Goal: Information Seeking & Learning: Learn about a topic

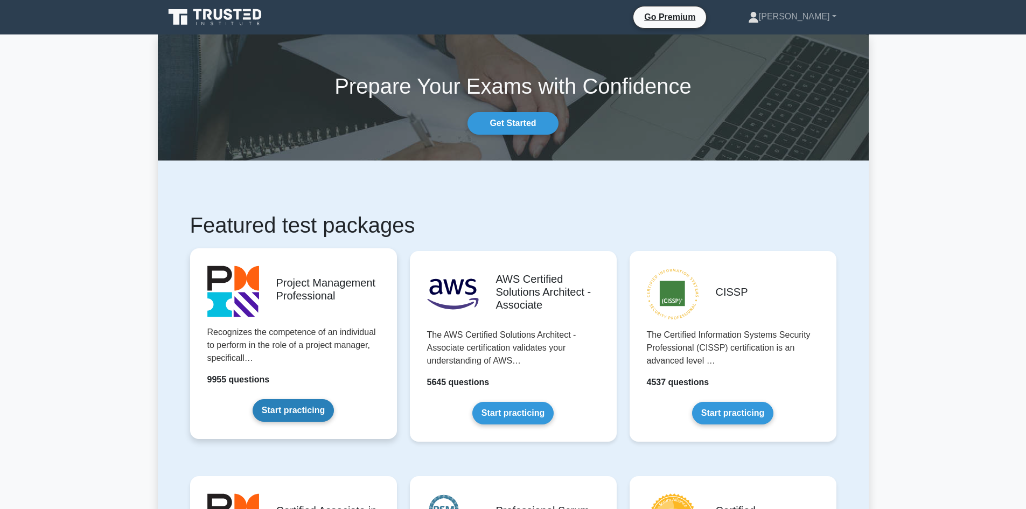
click at [311, 399] on link "Start practicing" at bounding box center [293, 410] width 81 height 23
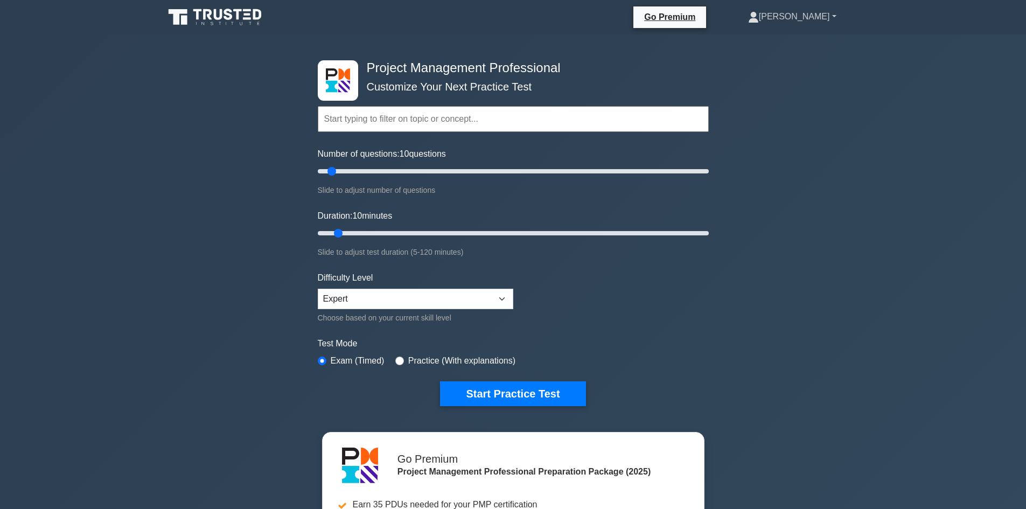
click at [812, 16] on link "Hanen" at bounding box center [792, 17] width 140 height 22
click at [808, 42] on link "Profile" at bounding box center [765, 41] width 85 height 17
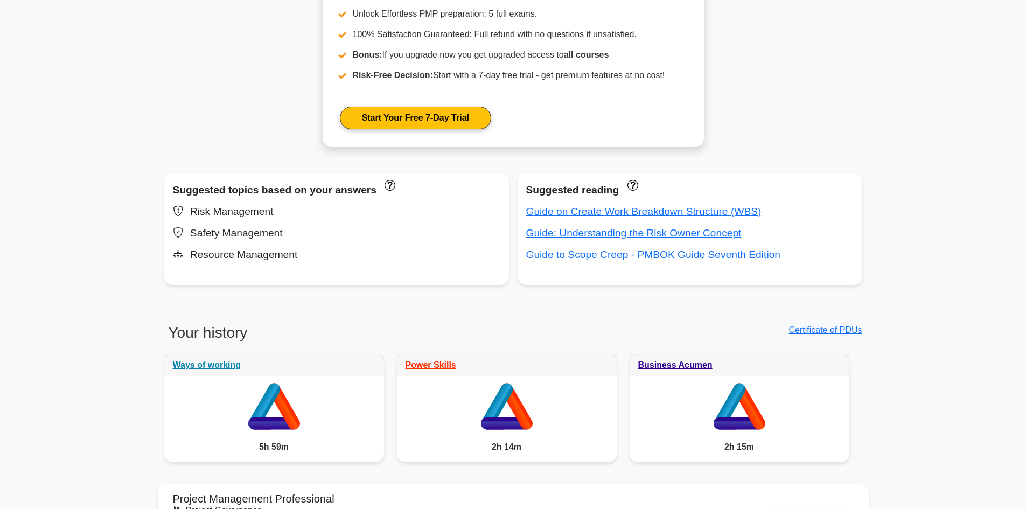
scroll to position [2824, 0]
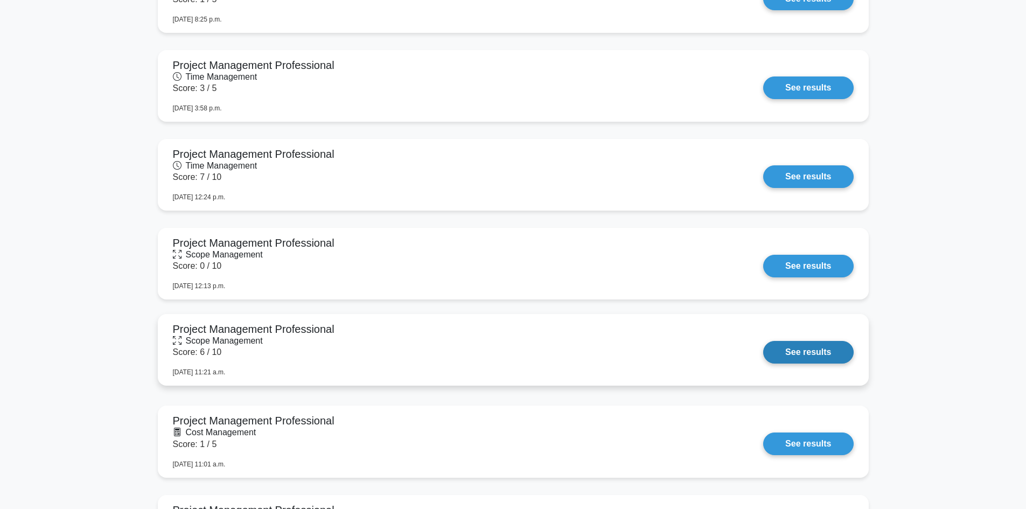
click at [763, 341] on link "See results" at bounding box center [808, 352] width 90 height 23
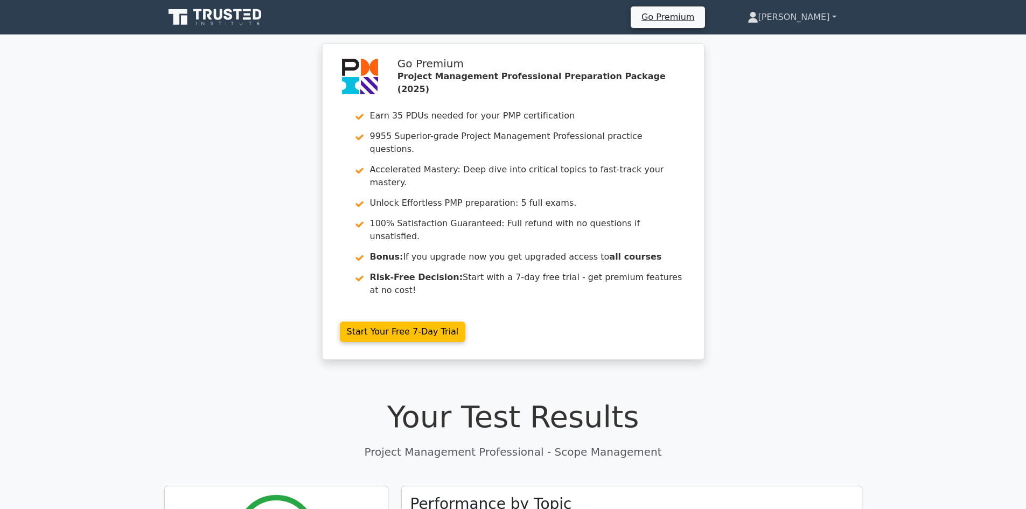
click at [837, 18] on link "[PERSON_NAME]" at bounding box center [792, 17] width 141 height 22
click at [807, 44] on link "Profile" at bounding box center [764, 42] width 85 height 17
click at [820, 12] on link "Hanen" at bounding box center [813, 17] width 97 height 22
click at [794, 39] on link "Profile" at bounding box center [807, 42] width 85 height 17
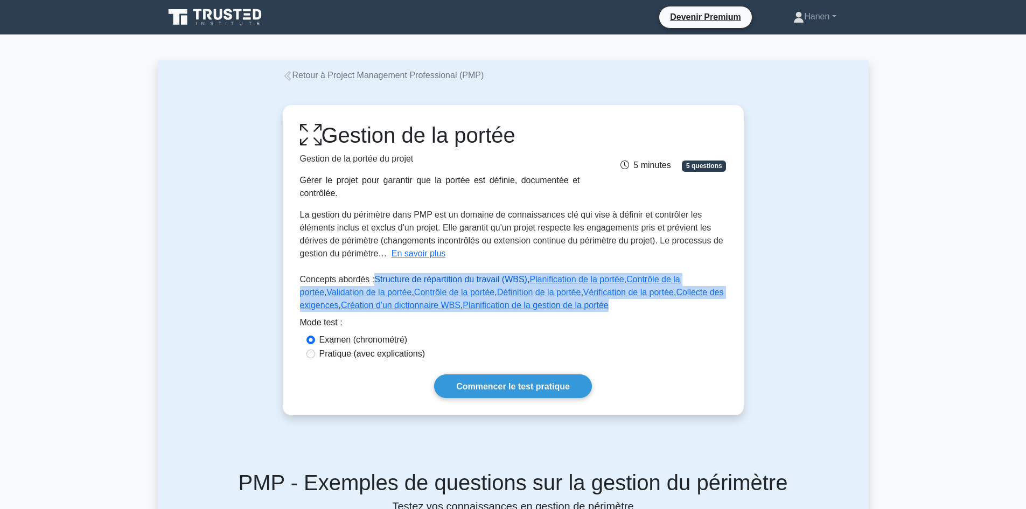
drag, startPoint x: 627, startPoint y: 310, endPoint x: 372, endPoint y: 283, distance: 256.6
click at [372, 283] on p "Concepts abordés : Structure de répartition du travail (WBS) , Planification de…" at bounding box center [513, 294] width 427 height 43
copy p "Structure de répartition du travail (WBS) , Planification de la portée , Contrô…"
click at [511, 392] on link "Commencer le test pratique" at bounding box center [513, 385] width 158 height 23
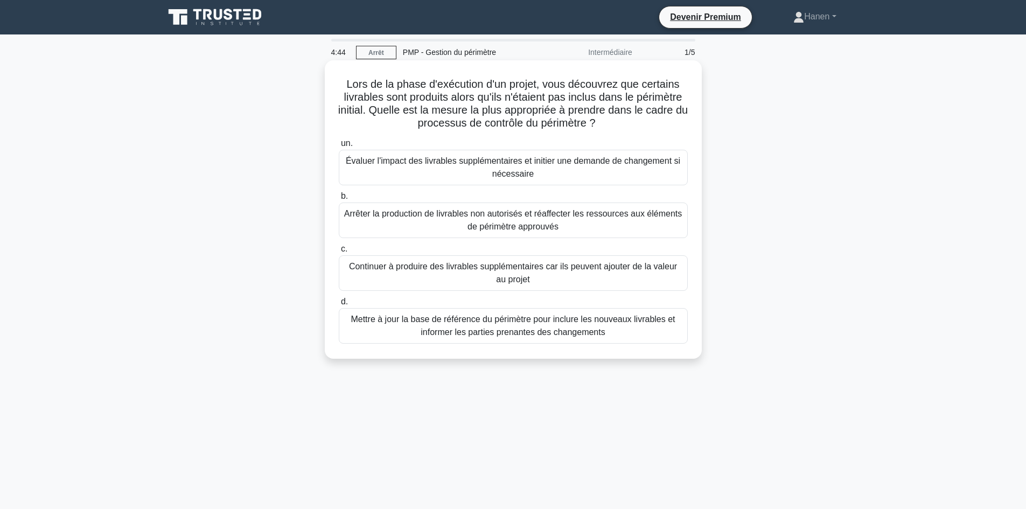
drag, startPoint x: 382, startPoint y: 110, endPoint x: 611, endPoint y: 123, distance: 229.8
click at [611, 123] on h5 "Lors de la phase d'exécution d'un projet, vous découvrez que certains livrables…" at bounding box center [513, 104] width 351 height 53
click at [386, 225] on font "Arrêter la production de livrables non autorisés et réaffecter les ressources a…" at bounding box center [513, 220] width 339 height 26
click at [339, 200] on input "b. Arrêter la production de livrables non autorisés et réaffecter les ressource…" at bounding box center [339, 196] width 0 height 7
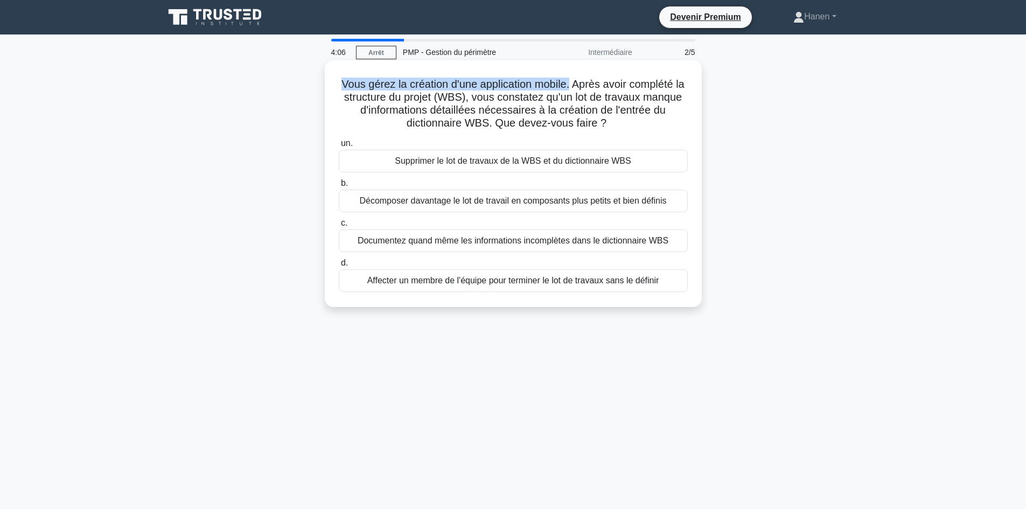
drag, startPoint x: 343, startPoint y: 82, endPoint x: 578, endPoint y: 85, distance: 234.8
click at [578, 85] on font "Vous gérez la création d'une application mobile. Après avoir complété la struct…" at bounding box center [512, 103] width 343 height 51
drag, startPoint x: 355, startPoint y: 98, endPoint x: 617, endPoint y: 120, distance: 262.1
click at [617, 120] on h5 "Vous gérez la création d'une application mobile. Après avoir complété la struct…" at bounding box center [513, 104] width 351 height 53
click at [413, 106] on font "Vous gérez la création d'une application mobile. Après avoir complété la struct…" at bounding box center [512, 103] width 343 height 51
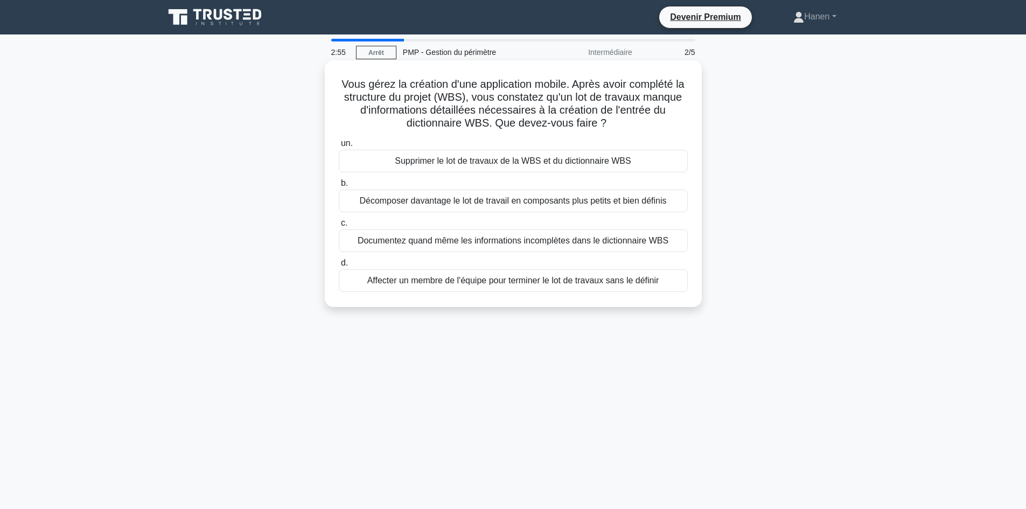
click at [473, 200] on font "Décomposer davantage le lot de travail en composants plus petits et bien définis" at bounding box center [512, 200] width 307 height 9
click at [339, 187] on input "b. Décomposer davantage le lot de travail en composants plus petits et bien déf…" at bounding box center [339, 183] width 0 height 7
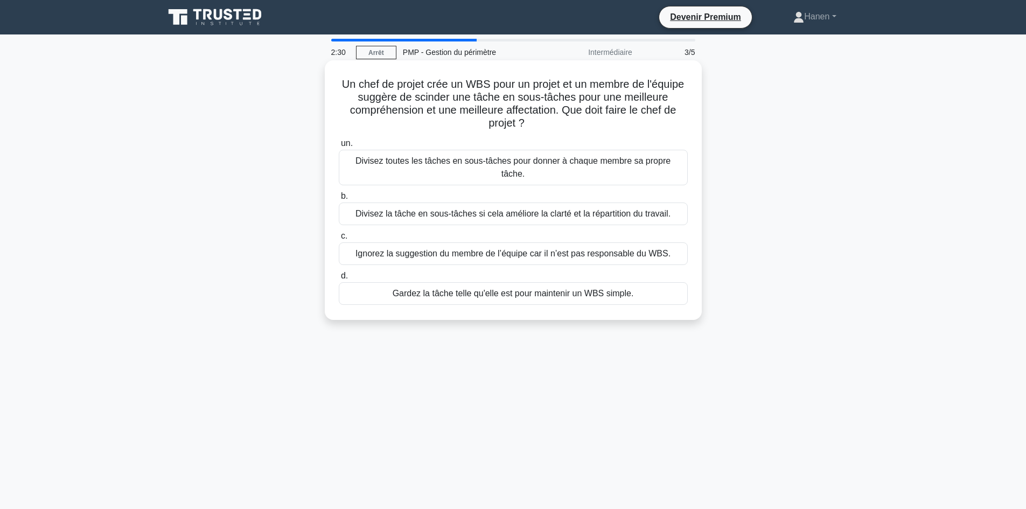
click at [558, 209] on font "Divisez la tâche en sous-tâches si cela améliore la clarté et la répartition du…" at bounding box center [512, 213] width 315 height 9
click at [339, 200] on input "b. Divisez la tâche en sous-tâches si cela améliore la clarté et la répartition…" at bounding box center [339, 196] width 0 height 7
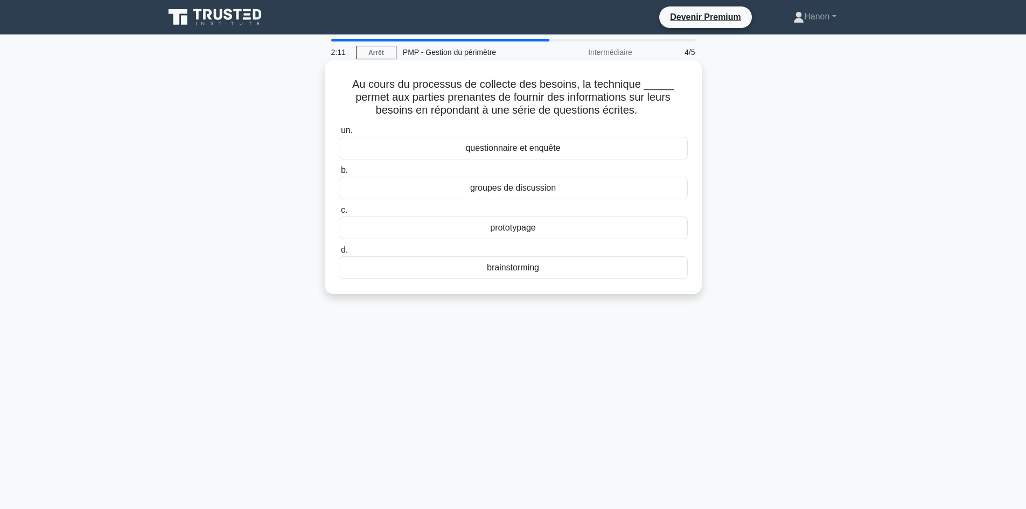
drag, startPoint x: 527, startPoint y: 151, endPoint x: 508, endPoint y: 160, distance: 20.2
click at [517, 157] on div "questionnaire et enquête" at bounding box center [513, 148] width 349 height 23
click at [441, 149] on div "questionnaire et enquête" at bounding box center [513, 148] width 349 height 23
click at [339, 134] on input "un. questionnaire et enquête" at bounding box center [339, 130] width 0 height 7
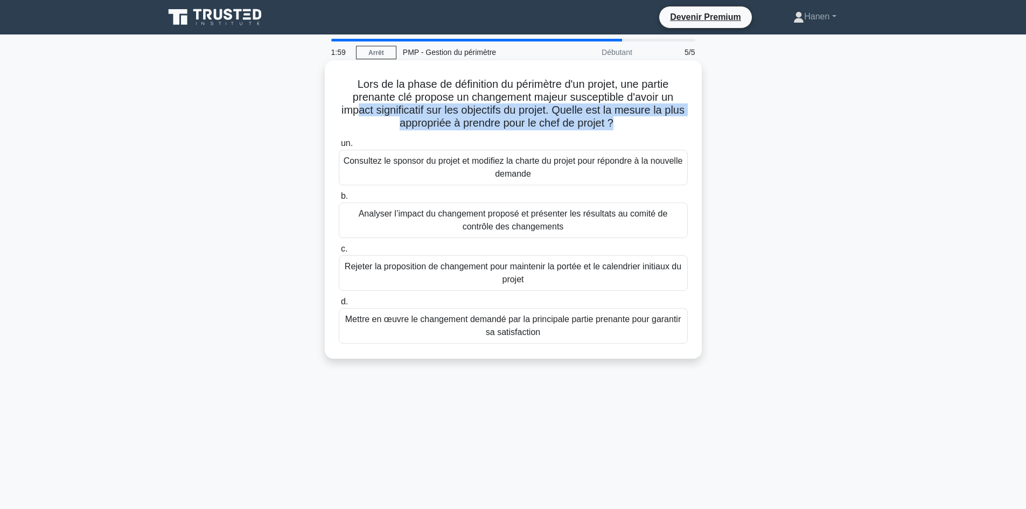
drag, startPoint x: 366, startPoint y: 110, endPoint x: 625, endPoint y: 122, distance: 259.3
click at [625, 122] on font "Lors de la phase de définition du périmètre d'un projet, une partie prenante cl…" at bounding box center [512, 103] width 343 height 51
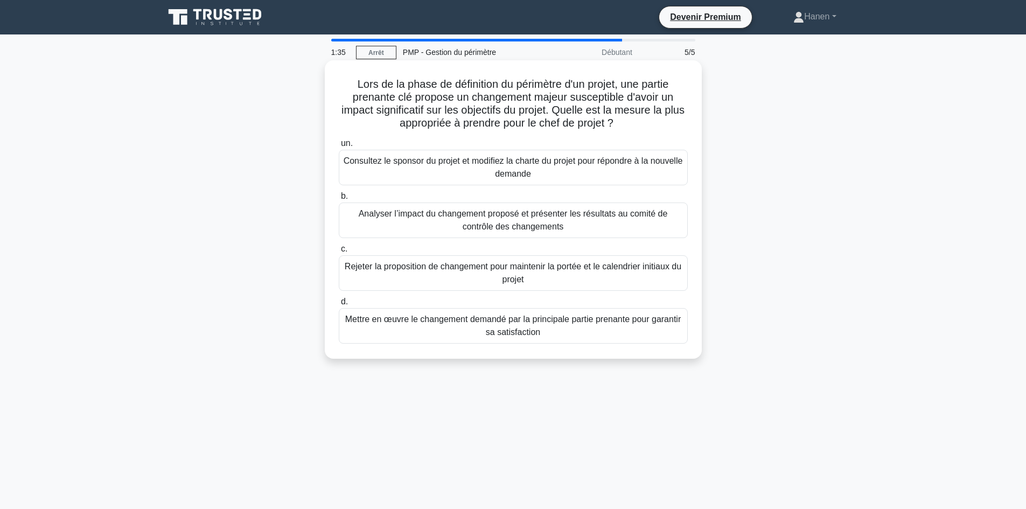
click at [590, 227] on font "Analyser l’impact du changement proposé et présenter les résultats au comité de…" at bounding box center [513, 220] width 339 height 26
click at [339, 200] on input "b. Analyser l’impact du changement proposé et présenter les résultats au comité…" at bounding box center [339, 196] width 0 height 7
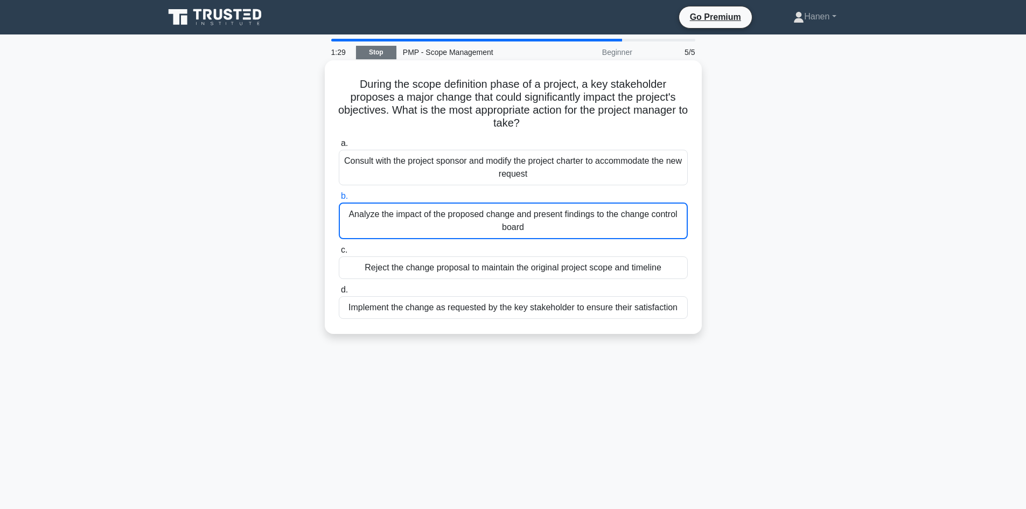
click at [368, 47] on link "Stop" at bounding box center [376, 52] width 40 height 13
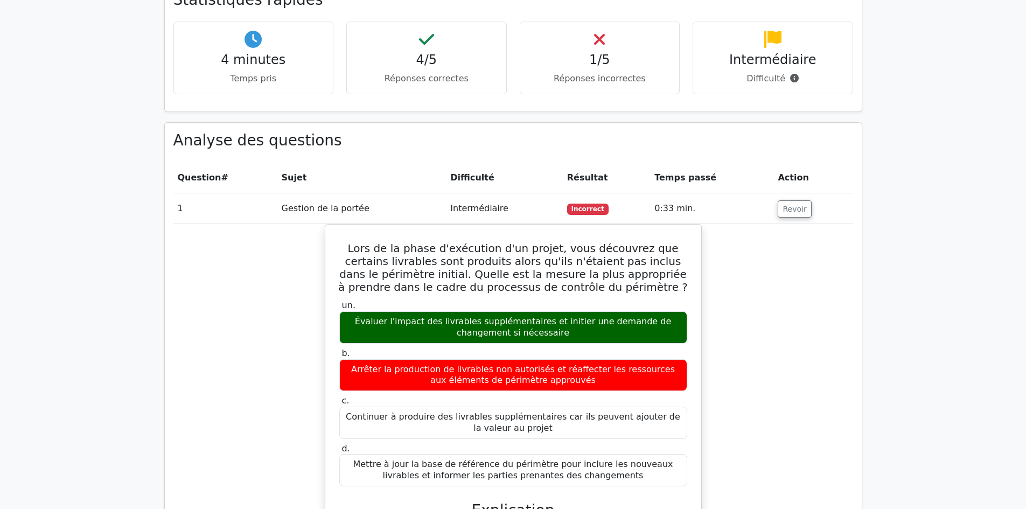
scroll to position [753, 0]
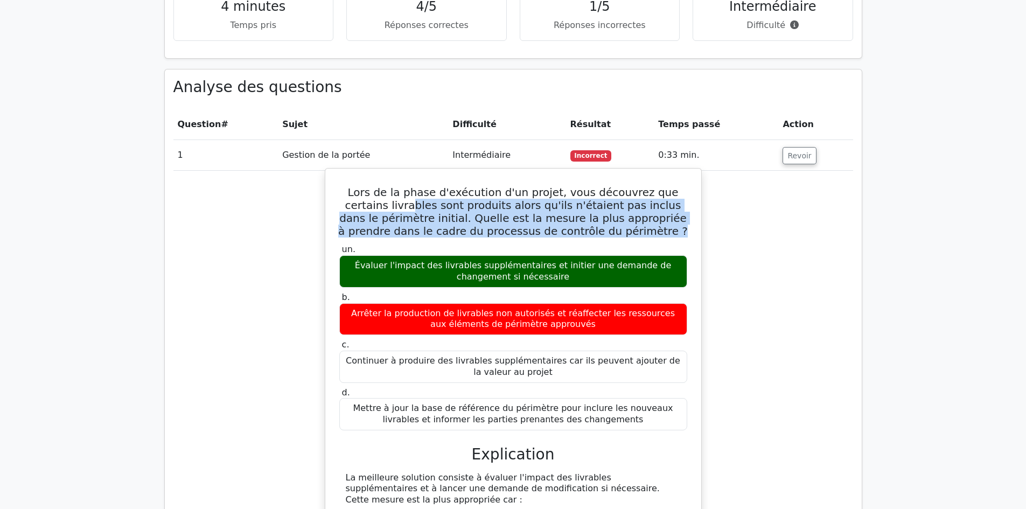
drag, startPoint x: 362, startPoint y: 196, endPoint x: 630, endPoint y: 218, distance: 268.0
click at [630, 218] on h5 "Lors de la phase d'exécution d'un projet, vous découvrez que certains livrables…" at bounding box center [513, 212] width 350 height 52
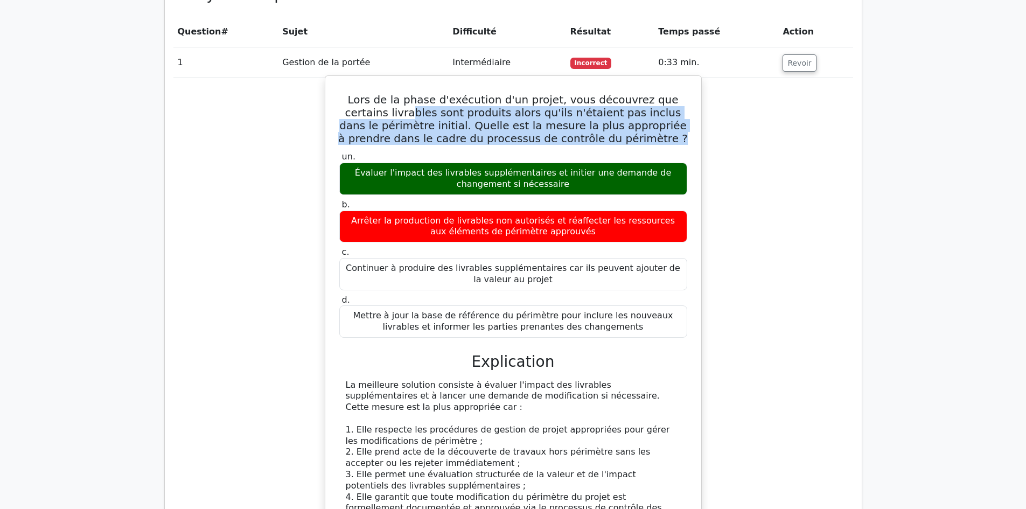
scroll to position [861, 0]
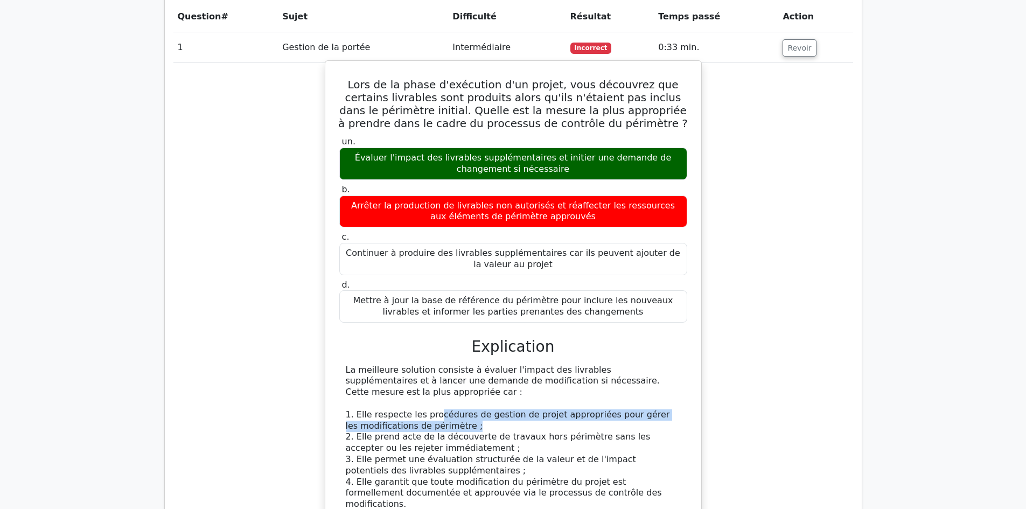
drag, startPoint x: 431, startPoint y: 402, endPoint x: 546, endPoint y: 413, distance: 115.7
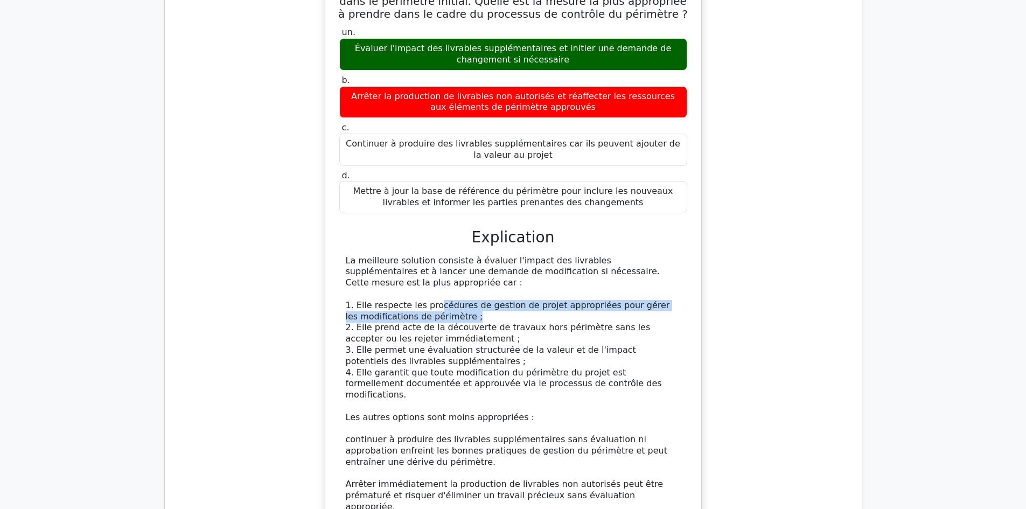
scroll to position [1023, 0]
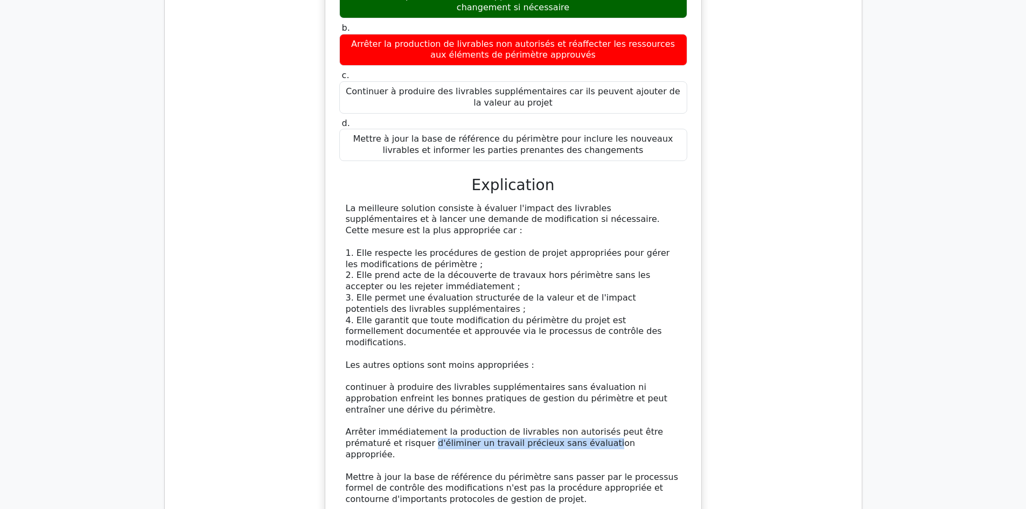
drag, startPoint x: 374, startPoint y: 422, endPoint x: 551, endPoint y: 425, distance: 177.2
click at [547, 427] on font "Arrêter immédiatement la production de livrables non autorisés peut être prémat…" at bounding box center [505, 443] width 318 height 33
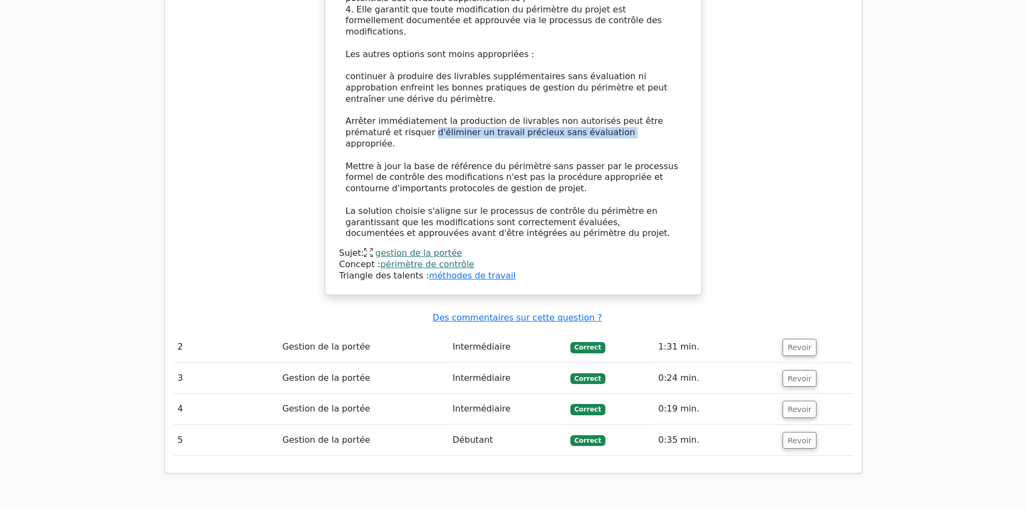
scroll to position [1454, 0]
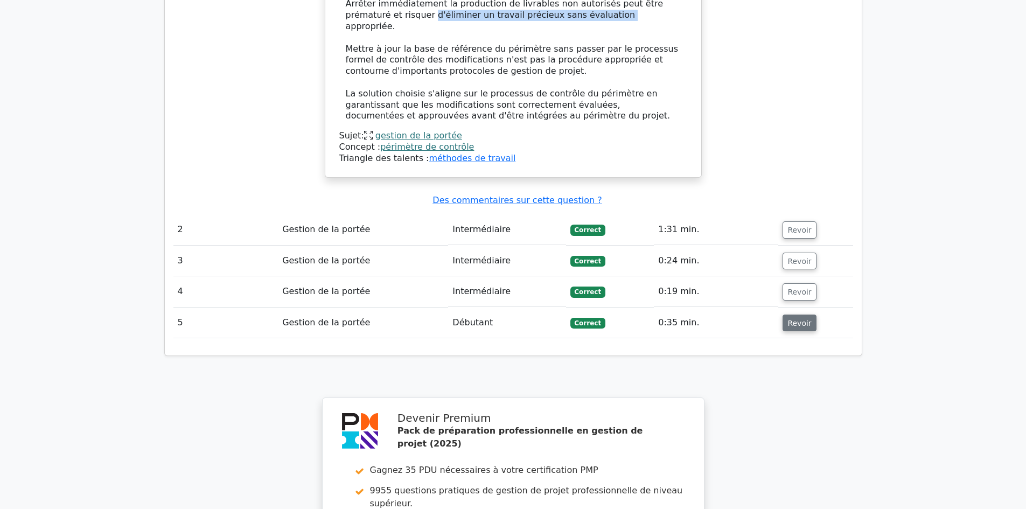
click at [795, 318] on font "Revoir" at bounding box center [799, 322] width 24 height 9
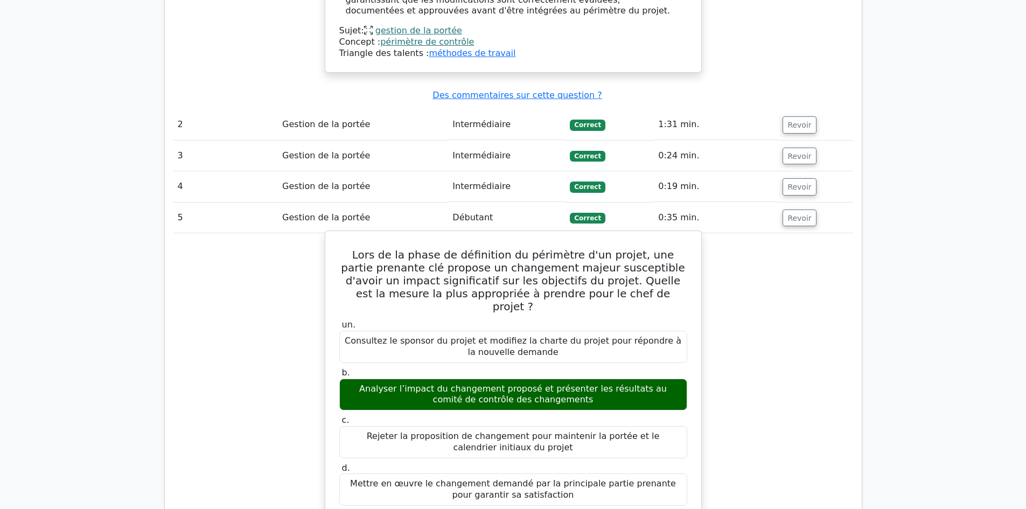
scroll to position [1561, 0]
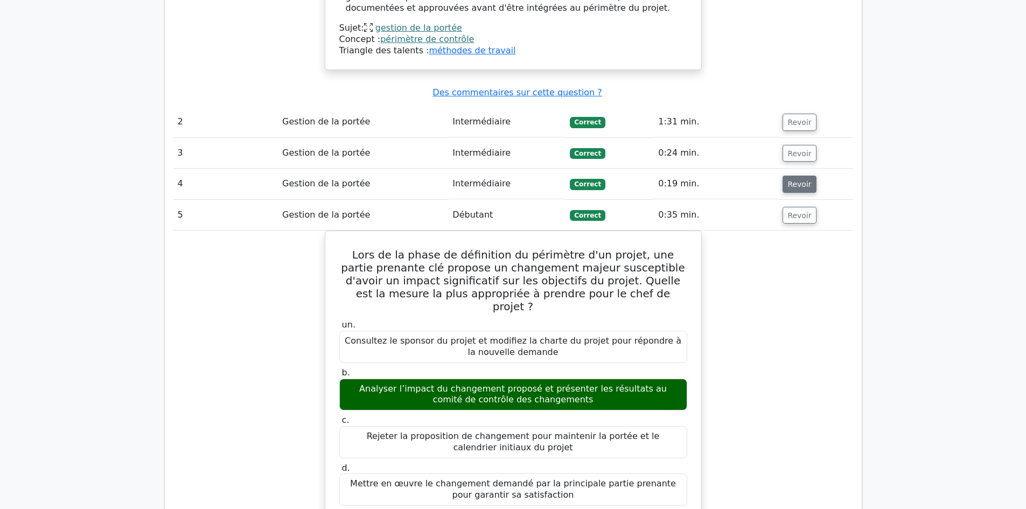
click at [805, 180] on font "Revoir" at bounding box center [799, 184] width 24 height 9
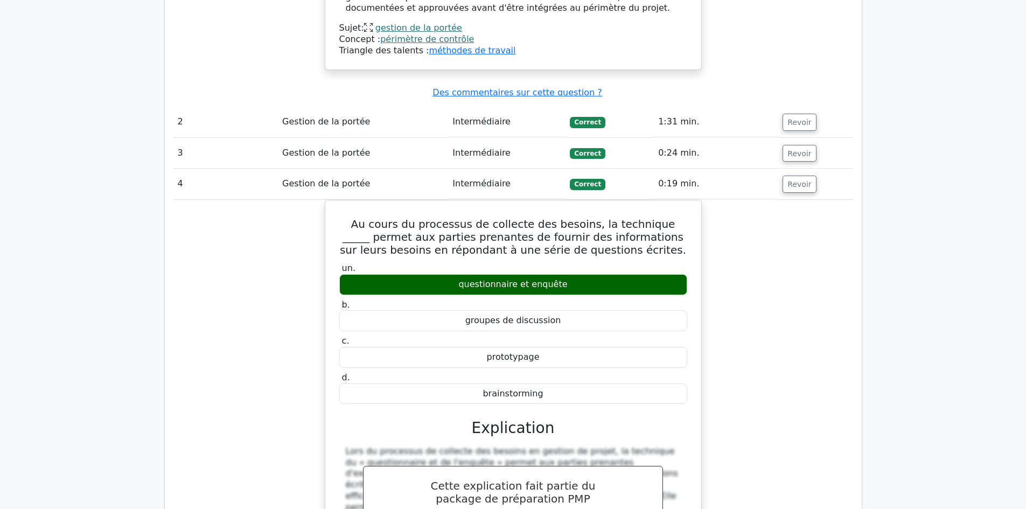
click at [798, 138] on td "Revoir" at bounding box center [815, 153] width 74 height 31
click at [797, 149] on font "Revoir" at bounding box center [799, 153] width 24 height 9
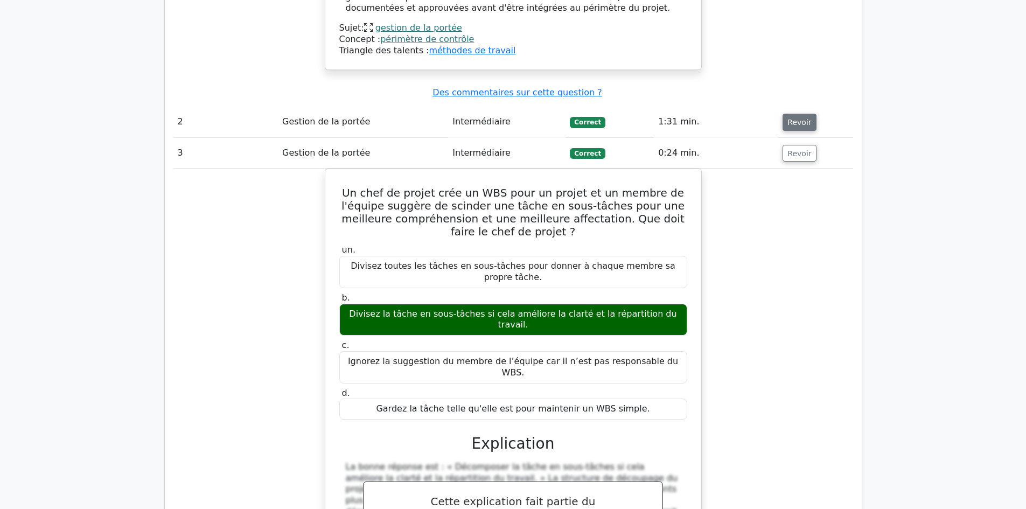
click at [796, 118] on font "Revoir" at bounding box center [799, 122] width 24 height 9
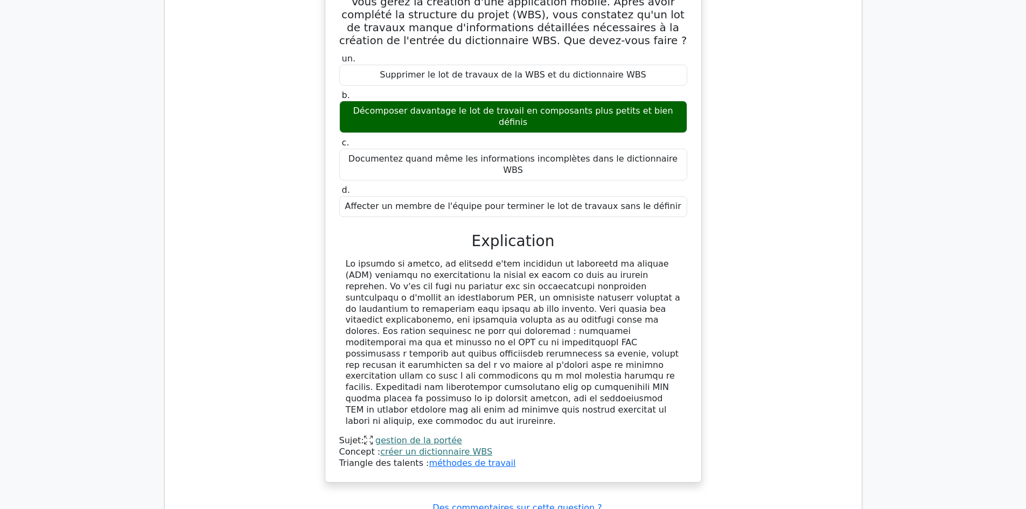
scroll to position [1723, 0]
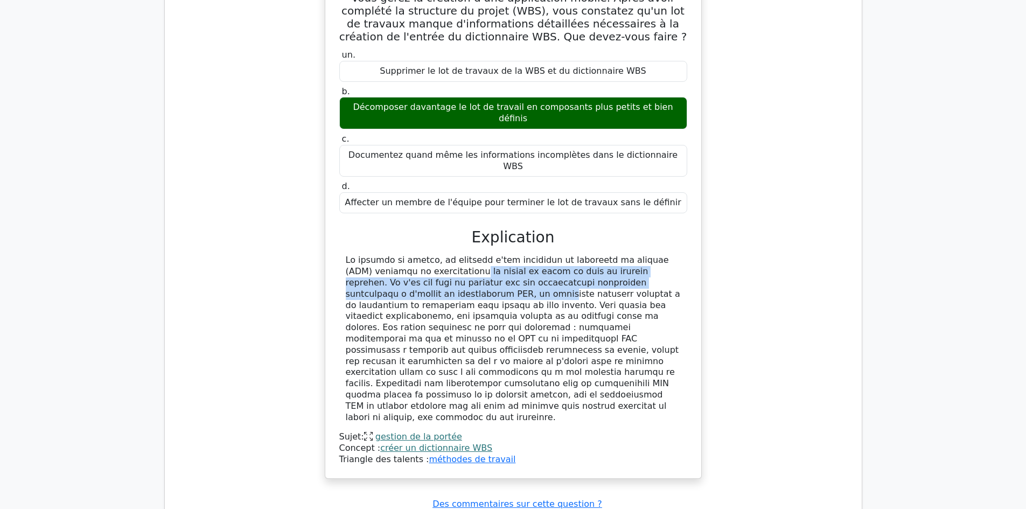
drag, startPoint x: 377, startPoint y: 214, endPoint x: 654, endPoint y: 225, distance: 277.6
click at [654, 255] on font at bounding box center [513, 338] width 334 height 167
drag, startPoint x: 392, startPoint y: 238, endPoint x: 648, endPoint y: 336, distance: 273.8
click at [648, 336] on div at bounding box center [513, 339] width 335 height 168
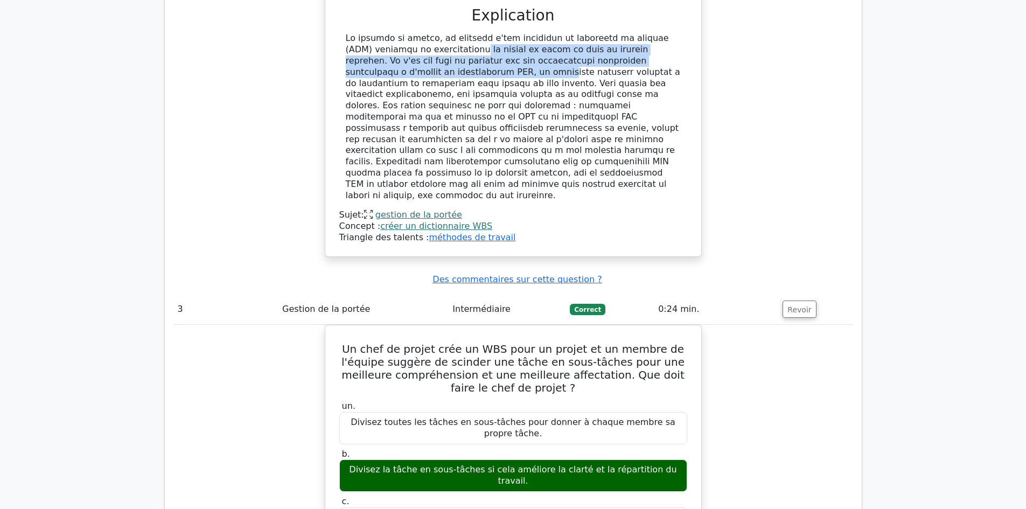
scroll to position [0, 0]
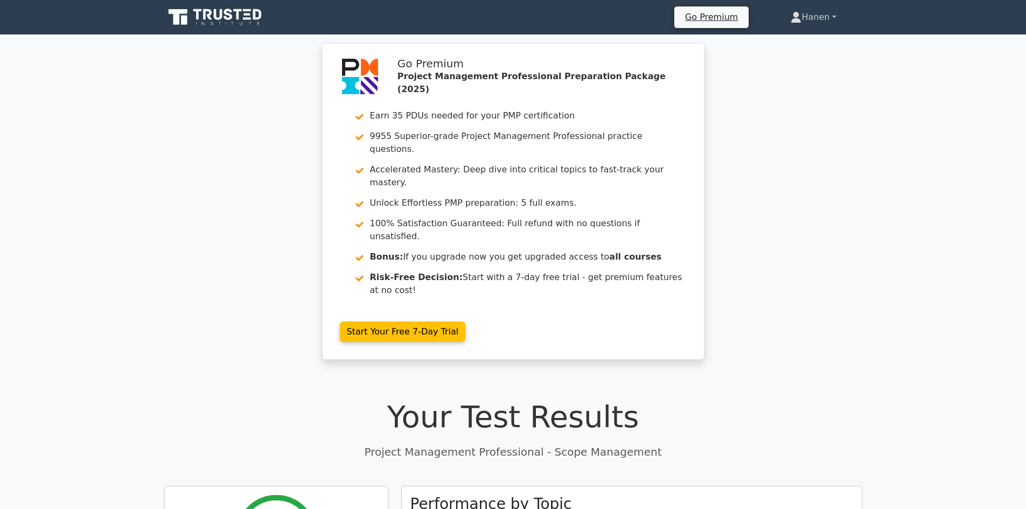
click at [823, 17] on link "Hanen" at bounding box center [813, 17] width 97 height 22
click at [804, 43] on link "Profile" at bounding box center [807, 42] width 85 height 17
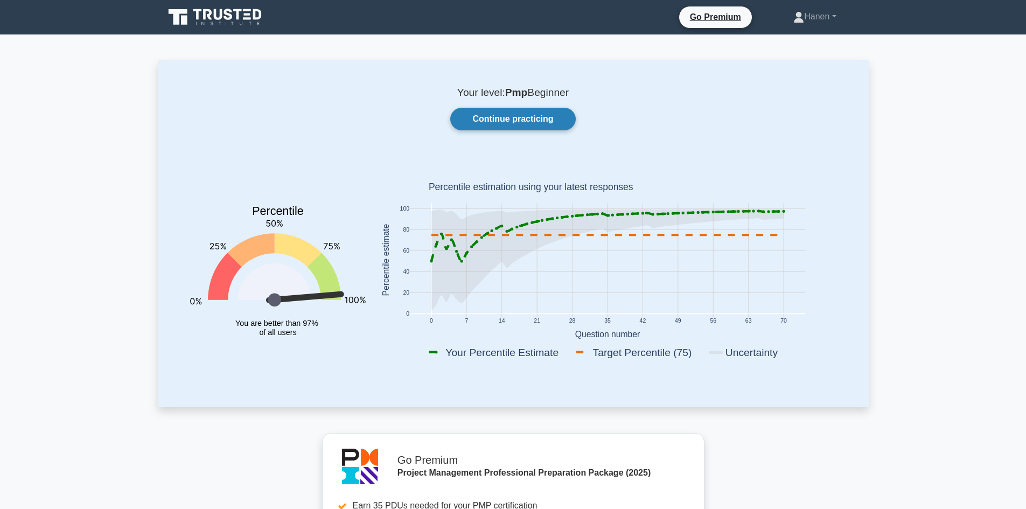
click at [505, 119] on link "Continue practicing" at bounding box center [512, 119] width 125 height 23
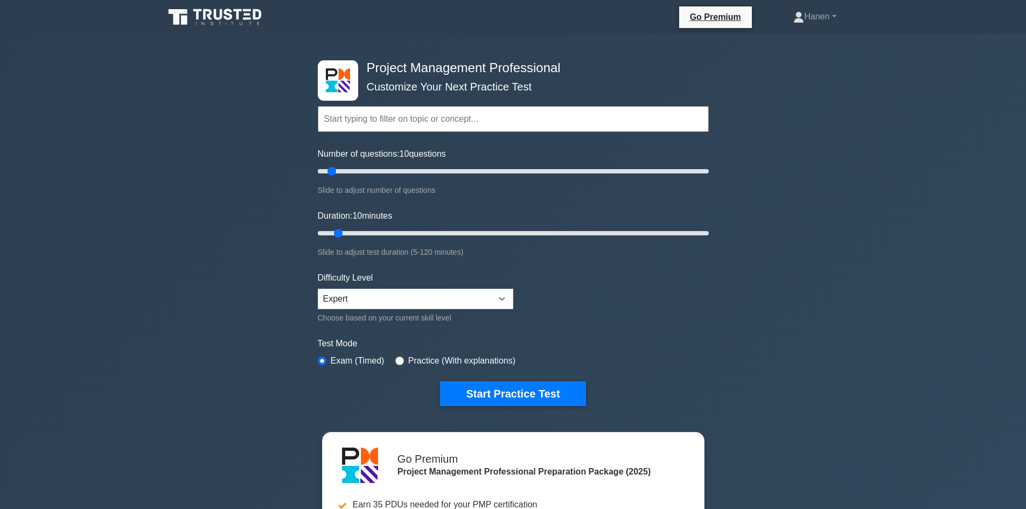
click at [340, 120] on input "text" at bounding box center [513, 119] width 391 height 26
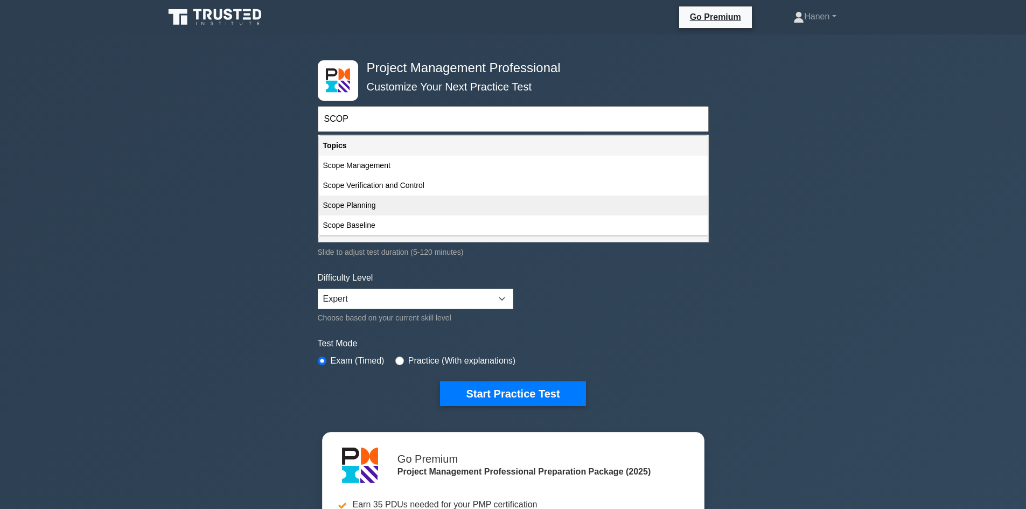
click at [365, 202] on div "Scope Planning" at bounding box center [513, 205] width 389 height 20
type input "Scope Planning"
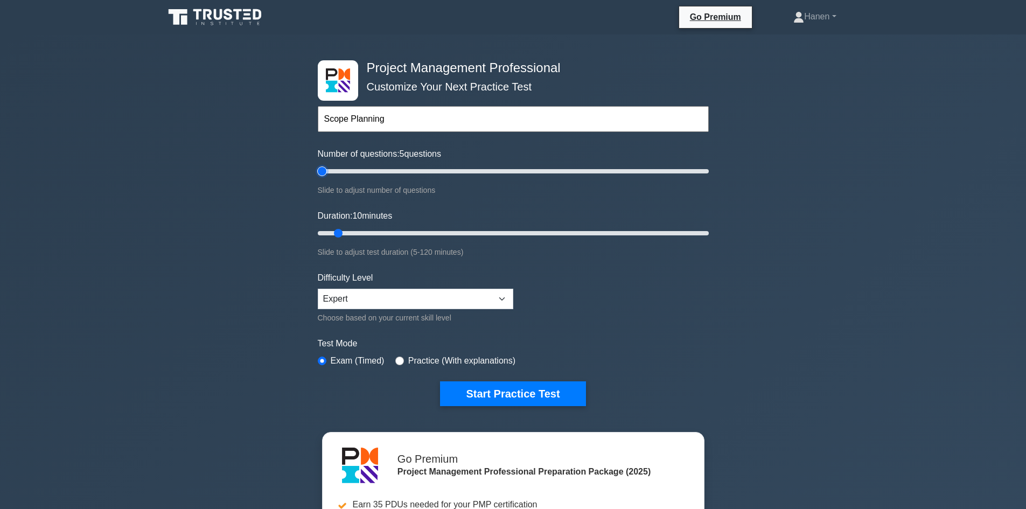
type input "5"
click at [325, 171] on input "Number of questions: 5 questions" at bounding box center [513, 171] width 391 height 13
drag, startPoint x: 339, startPoint y: 232, endPoint x: 328, endPoint y: 229, distance: 11.8
type input "5"
click at [328, 229] on input "Duration: 5 minutes" at bounding box center [513, 233] width 391 height 13
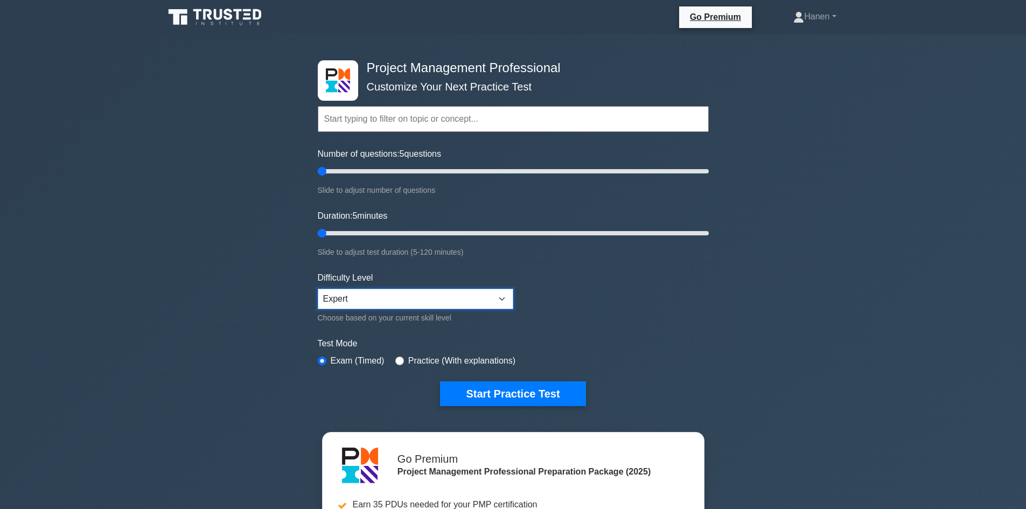
click at [401, 293] on select "Beginner Intermediate Expert" at bounding box center [415, 299] width 195 height 20
click at [318, 289] on select "Beginner Intermediate Expert" at bounding box center [415, 299] width 195 height 20
click at [364, 120] on input "text" at bounding box center [513, 119] width 391 height 26
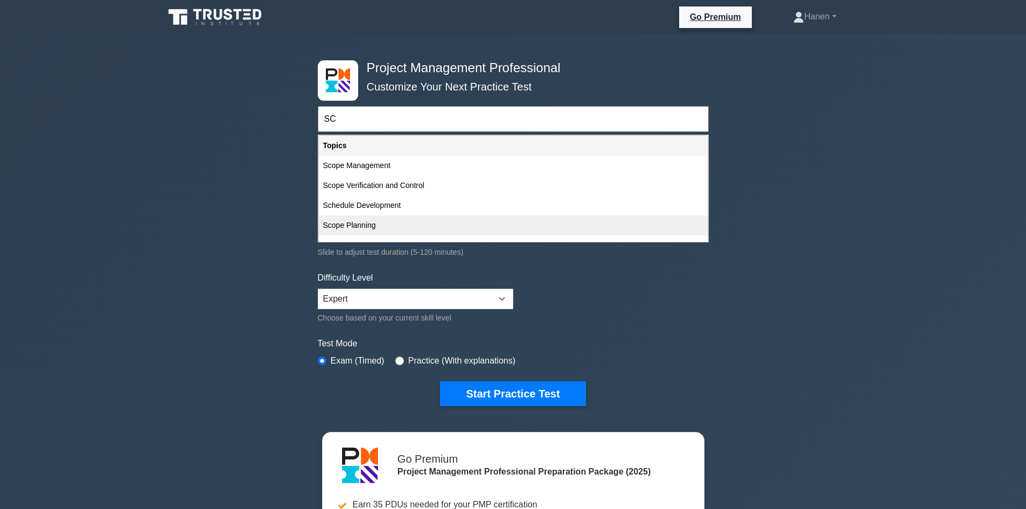
click at [351, 221] on div "Scope Planning" at bounding box center [513, 225] width 389 height 20
type input "Scope Planning"
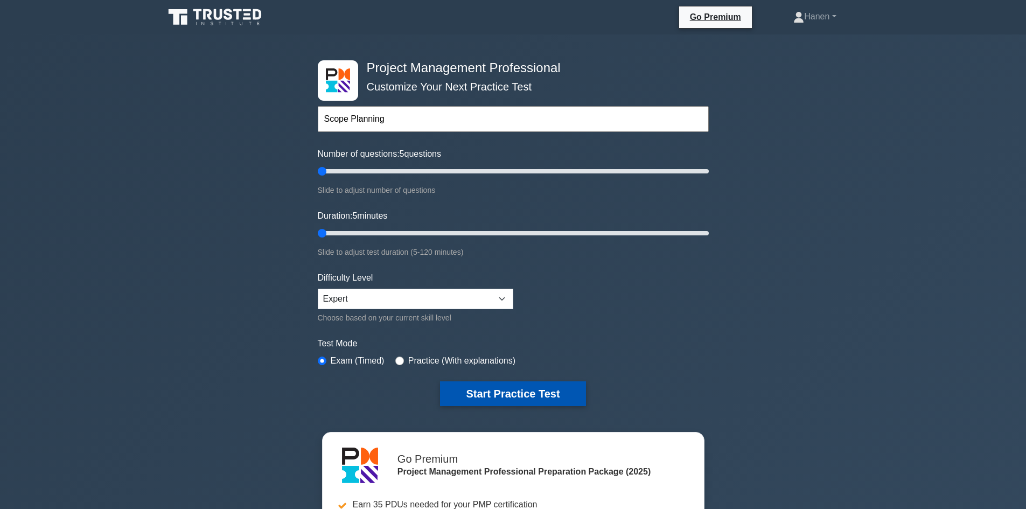
click at [519, 389] on button "Start Practice Test" at bounding box center [512, 393] width 145 height 25
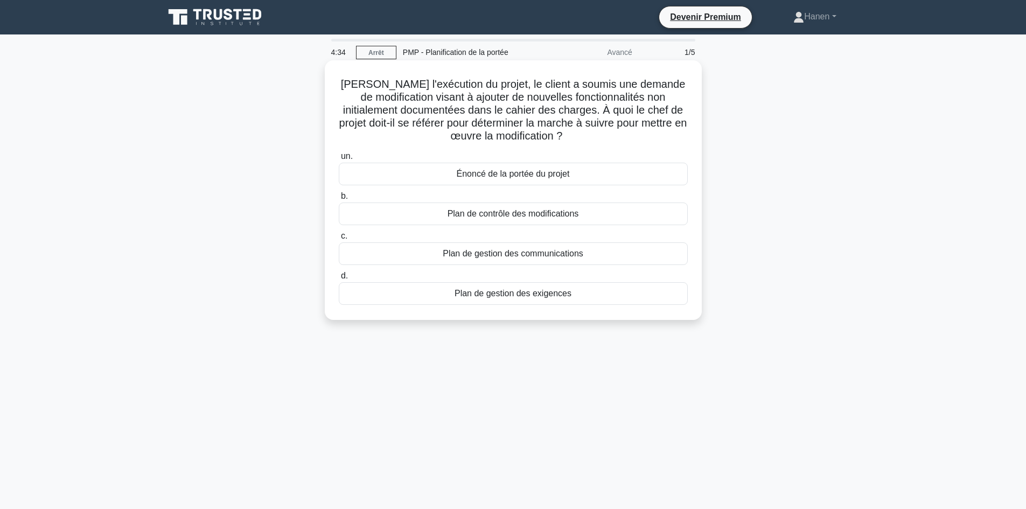
click at [509, 217] on font "Plan de contrôle des modifications" at bounding box center [513, 213] width 131 height 9
click at [339, 200] on input "b. Plan de contrôle des modifications" at bounding box center [339, 196] width 0 height 7
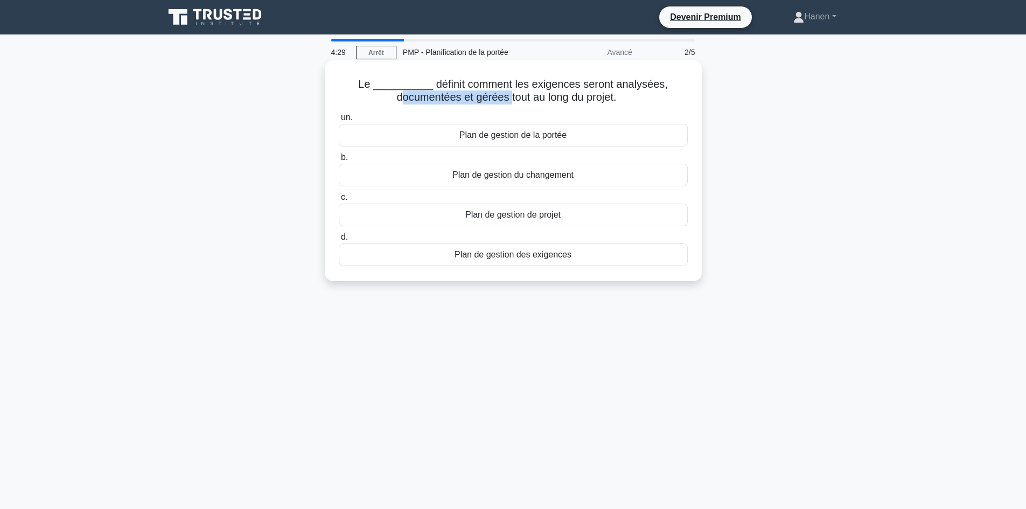
drag, startPoint x: 398, startPoint y: 98, endPoint x: 509, endPoint y: 99, distance: 111.5
click at [509, 99] on font "Le __________ définit comment les exigences seront analysées, documentées et gé…" at bounding box center [513, 90] width 310 height 25
click at [504, 259] on font "Plan de gestion des exigences" at bounding box center [513, 254] width 117 height 9
click at [339, 241] on input "d. Plan de gestion des exigences" at bounding box center [339, 237] width 0 height 7
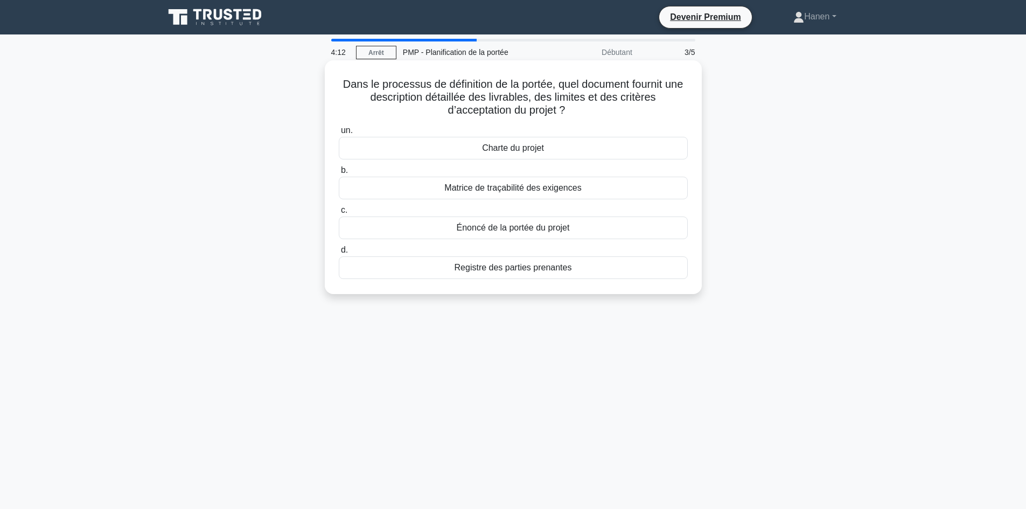
drag, startPoint x: 432, startPoint y: 98, endPoint x: 577, endPoint y: 110, distance: 144.9
click at [577, 110] on h5 "Dans le processus de définition de la portée, quel document fournit une descrip…" at bounding box center [513, 98] width 351 height 40
drag, startPoint x: 508, startPoint y: 230, endPoint x: 354, endPoint y: 236, distance: 153.6
click at [490, 234] on font "Énoncé de la portée du projet" at bounding box center [513, 227] width 113 height 13
click at [467, 232] on font "Énoncé de la portée du projet" at bounding box center [513, 227] width 113 height 9
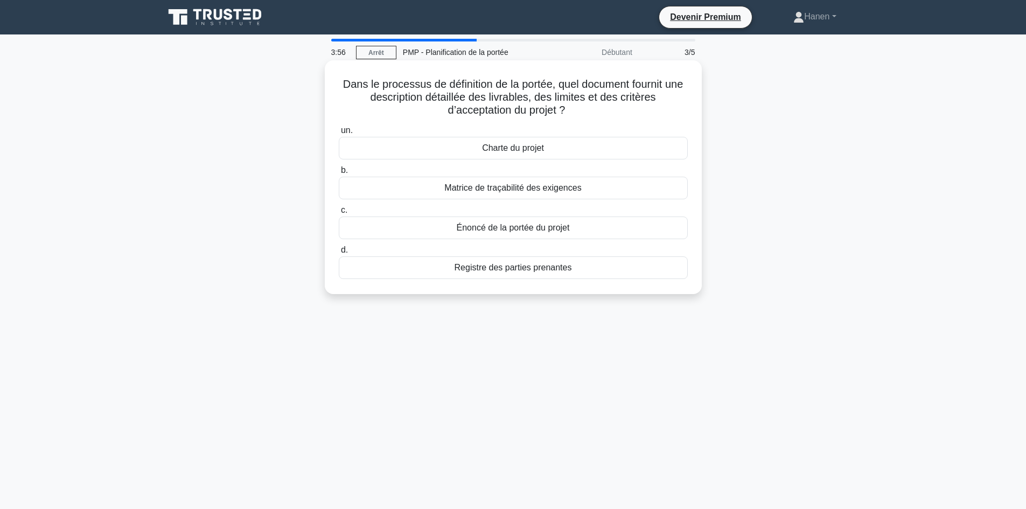
click at [339, 214] on input "c. Énoncé de la portée du projet" at bounding box center [339, 210] width 0 height 7
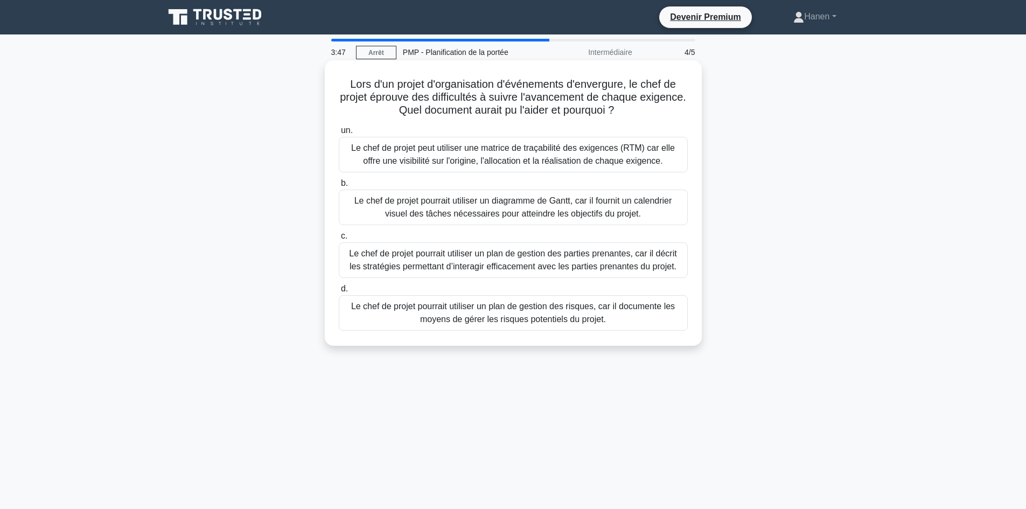
drag, startPoint x: 348, startPoint y: 85, endPoint x: 648, endPoint y: 114, distance: 301.3
click at [648, 114] on h5 "Lors d'un projet d'organisation d'événements d'envergure, le chef de projet épr…" at bounding box center [513, 98] width 351 height 40
click at [651, 152] on font "Le chef de projet peut utiliser une matrice de traçabilité des exigences (RTM) …" at bounding box center [513, 154] width 324 height 22
click at [339, 134] on input "un. Le chef de projet peut utiliser une matrice de traçabilité des exigences (R…" at bounding box center [339, 130] width 0 height 7
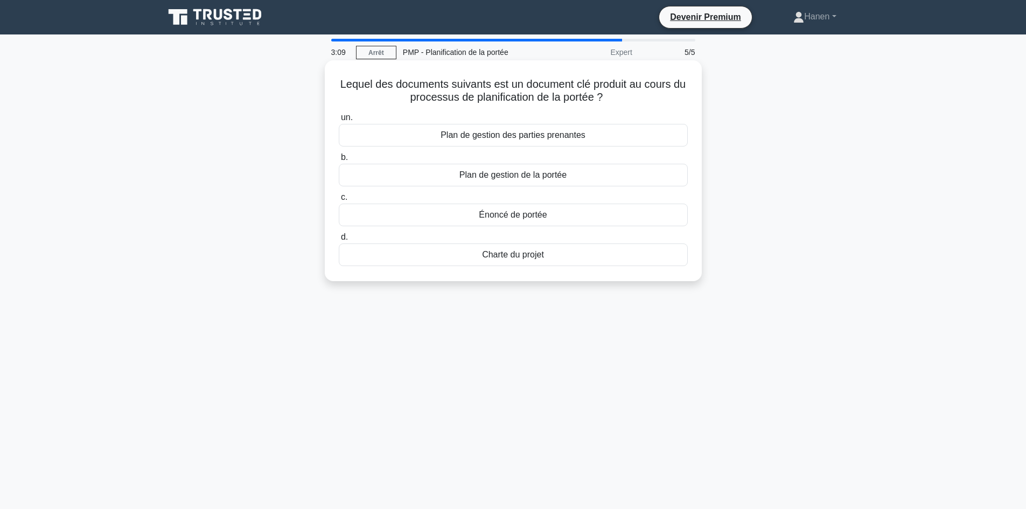
drag, startPoint x: 520, startPoint y: 216, endPoint x: 438, endPoint y: 230, distance: 83.1
click at [516, 216] on font "Énoncé de portée" at bounding box center [513, 214] width 68 height 9
click at [358, 216] on div "Énoncé de portée" at bounding box center [513, 215] width 349 height 23
click at [339, 201] on input "c. Énoncé de portée" at bounding box center [339, 197] width 0 height 7
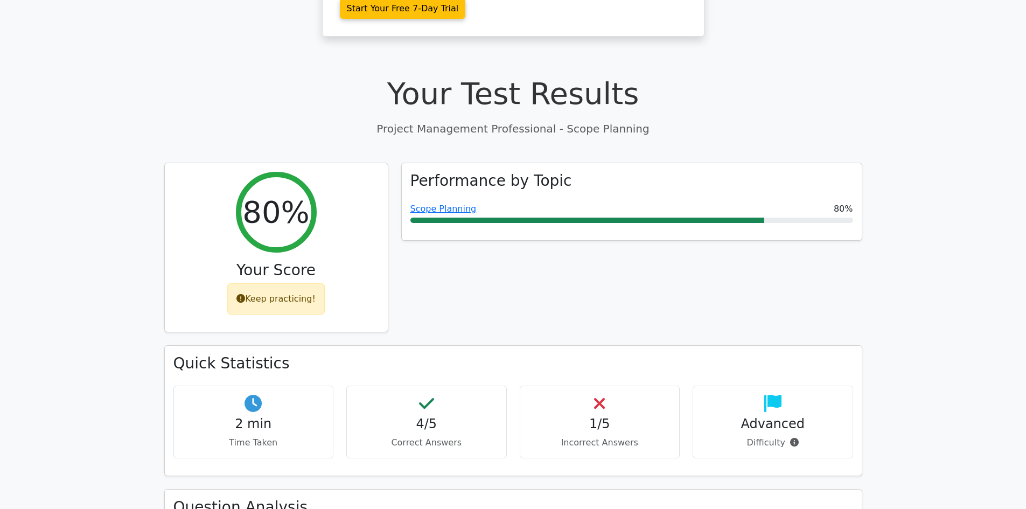
scroll to position [646, 0]
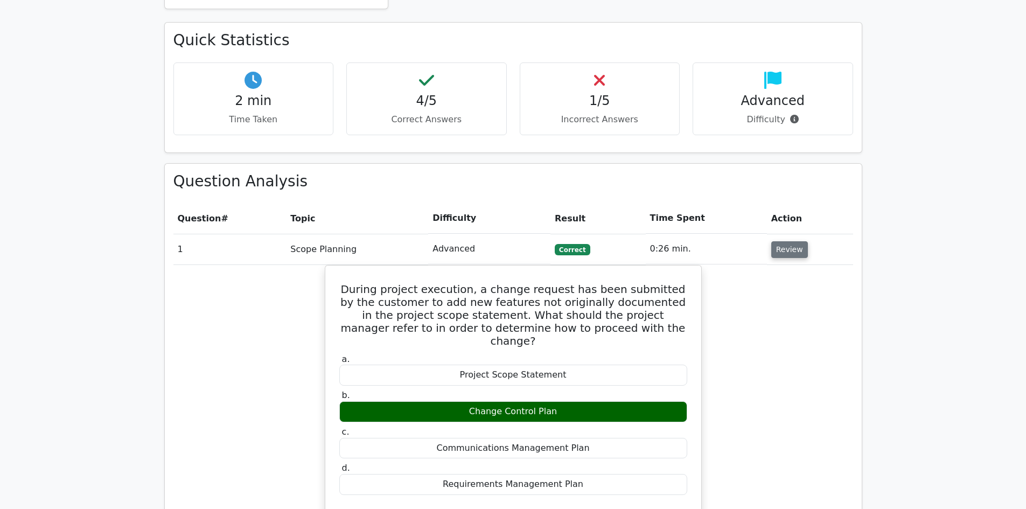
click at [771, 241] on button "Review" at bounding box center [789, 249] width 37 height 17
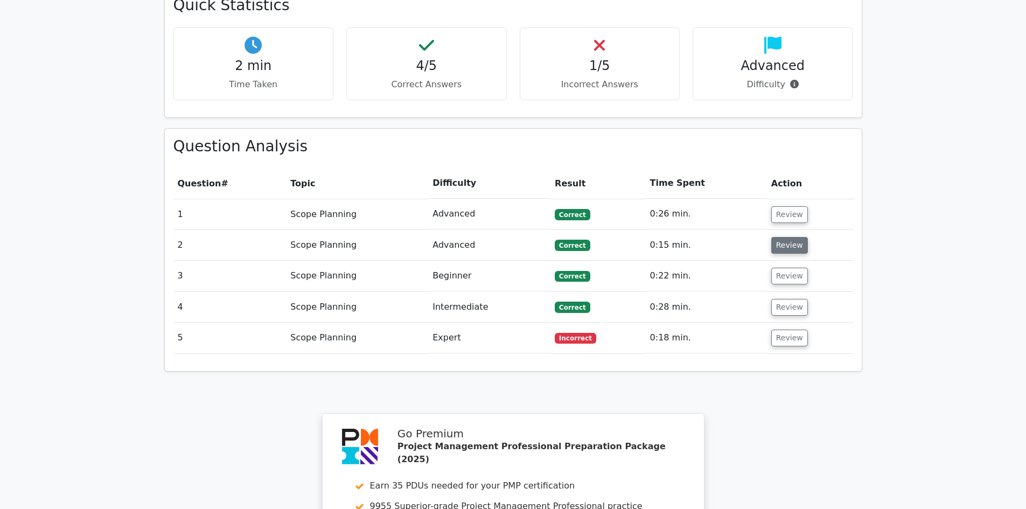
scroll to position [700, 0]
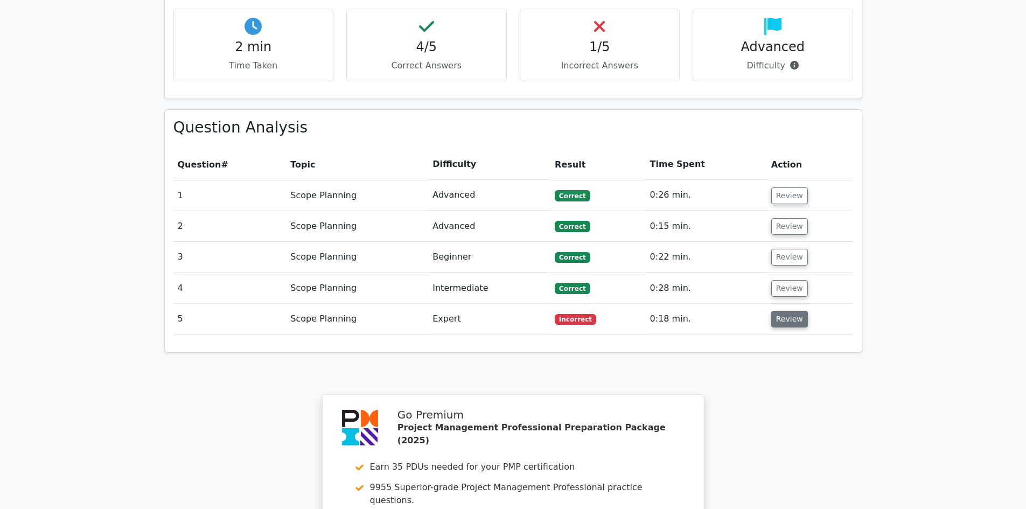
click at [784, 311] on button "Review" at bounding box center [789, 319] width 37 height 17
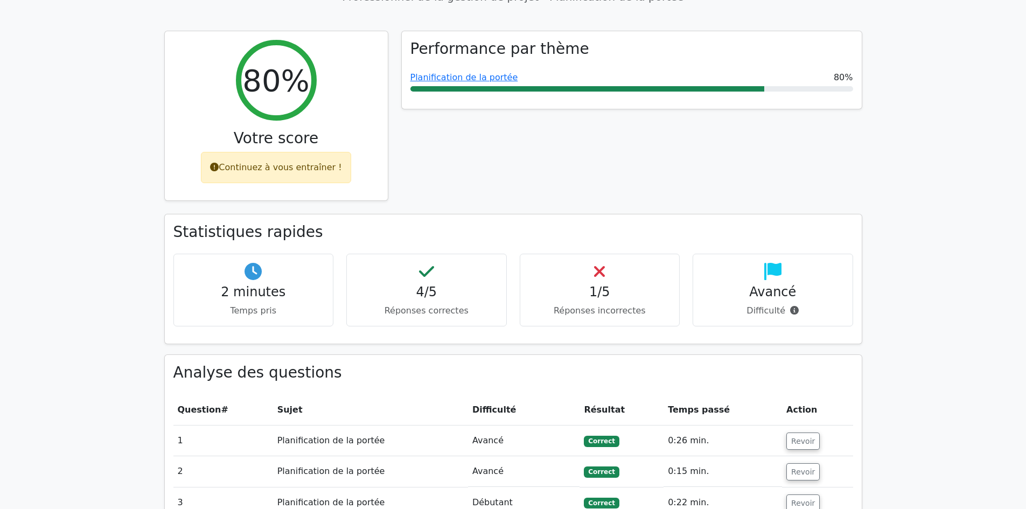
scroll to position [592, 0]
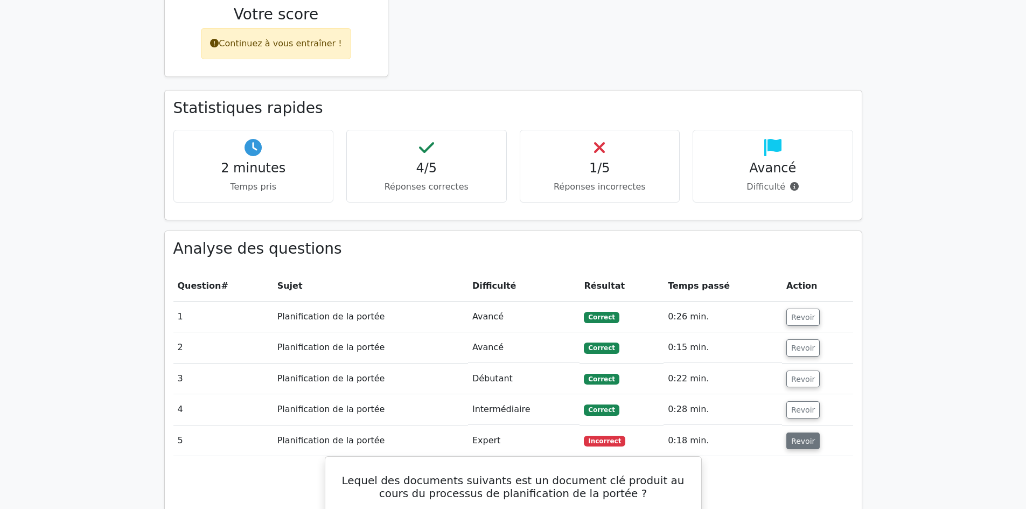
click at [800, 436] on font "Revoir" at bounding box center [803, 440] width 24 height 9
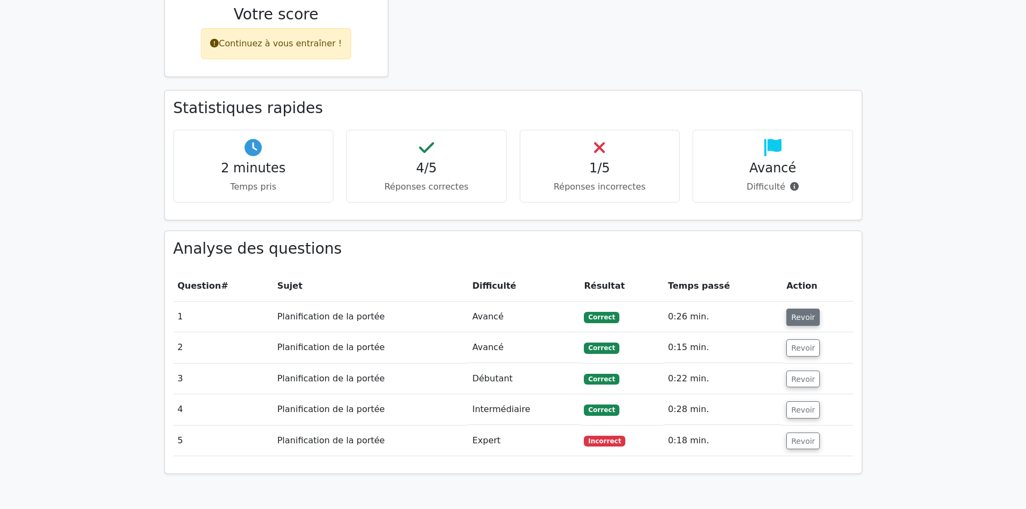
click at [795, 313] on font "Revoir" at bounding box center [803, 317] width 24 height 9
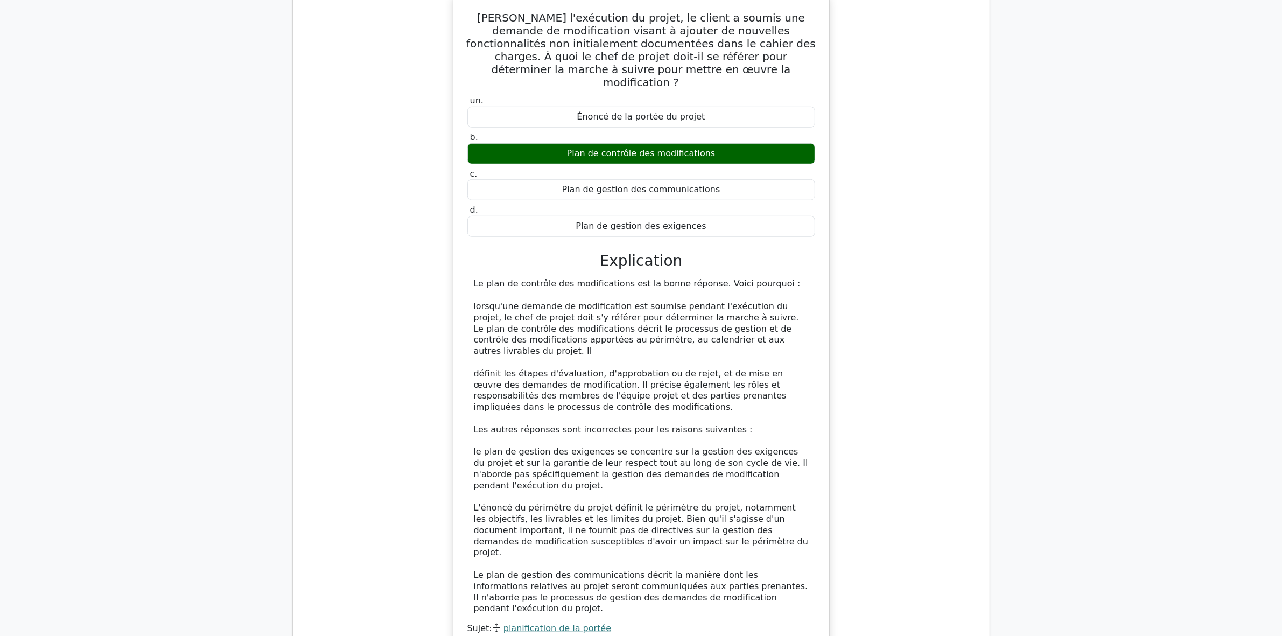
scroll to position [861, 0]
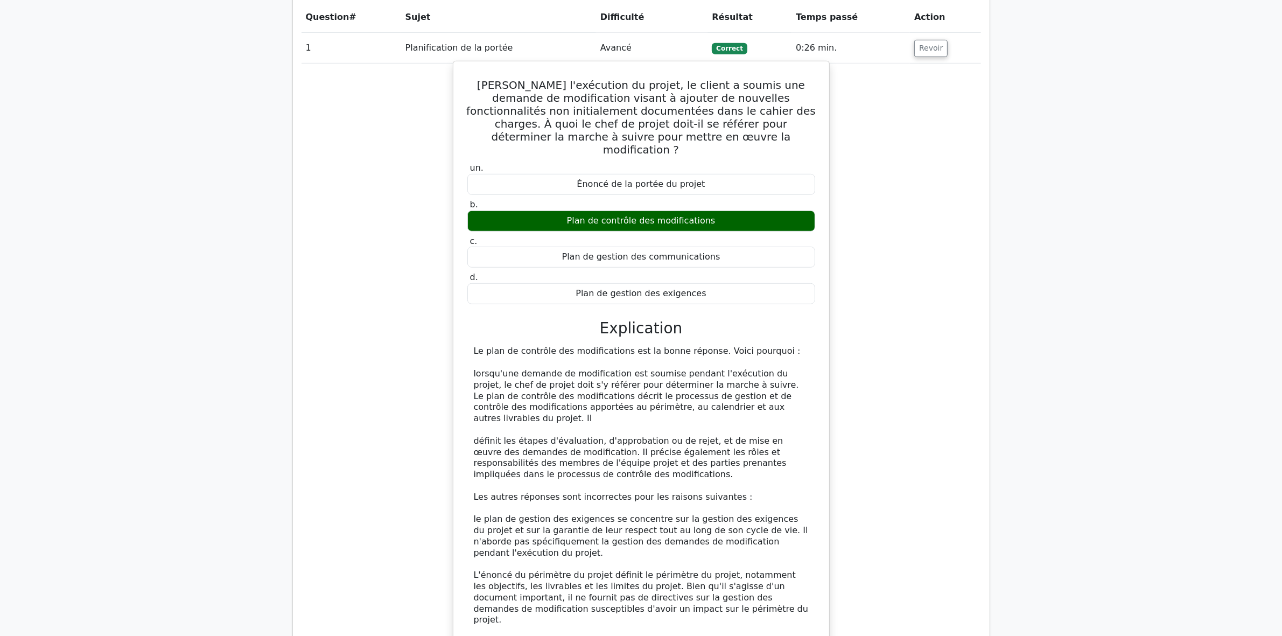
drag, startPoint x: 572, startPoint y: 197, endPoint x: 724, endPoint y: 200, distance: 151.9
click at [724, 211] on div "Plan de contrôle des modifications" at bounding box center [641, 221] width 348 height 21
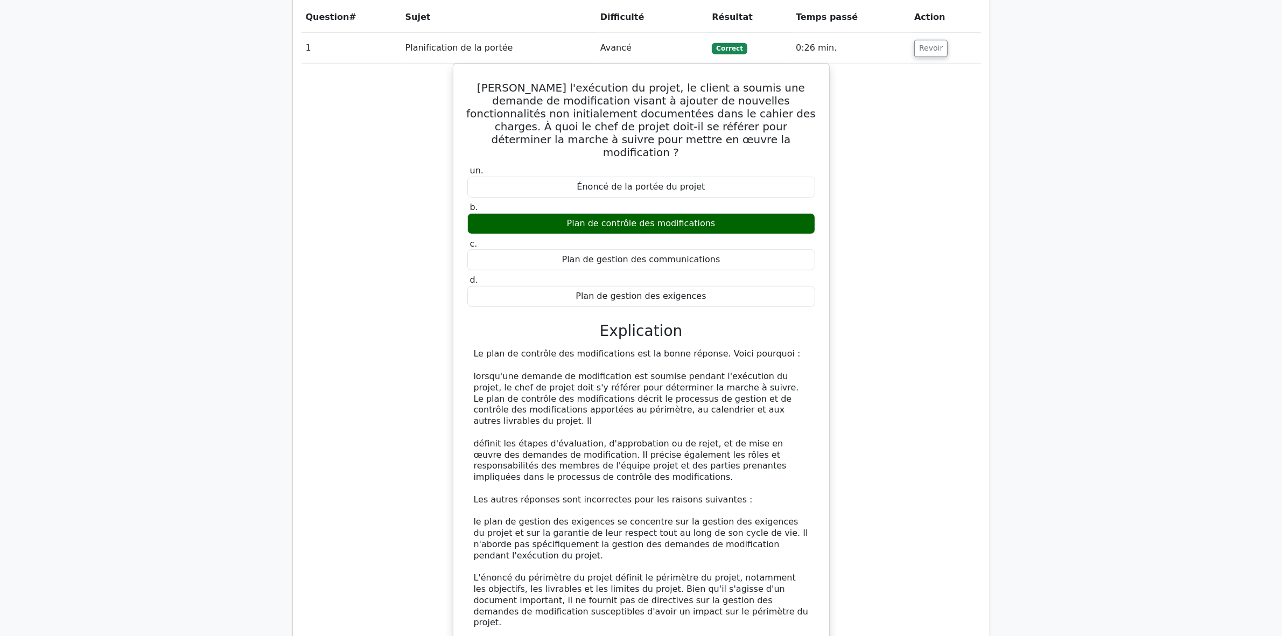
copy font "Plan de contrôle des modifications"
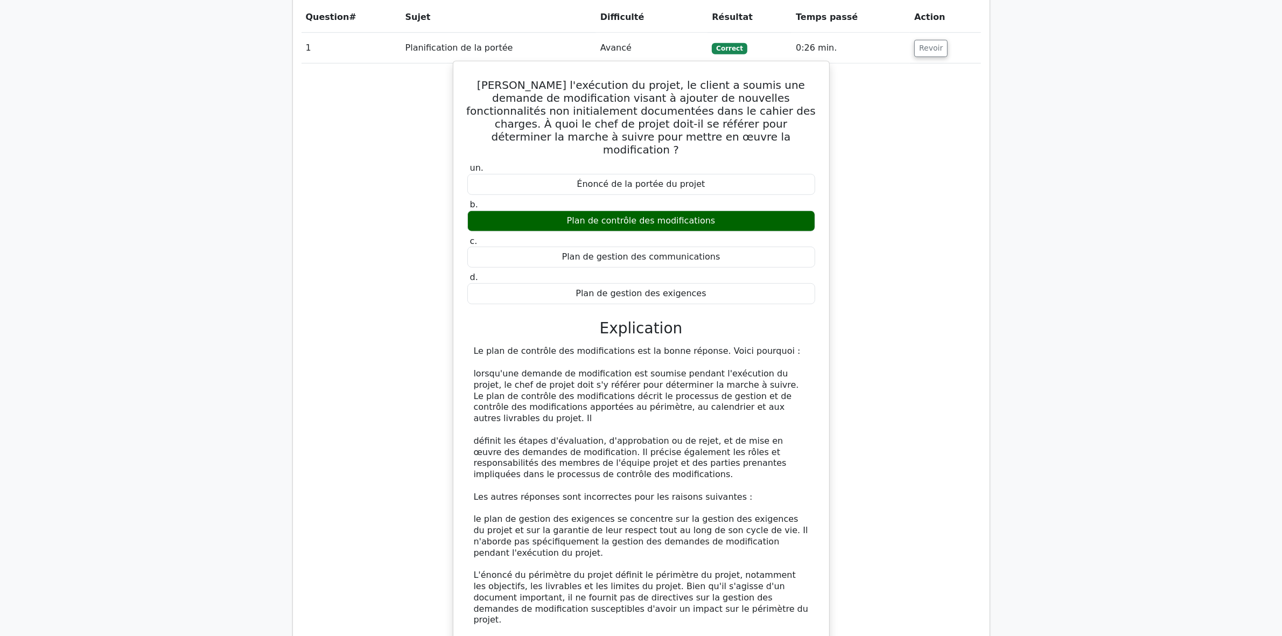
click at [494, 368] on font "lorsqu'une demande de modification est soumise pendant l'exécution du projet, l…" at bounding box center [636, 395] width 325 height 55
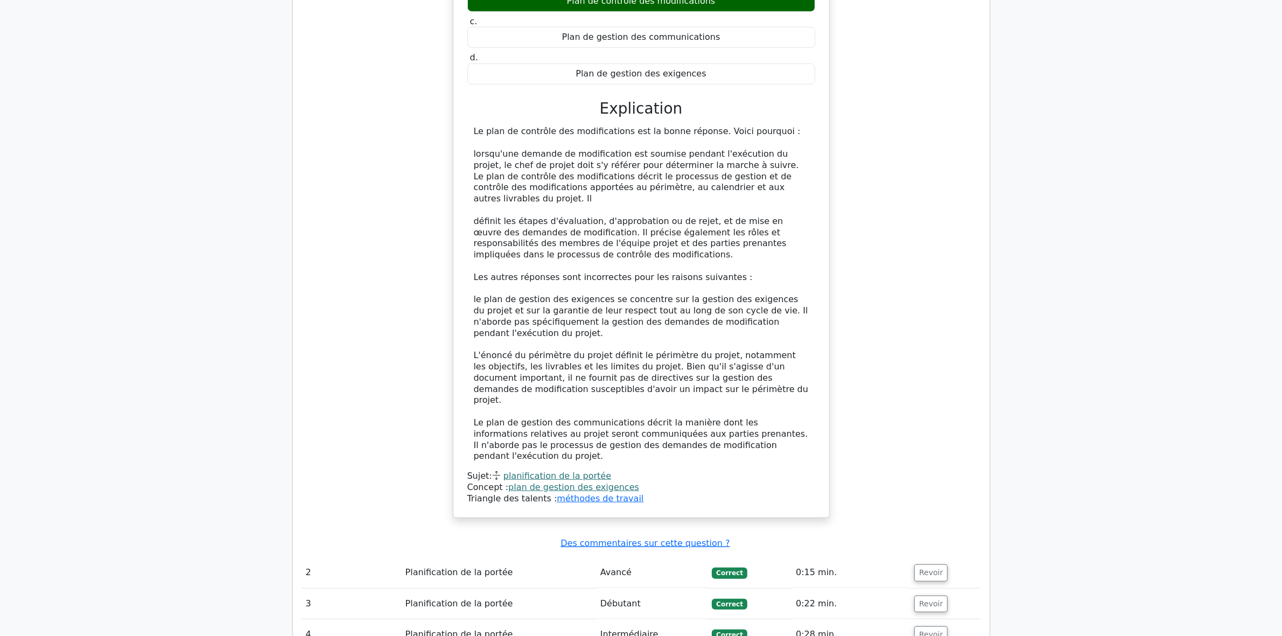
scroll to position [1332, 0]
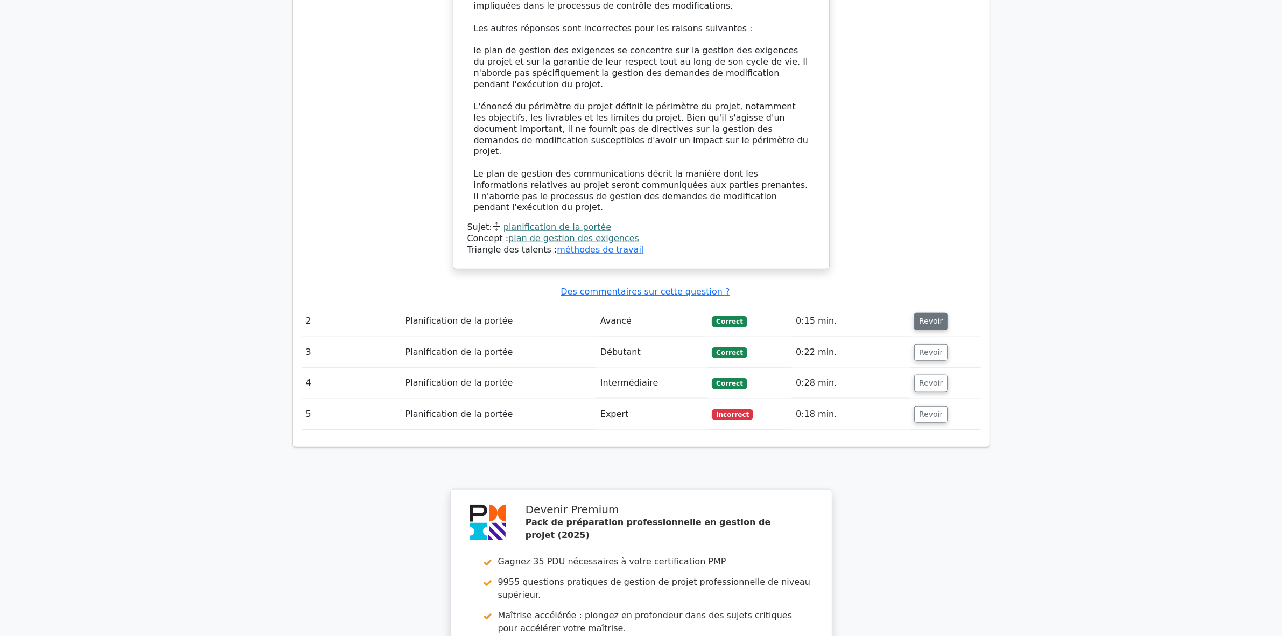
click at [921, 317] on font "Revoir" at bounding box center [931, 321] width 24 height 9
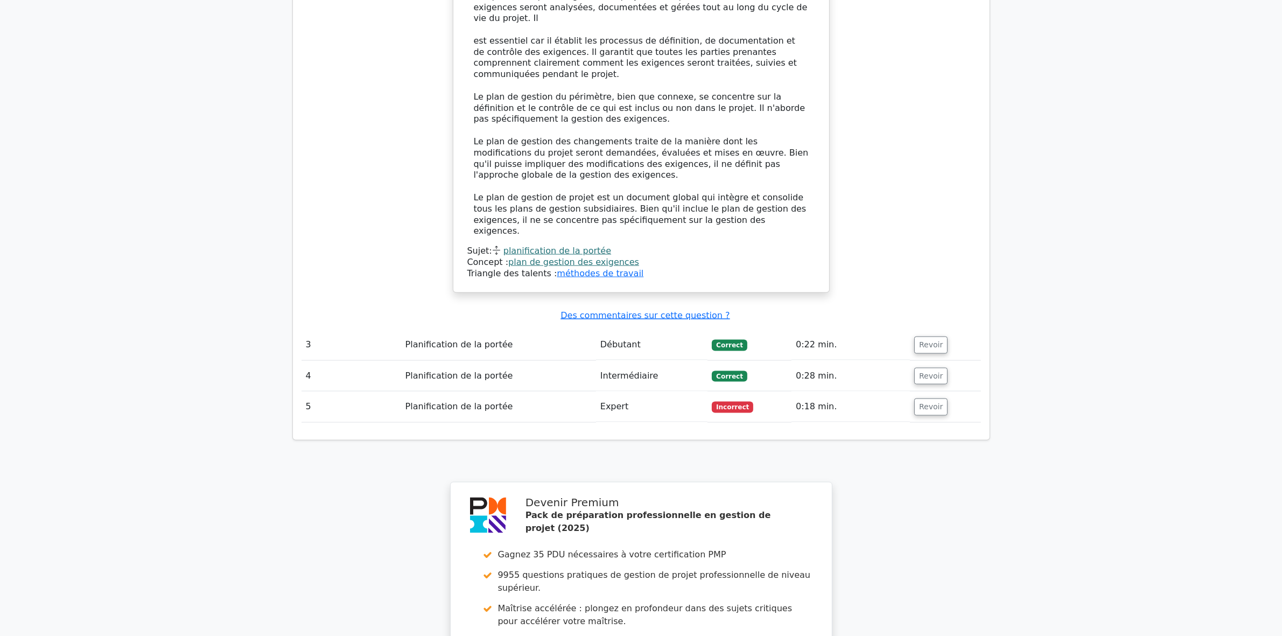
scroll to position [1938, 0]
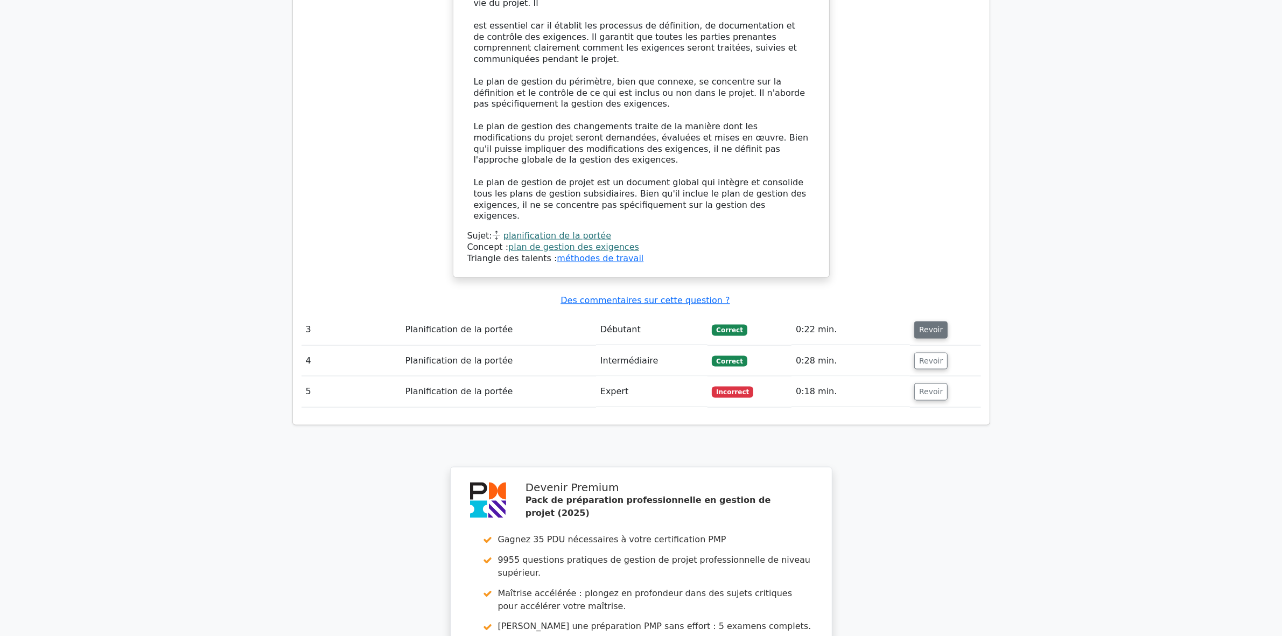
click at [930, 326] on font "Revoir" at bounding box center [931, 330] width 24 height 9
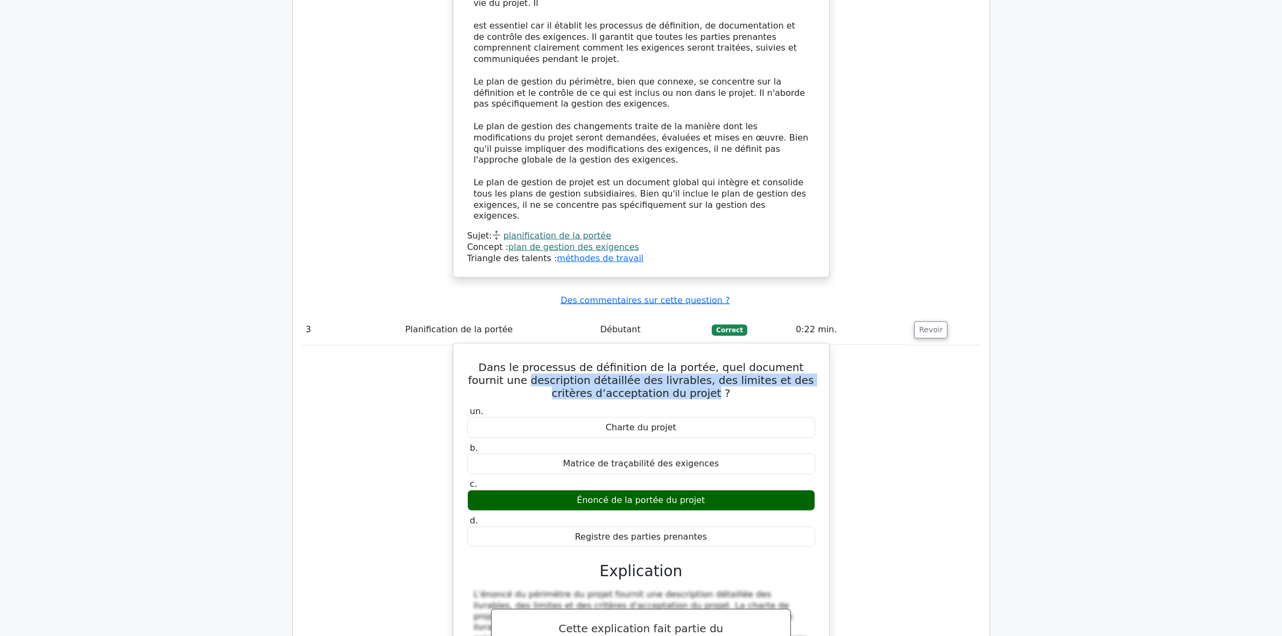
drag, startPoint x: 508, startPoint y: 284, endPoint x: 693, endPoint y: 299, distance: 185.9
click at [693, 361] on font "Dans le processus de définition de la portée, quel document fournit une descrip…" at bounding box center [641, 380] width 346 height 39
copy font "description détaillée des livrables, des limites et des critères d’acceptation …"
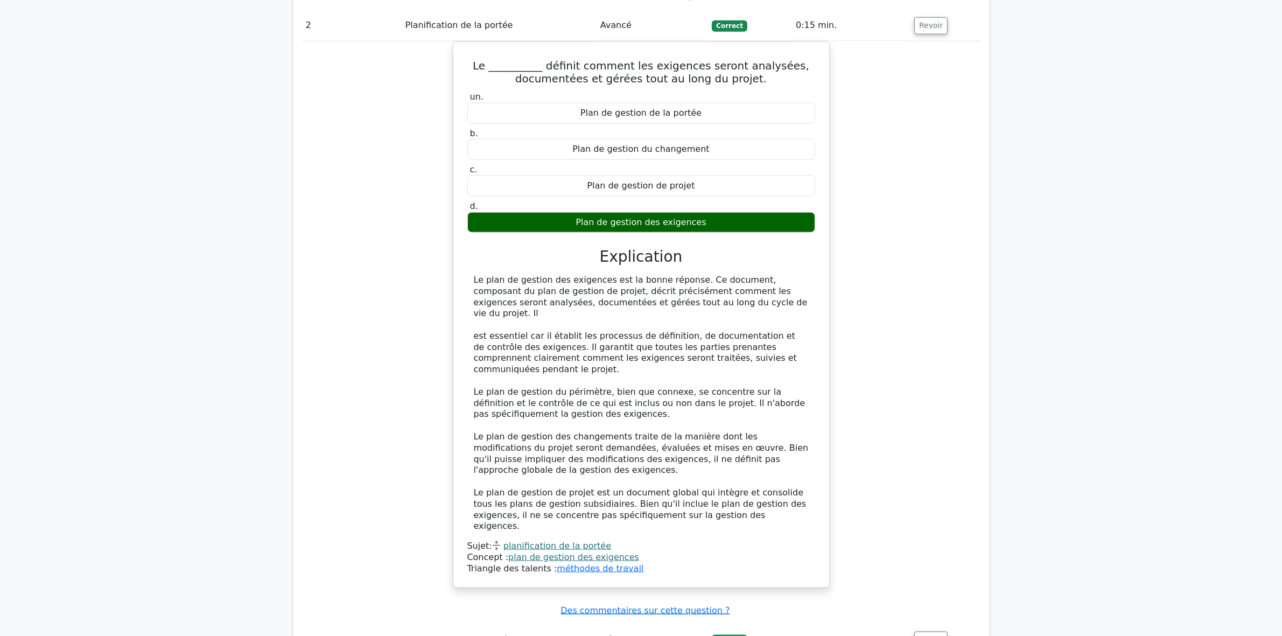
scroll to position [1534, 0]
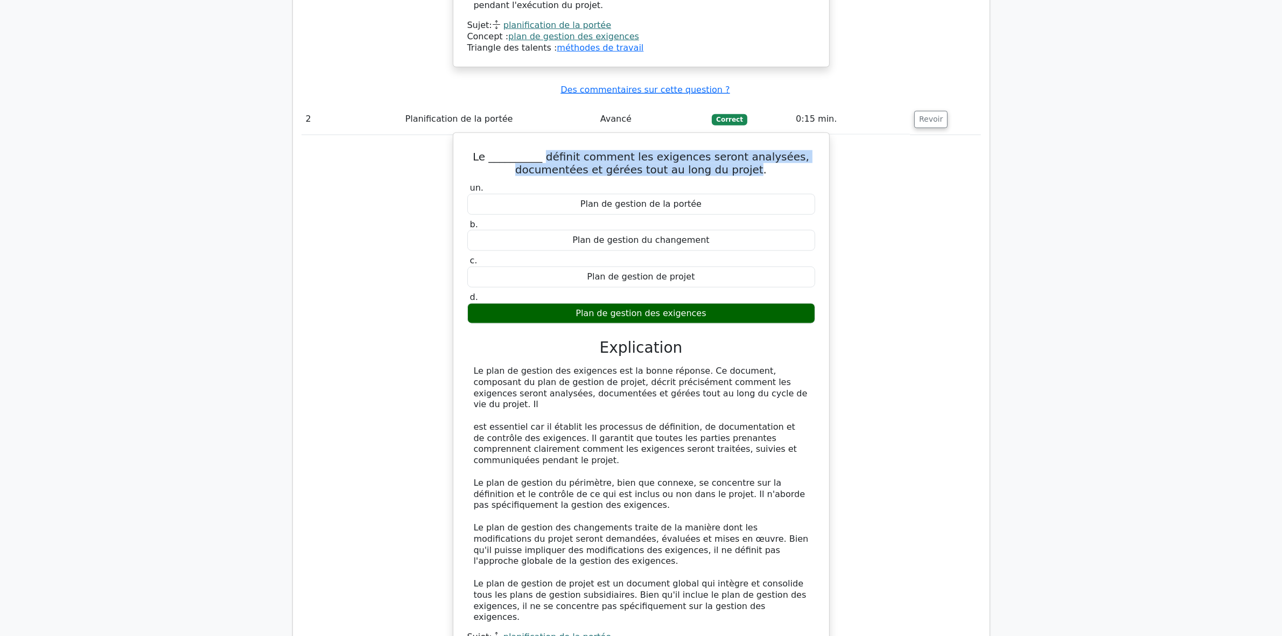
drag, startPoint x: 556, startPoint y: 90, endPoint x: 751, endPoint y: 106, distance: 195.5
click at [751, 150] on font "Le __________ définit comment les exigences seront analysées, documentées et gé…" at bounding box center [641, 163] width 337 height 26
copy font "définit comment les exigences seront analysées, documentées et gérées tout au l…"
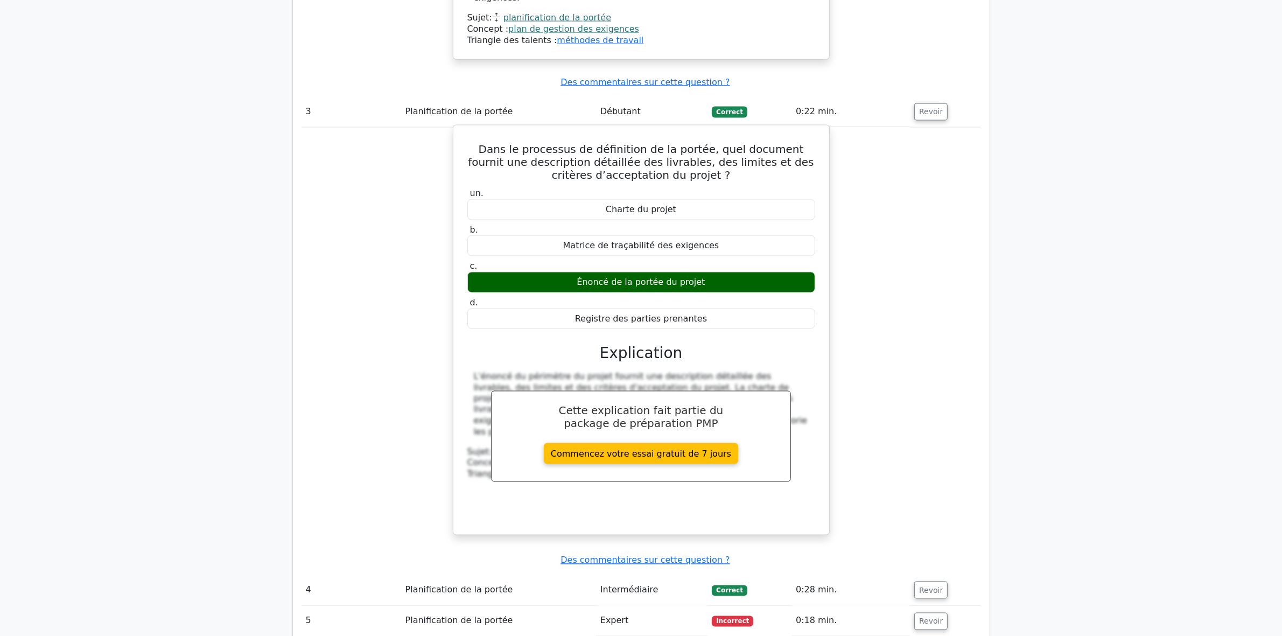
scroll to position [2409, 0]
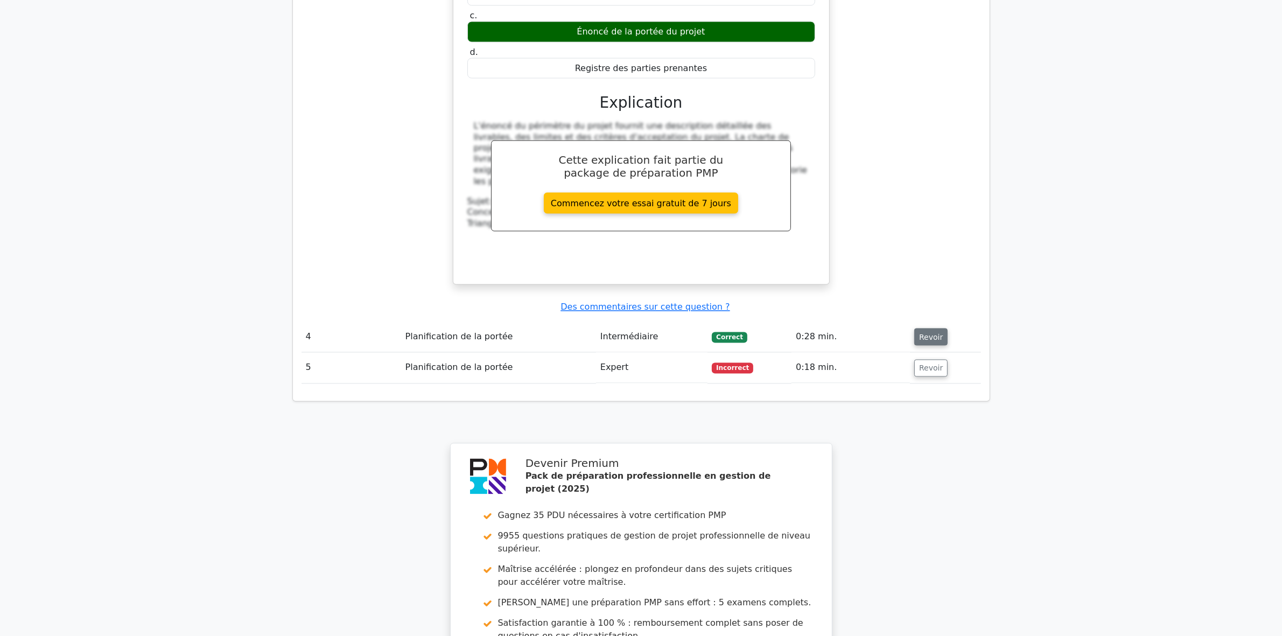
click at [919, 329] on button "Revoir" at bounding box center [930, 337] width 33 height 17
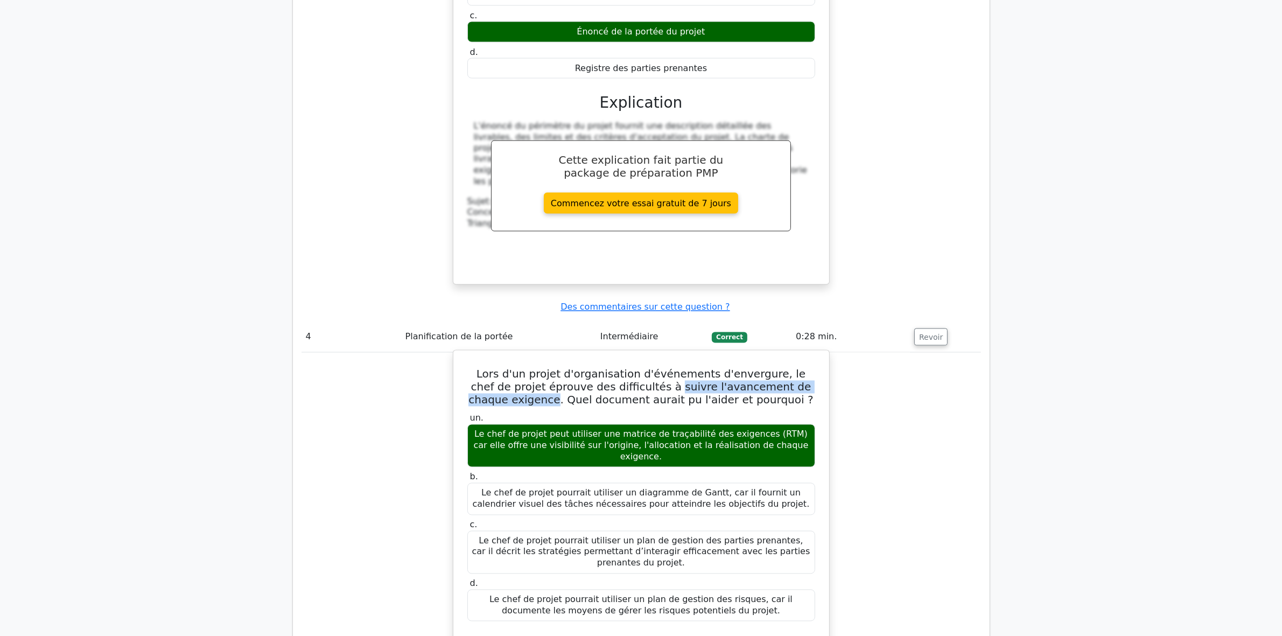
drag, startPoint x: 644, startPoint y: 291, endPoint x: 546, endPoint y: 308, distance: 99.3
click at [546, 368] on font "Lors d'un projet d'organisation d'événements d'envergure, le chef de projet épr…" at bounding box center [641, 387] width 345 height 39
copy font "suivre l'avancement de chaque exigence"
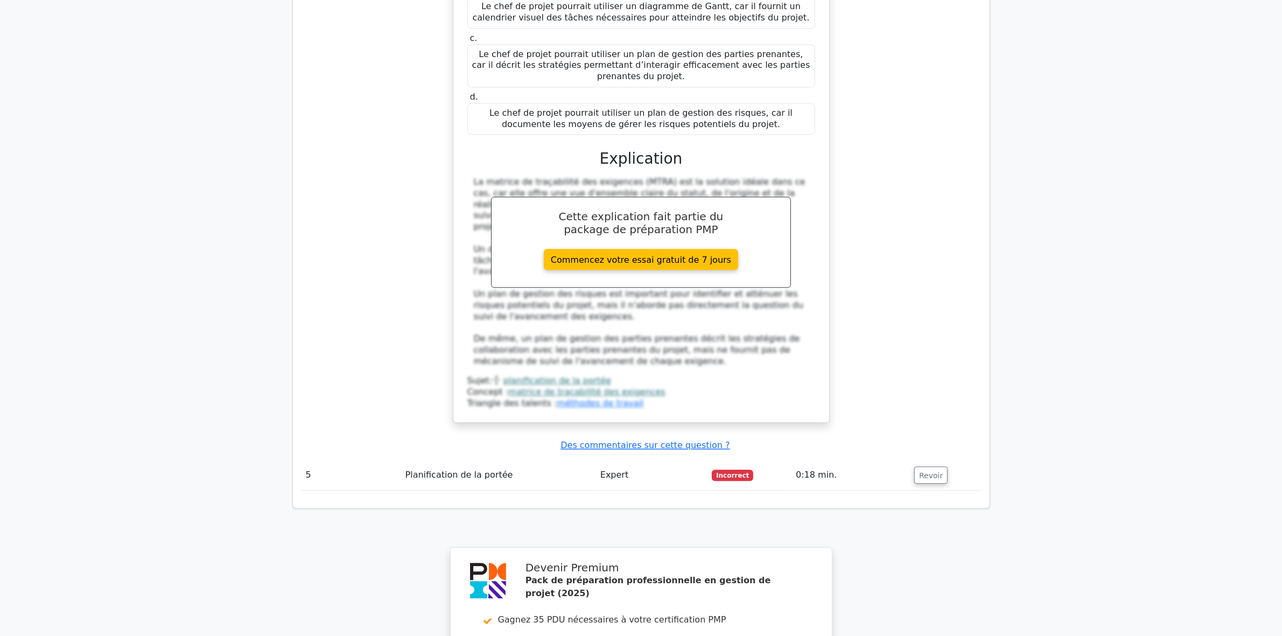
scroll to position [3015, 0]
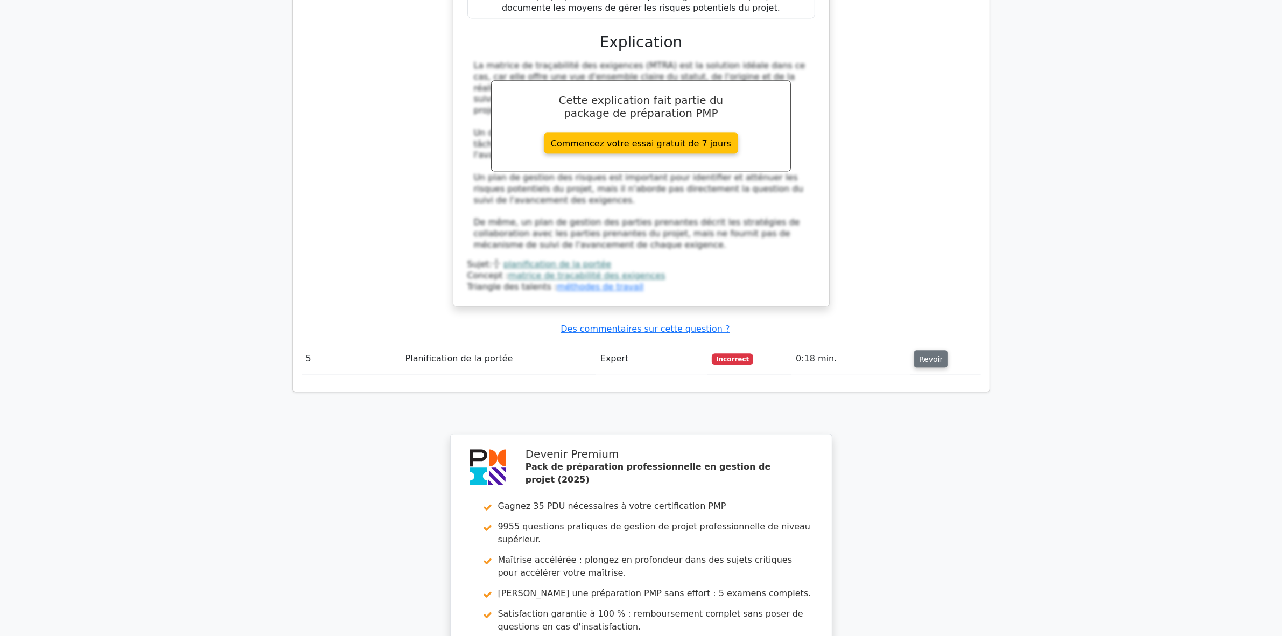
click at [933, 354] on font "Revoir" at bounding box center [931, 358] width 24 height 9
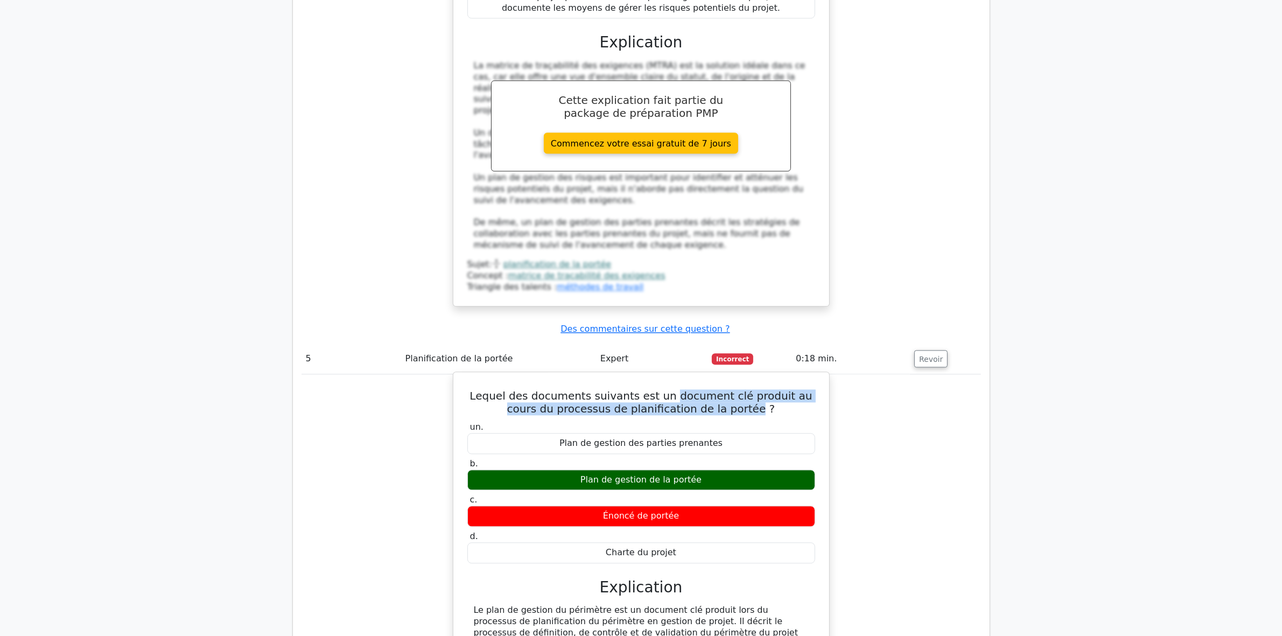
drag, startPoint x: 661, startPoint y: 267, endPoint x: 740, endPoint y: 282, distance: 81.1
click at [740, 389] on font "Lequel des documents suivants est un document clé produit au cours du processus…" at bounding box center [641, 402] width 343 height 26
copy font "document clé produit au cours du processus de planification de la portée"
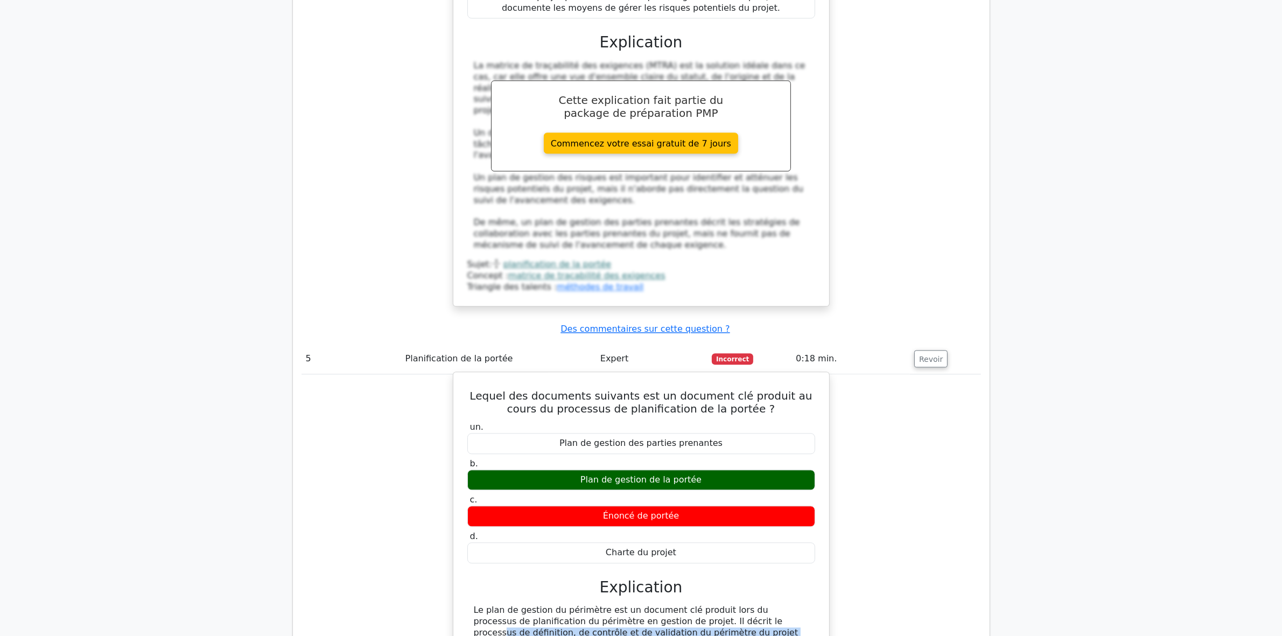
drag, startPoint x: 663, startPoint y: 494, endPoint x: 780, endPoint y: 504, distance: 116.7
copy font "décrit le processus de définition, de contrôle et de validation du périmètre du…"
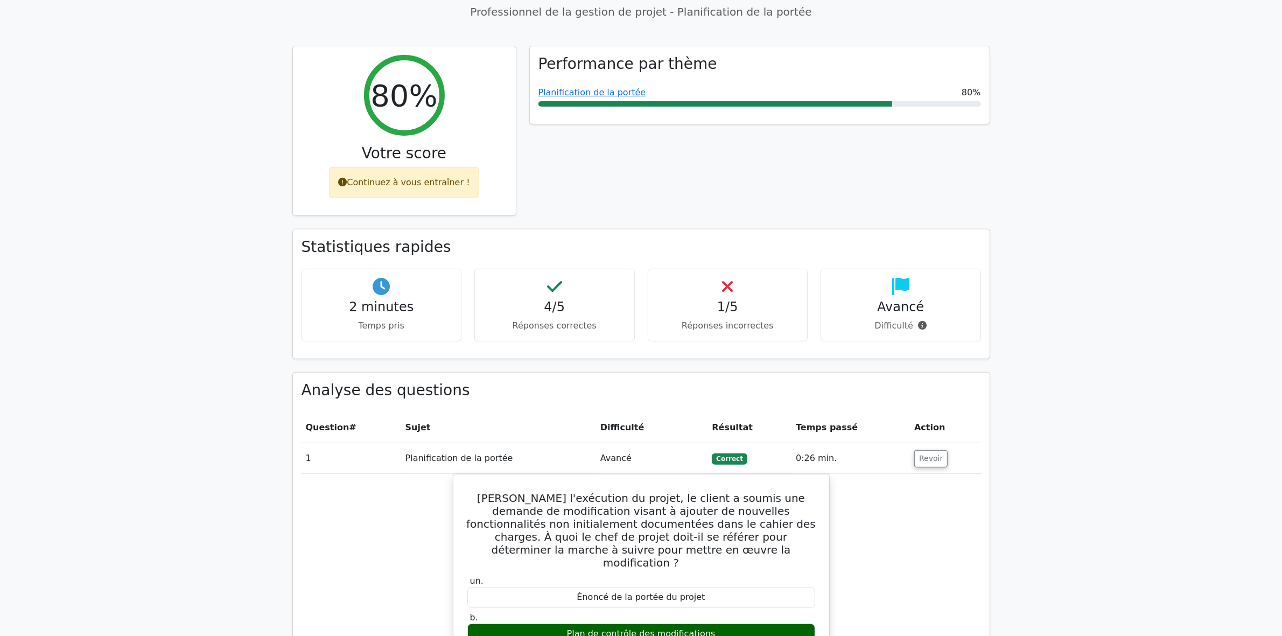
scroll to position [0, 0]
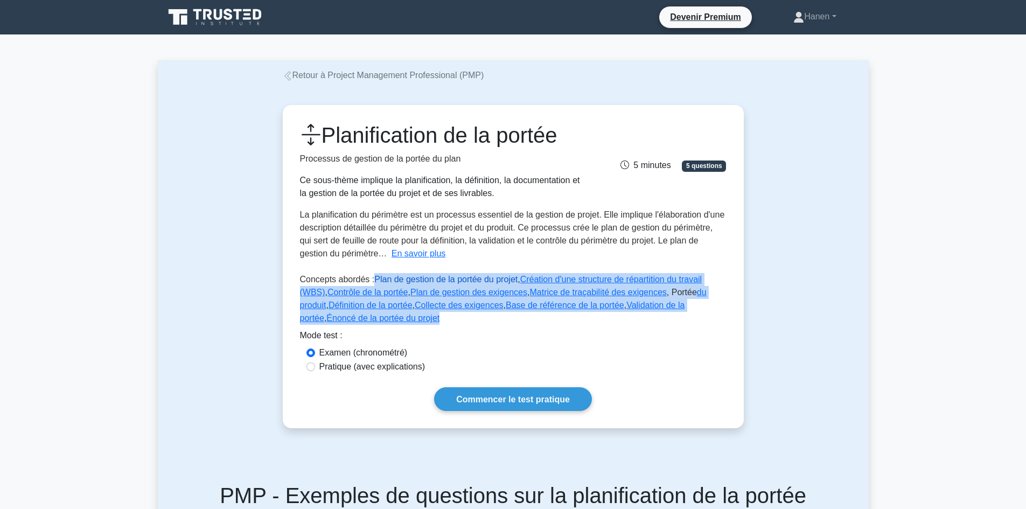
drag, startPoint x: 383, startPoint y: 322, endPoint x: 373, endPoint y: 277, distance: 46.0
click at [373, 277] on p "Concepts abordés : Plan de gestion de la portée du projet , Création d'une stru…" at bounding box center [513, 301] width 427 height 56
copy p "Plan de gestion de la portée du projet , Création d'une structure de répartitio…"
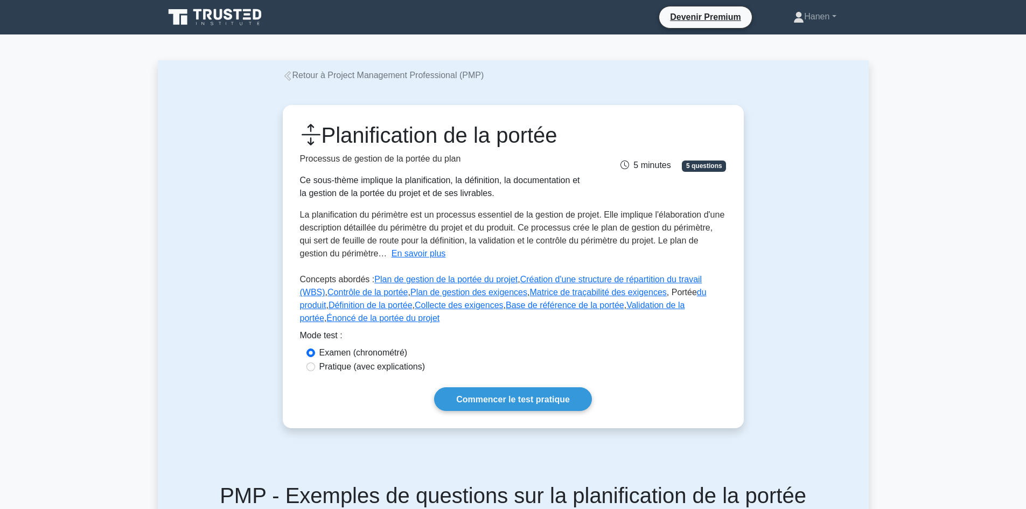
click at [433, 332] on div "Mode test :" at bounding box center [513, 337] width 427 height 17
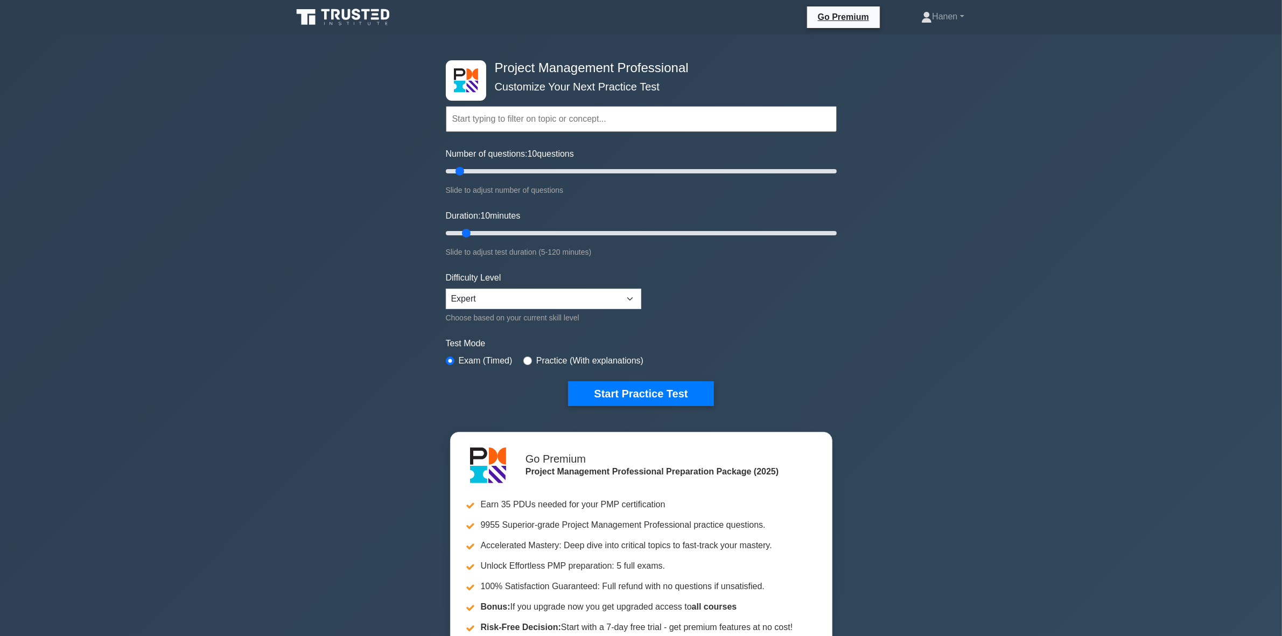
click at [513, 117] on input "text" at bounding box center [641, 119] width 391 height 26
type input "5"
click at [450, 169] on input "Number of questions: 5 questions" at bounding box center [641, 171] width 391 height 13
drag, startPoint x: 466, startPoint y: 229, endPoint x: 456, endPoint y: 229, distance: 9.7
type input "5"
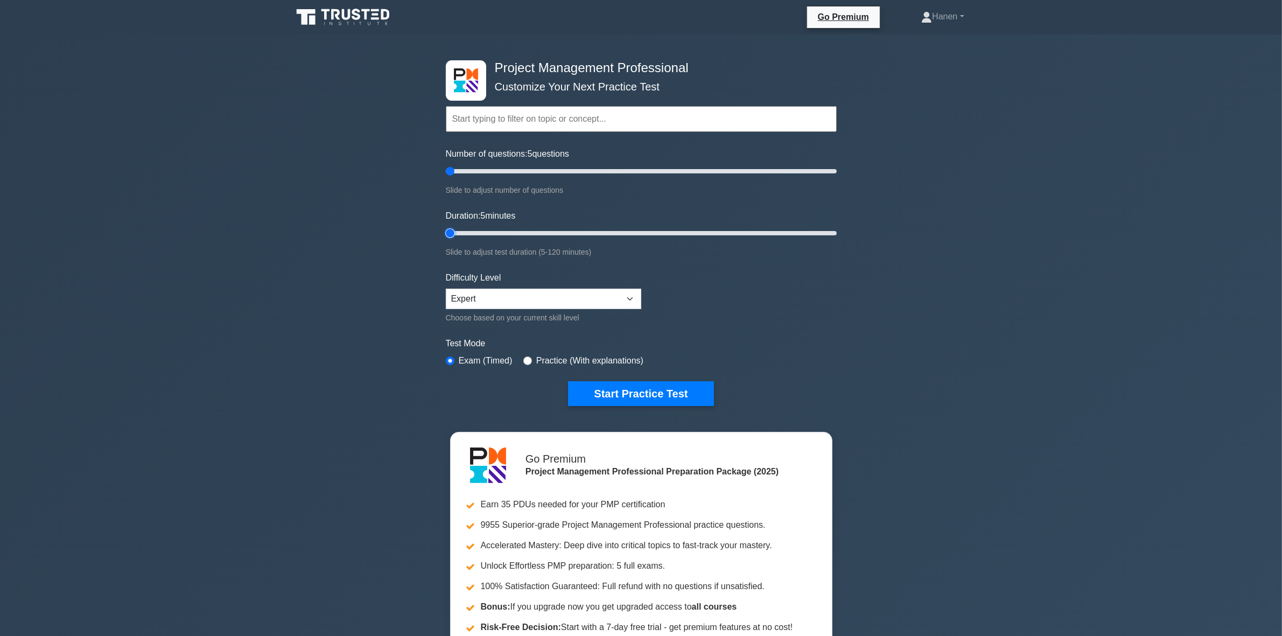
click at [456, 229] on input "Duration: 5 minutes" at bounding box center [641, 233] width 391 height 13
click at [486, 115] on input "text" at bounding box center [641, 119] width 391 height 26
paste input "Scope Baseline"
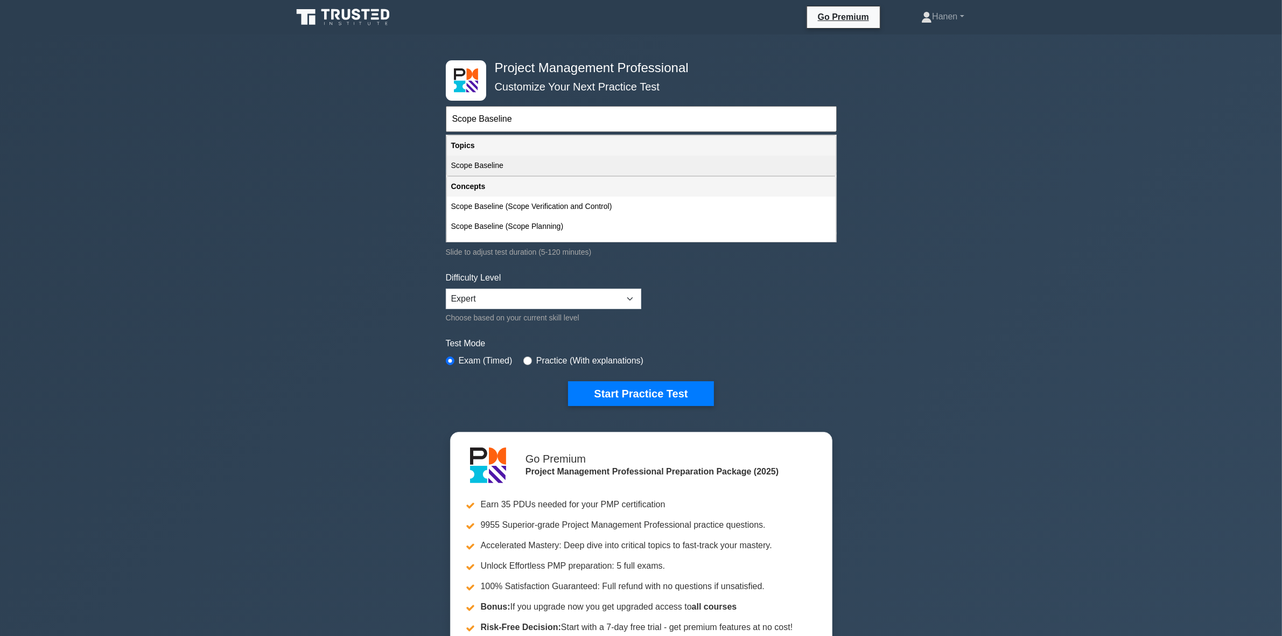
type input "Scope Baseline"
click at [501, 167] on div "Scope Baseline" at bounding box center [641, 166] width 389 height 20
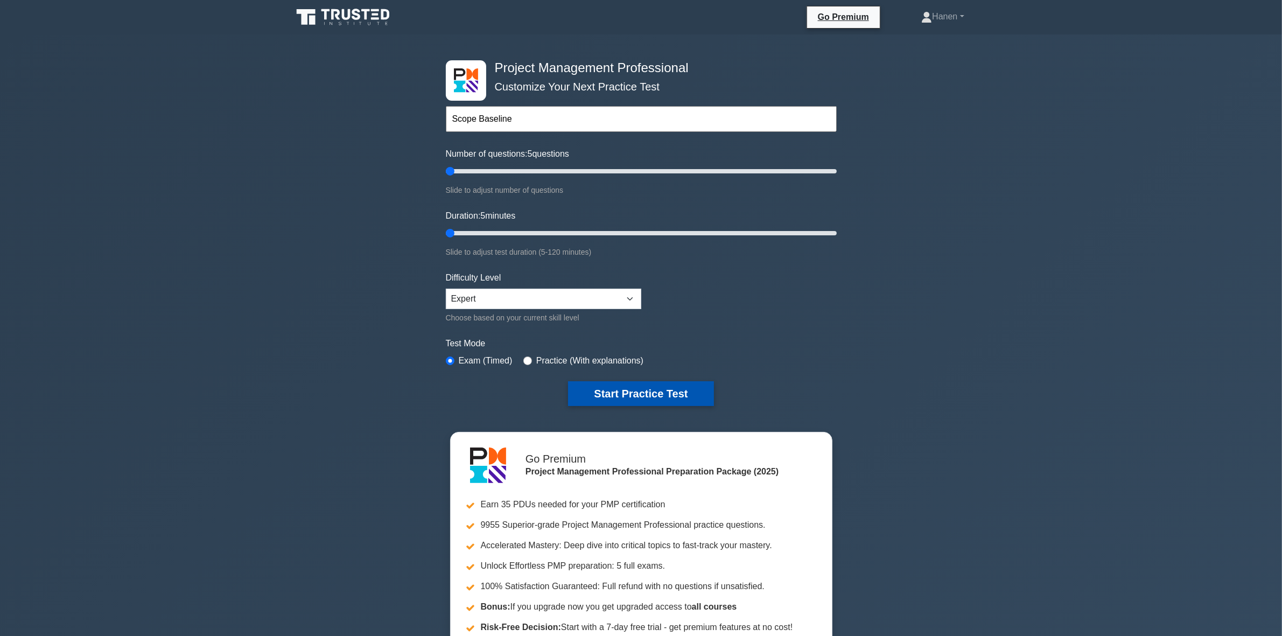
click at [599, 395] on button "Start Practice Test" at bounding box center [640, 393] width 145 height 25
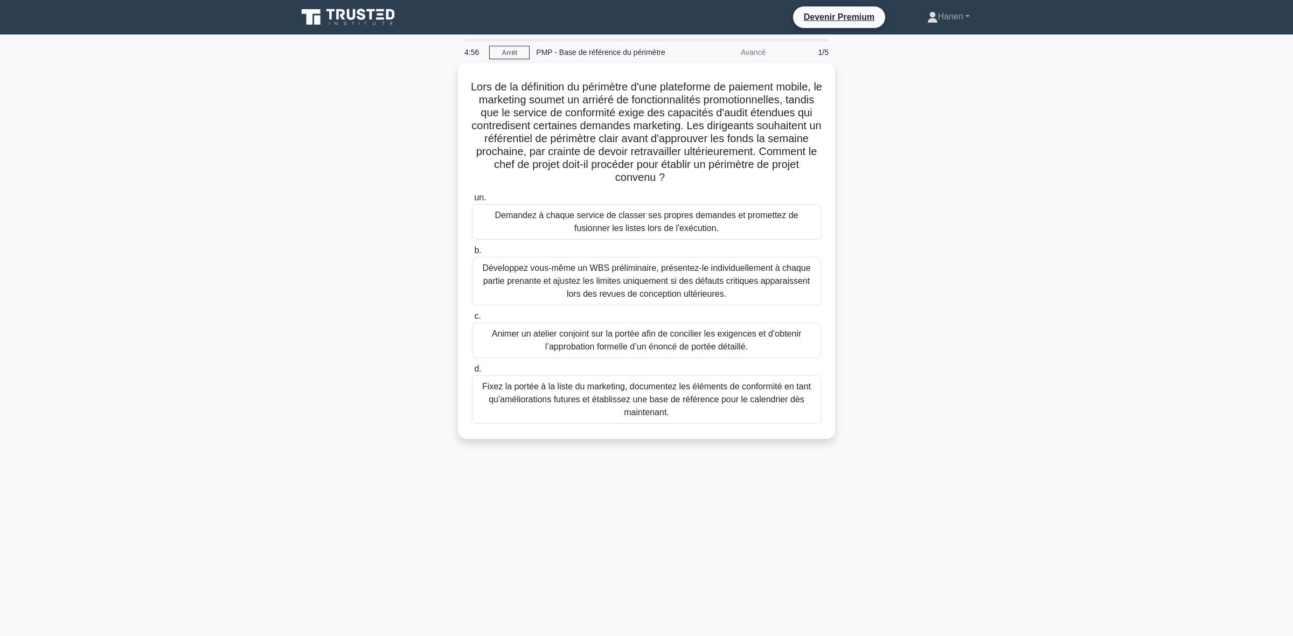
click at [378, 163] on div "Lors de la définition du périmètre d'une plateforme de paiement mobile, le mark…" at bounding box center [646, 257] width 711 height 389
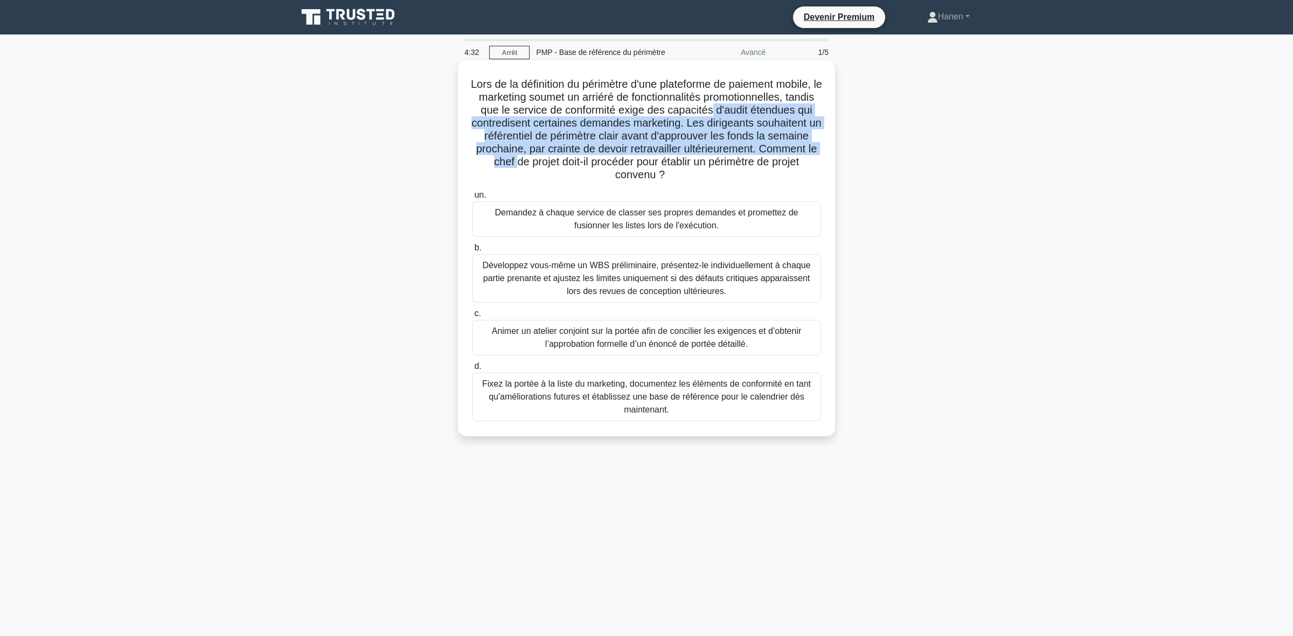
drag, startPoint x: 532, startPoint y: 127, endPoint x: 696, endPoint y: 167, distance: 169.3
click at [696, 167] on font "Lors de la définition du périmètre d'une plateforme de paiement mobile, le mark…" at bounding box center [646, 129] width 351 height 102
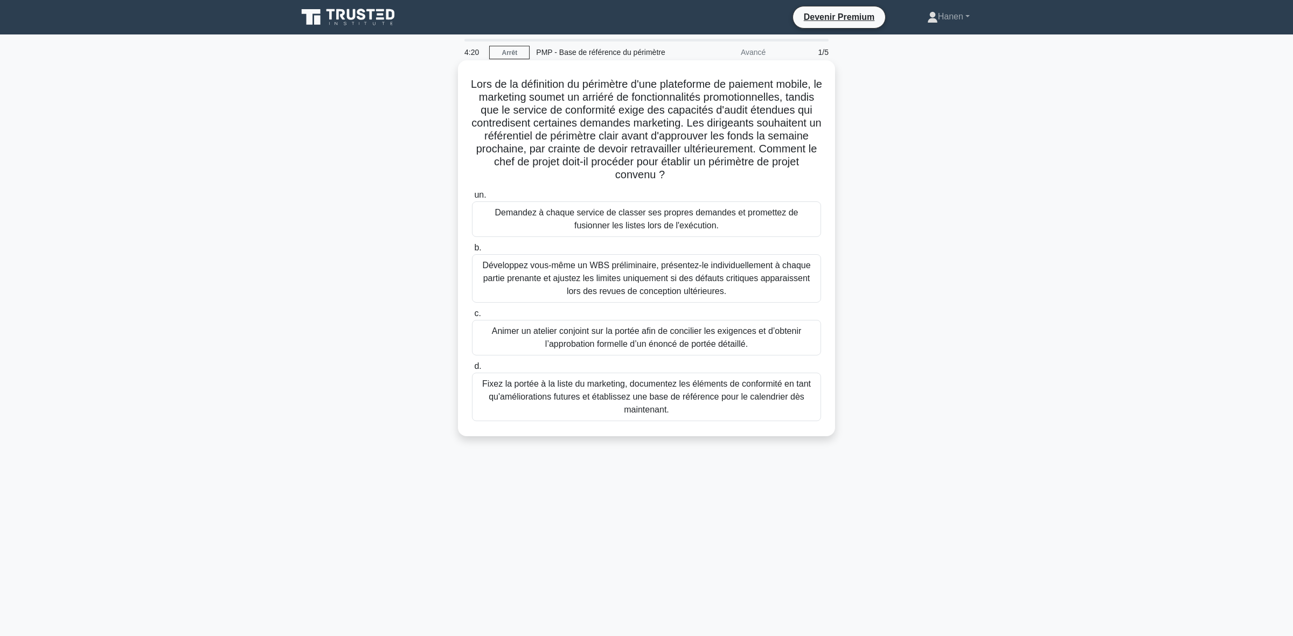
click at [529, 347] on font "Animer un atelier conjoint sur la portée afin de concilier les exigences et d’o…" at bounding box center [646, 338] width 339 height 26
click at [472, 317] on input "c. Animer un atelier conjoint sur la portée afin de concilier les exigences et …" at bounding box center [472, 313] width 0 height 7
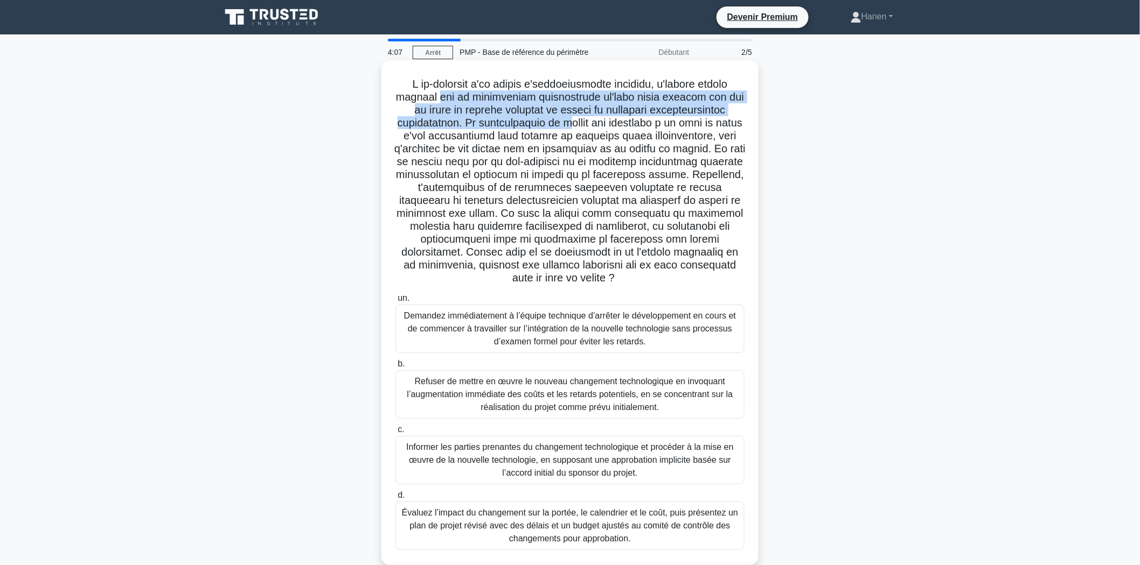
drag, startPoint x: 434, startPoint y: 97, endPoint x: 583, endPoint y: 121, distance: 150.4
click at [583, 121] on font at bounding box center [569, 181] width 351 height 206
click at [465, 121] on font at bounding box center [569, 181] width 351 height 206
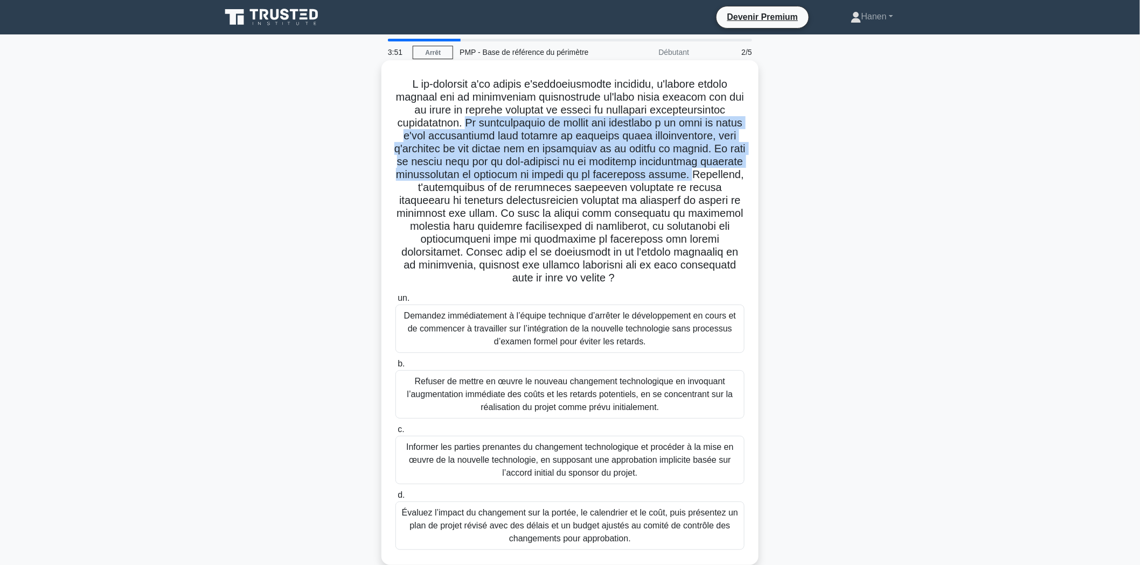
drag, startPoint x: 469, startPoint y: 122, endPoint x: 510, endPoint y: 191, distance: 79.7
click at [510, 191] on font at bounding box center [569, 181] width 351 height 206
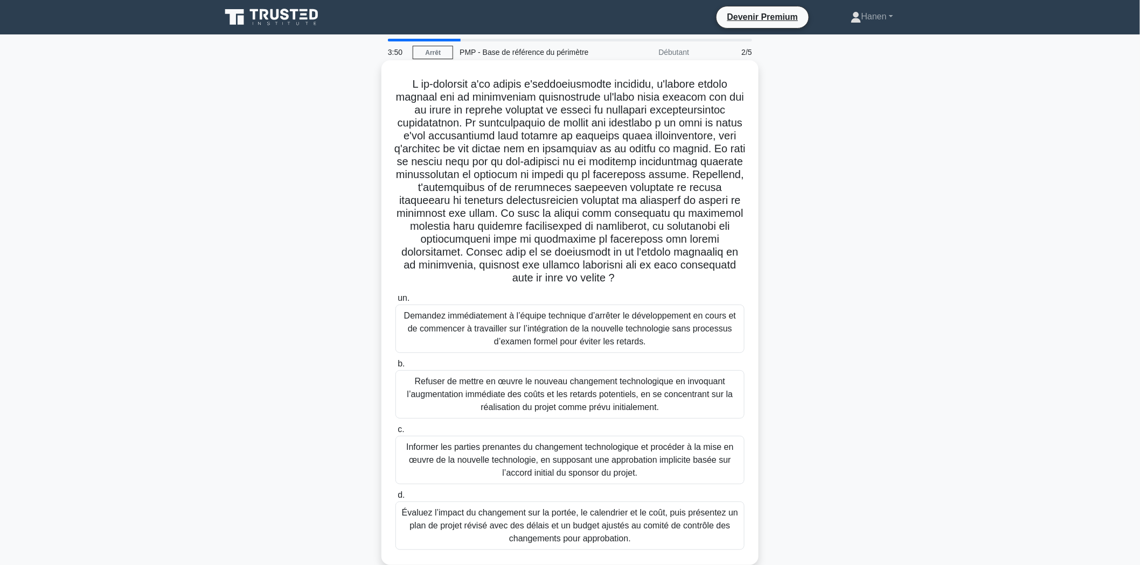
click at [525, 185] on font at bounding box center [569, 181] width 351 height 206
drag, startPoint x: 510, startPoint y: 185, endPoint x: 691, endPoint y: 277, distance: 203.0
click at [691, 277] on h5 ".spinner_0XTQ{transform-origin:center;animation:spinner_y6GP .75s linear infini…" at bounding box center [569, 182] width 351 height 208
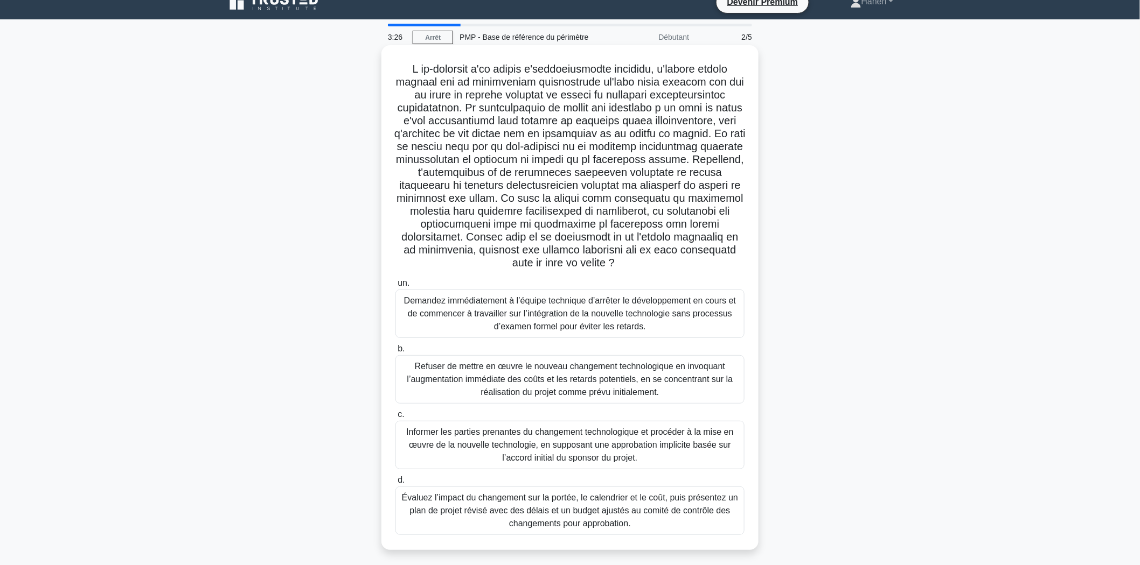
scroll to position [20, 0]
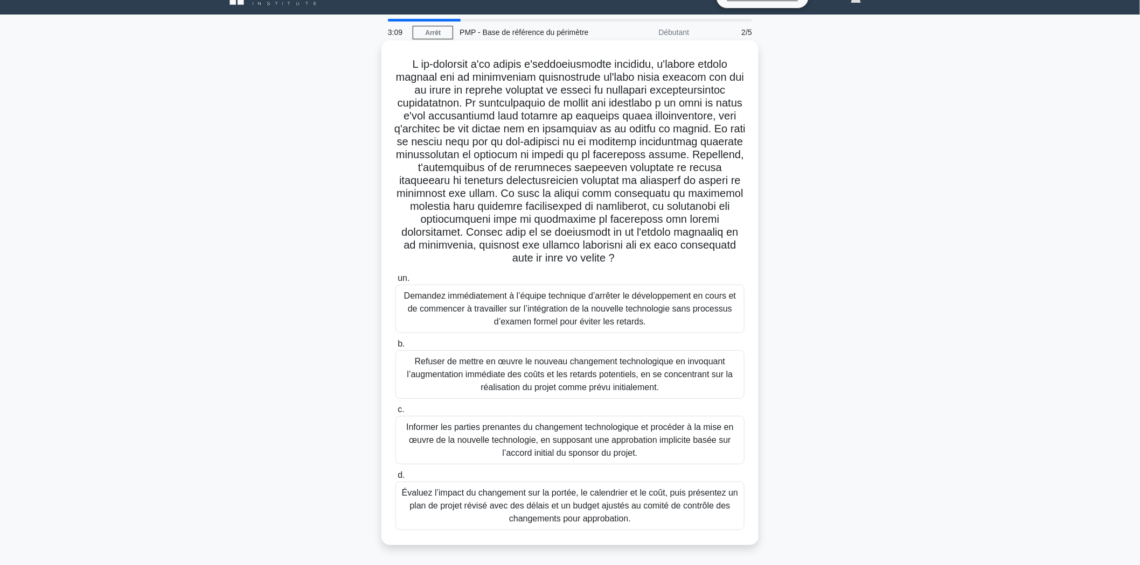
click at [638, 512] on font "Évaluez l’impact du changement sur la portée, le calendrier et le coût, puis pr…" at bounding box center [570, 505] width 336 height 35
click at [395, 479] on input "d. Évaluez l’impact du changement sur la portée, le calendrier et le coût, puis…" at bounding box center [395, 475] width 0 height 7
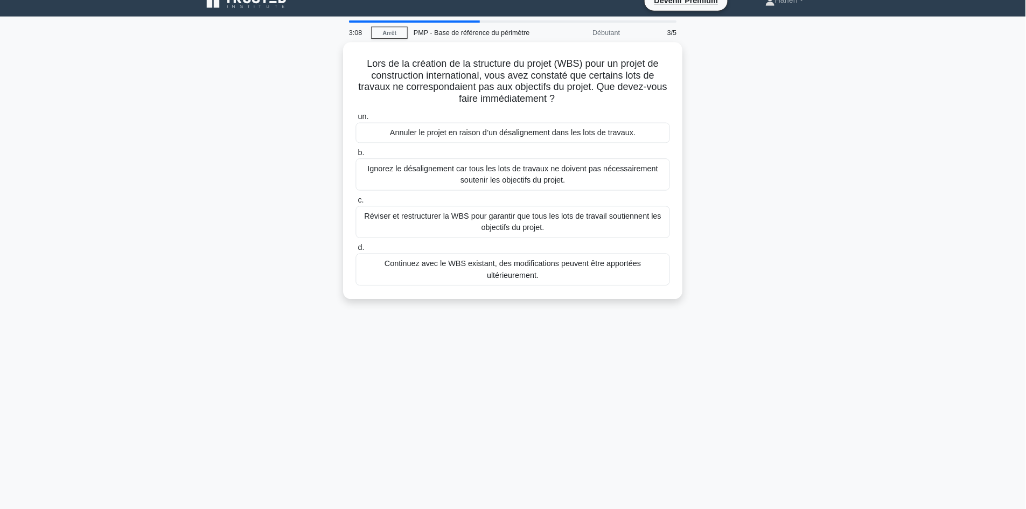
scroll to position [0, 0]
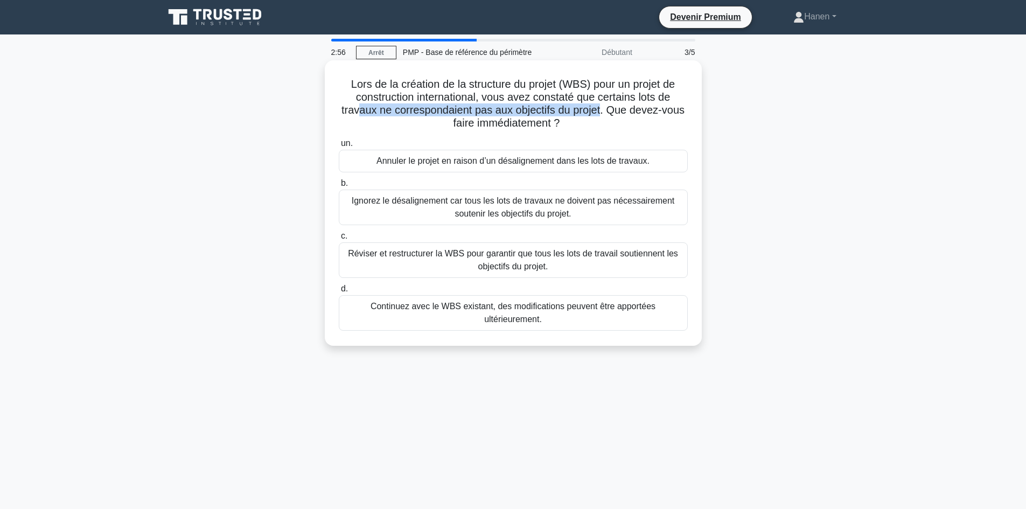
drag, startPoint x: 605, startPoint y: 113, endPoint x: 355, endPoint y: 110, distance: 249.4
click at [355, 110] on font "Lors de la création de la structure du projet (WBS) pour un projet de construct…" at bounding box center [512, 103] width 343 height 51
click at [565, 267] on font "Réviser et restructurer la WBS pour garantir que tous les lots de travail souti…" at bounding box center [513, 260] width 339 height 26
click at [339, 240] on input "c. Réviser et restructurer la WBS pour garantir que tous les lots de travail so…" at bounding box center [339, 236] width 0 height 7
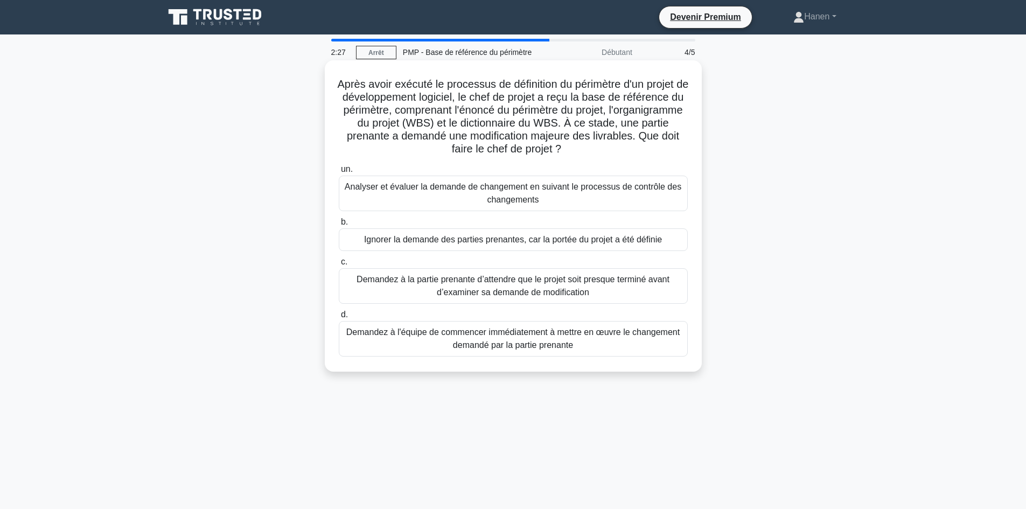
drag, startPoint x: 355, startPoint y: 86, endPoint x: 599, endPoint y: 144, distance: 251.3
click at [599, 144] on h5 "Après avoir exécuté le processus de définition du périmètre d'un projet de déve…" at bounding box center [513, 117] width 351 height 79
click at [603, 198] on font "Analyser et évaluer la demande de changement en suivant le processus de contrôl…" at bounding box center [513, 193] width 339 height 26
click at [339, 173] on input "un. Analyser et évaluer la demande de changement en suivant le processus de con…" at bounding box center [339, 169] width 0 height 7
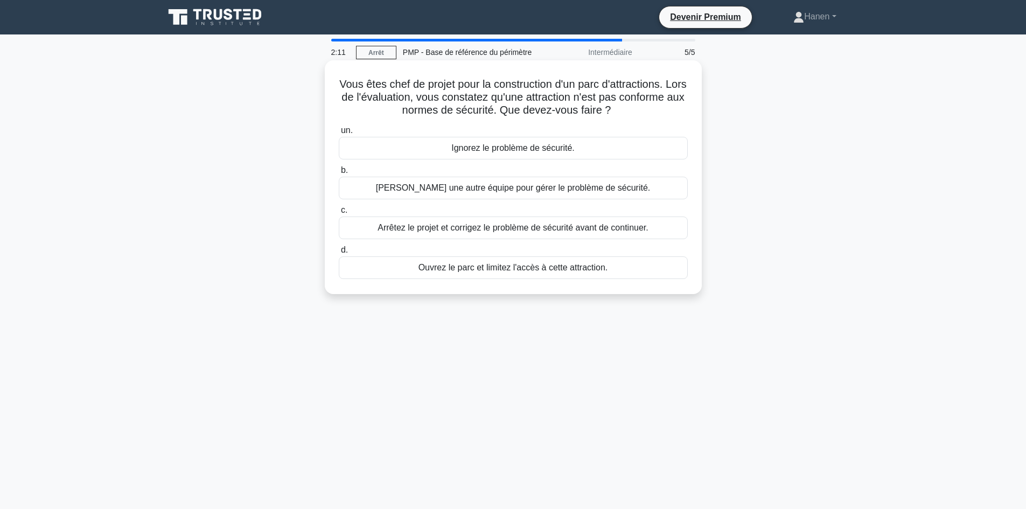
drag, startPoint x: 383, startPoint y: 85, endPoint x: 654, endPoint y: 108, distance: 271.3
click at [654, 108] on h5 "Vous êtes chef de projet pour la construction d'un parc d'attractions. Lors de …" at bounding box center [513, 98] width 351 height 40
click at [436, 232] on font "Arrêtez le projet et corrigez le problème de sécurité avant de continuer." at bounding box center [513, 227] width 271 height 9
click at [339, 214] on input "c. Arrêtez le projet et corrigez le problème de sécurité avant de continuer." at bounding box center [339, 210] width 0 height 7
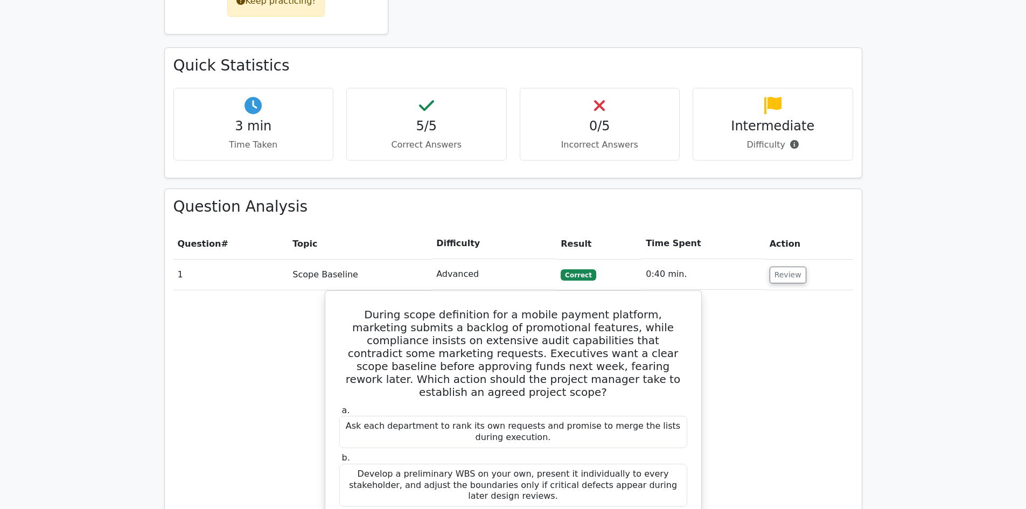
scroll to position [592, 0]
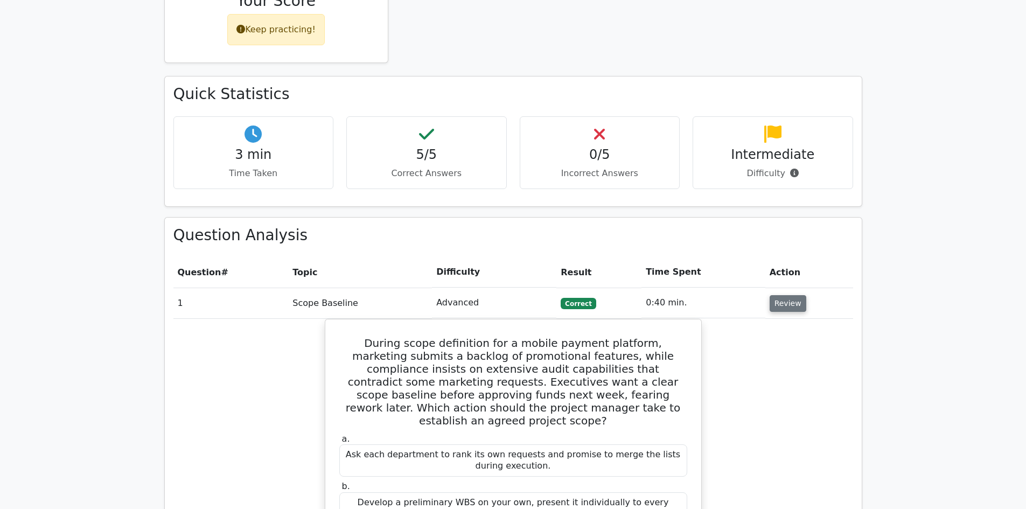
click at [795, 295] on button "Review" at bounding box center [788, 303] width 37 height 17
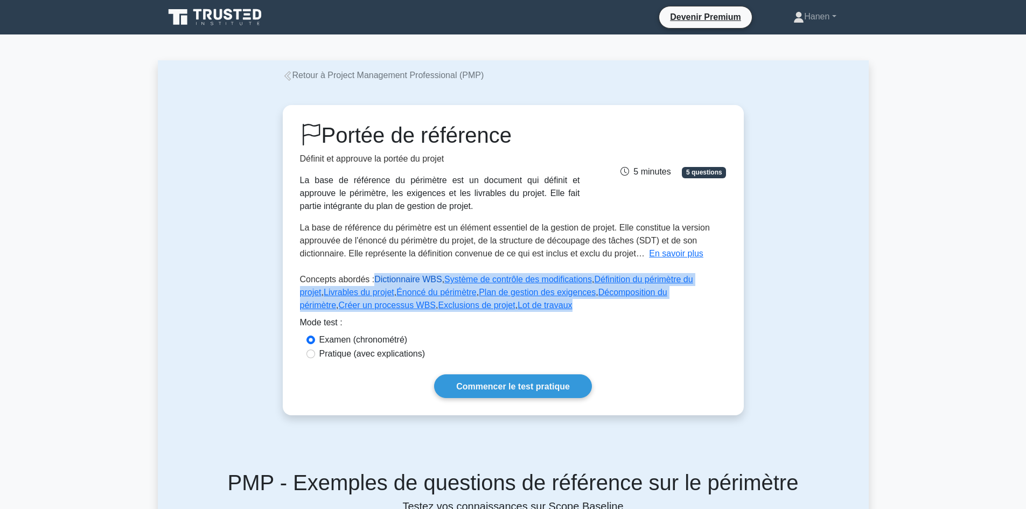
drag, startPoint x: 506, startPoint y: 309, endPoint x: 373, endPoint y: 284, distance: 135.4
click at [373, 284] on p "Concepts abordés : Dictionnaire WBS , Système de contrôle des modifications , D…" at bounding box center [513, 294] width 427 height 43
copy p "Dictionnaire WBS , Système de contrôle des modifications , Définition du périmè…"
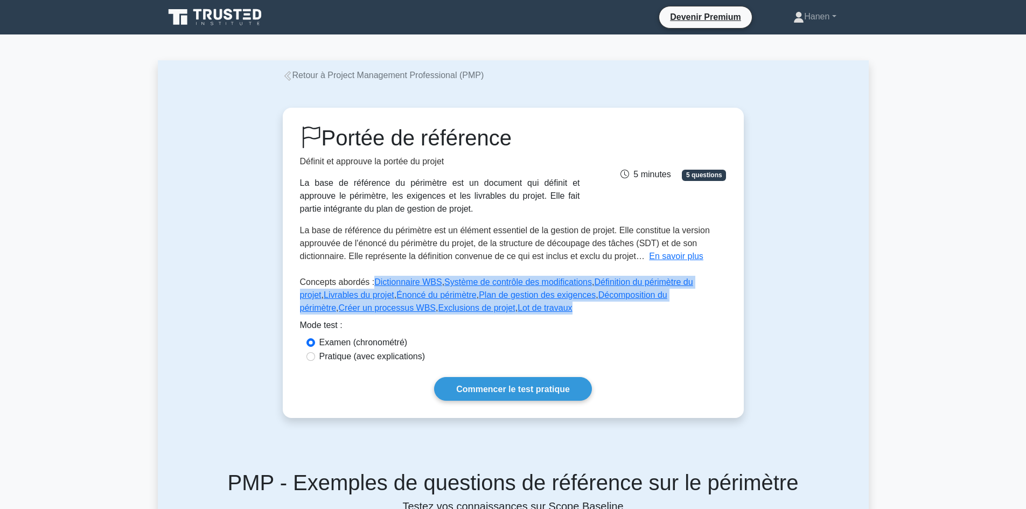
copy p "Dictionnaire WBS , Système de contrôle des modifications , Définition du périmè…"
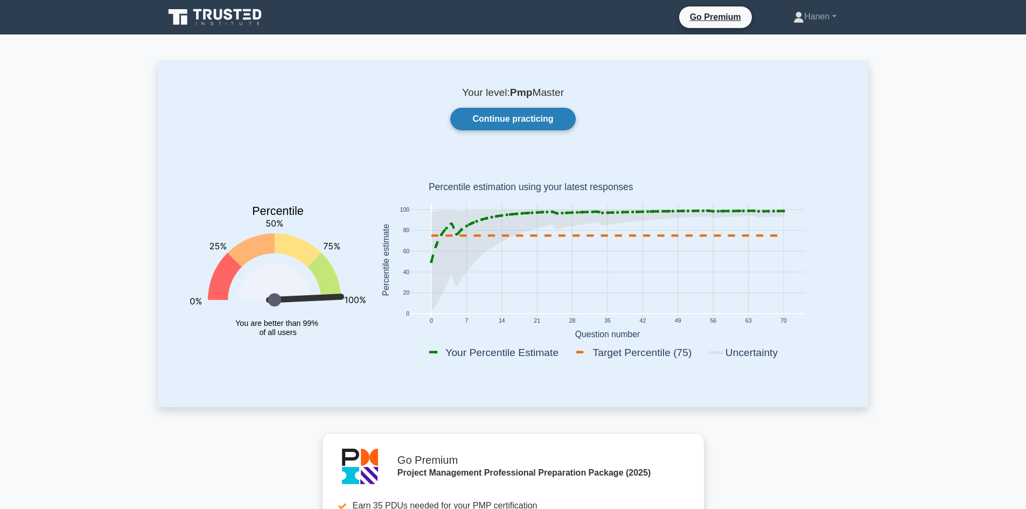
click at [533, 129] on link "Continue practicing" at bounding box center [512, 119] width 125 height 23
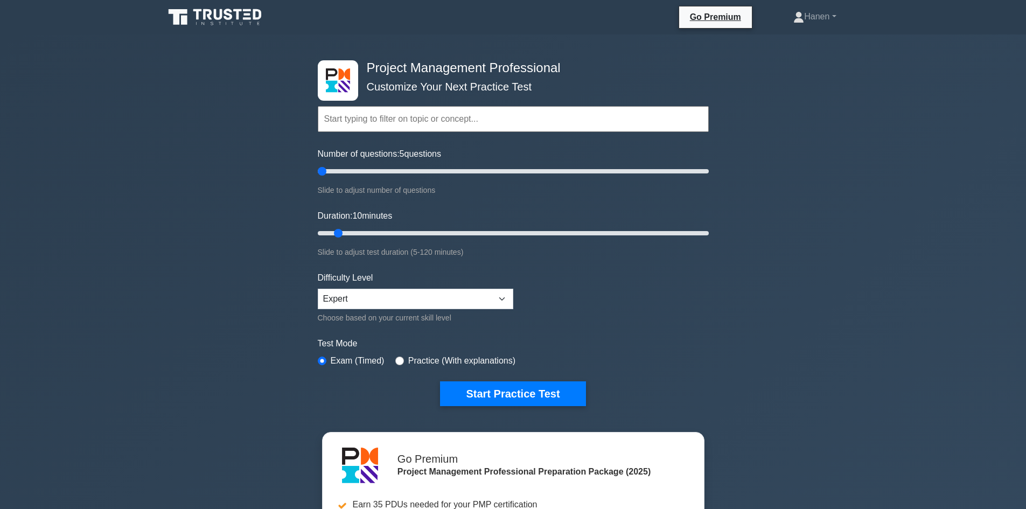
drag, startPoint x: 332, startPoint y: 170, endPoint x: 326, endPoint y: 170, distance: 5.9
type input "5"
click at [326, 170] on input "Number of questions: 5 questions" at bounding box center [513, 171] width 391 height 13
drag, startPoint x: 337, startPoint y: 230, endPoint x: 329, endPoint y: 230, distance: 7.5
type input "5"
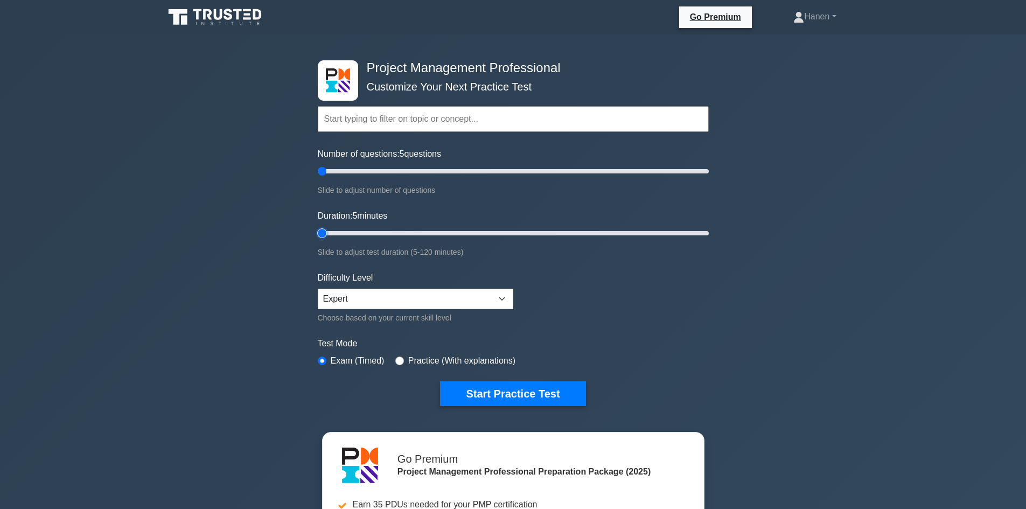
click at [329, 230] on input "Duration: 5 minutes" at bounding box center [513, 233] width 391 height 13
click at [351, 120] on input "text" at bounding box center [513, 119] width 391 height 26
paste input "Scope Verification and Control"
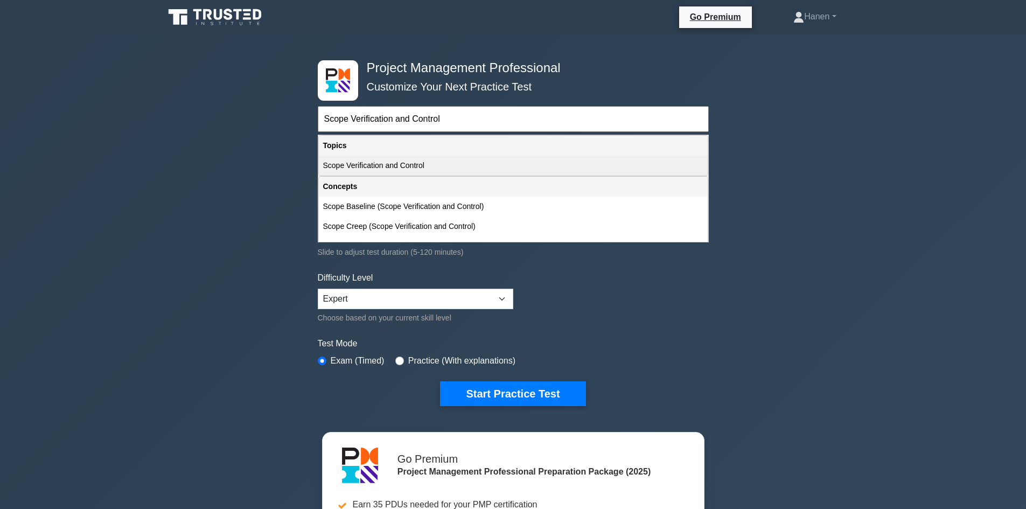
type input "Scope Verification and Control"
click at [373, 172] on div "Scope Verification and Control" at bounding box center [513, 166] width 389 height 20
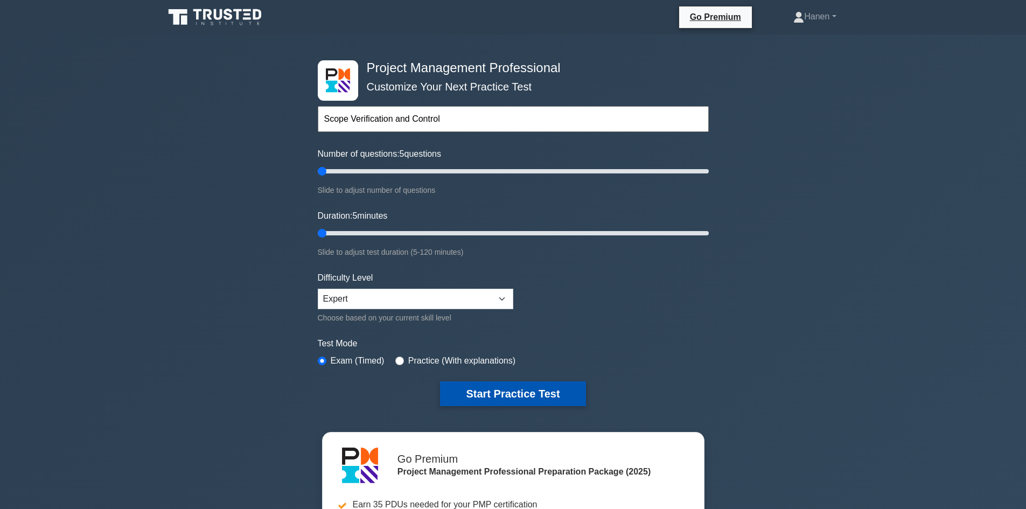
click at [506, 387] on button "Start Practice Test" at bounding box center [512, 393] width 145 height 25
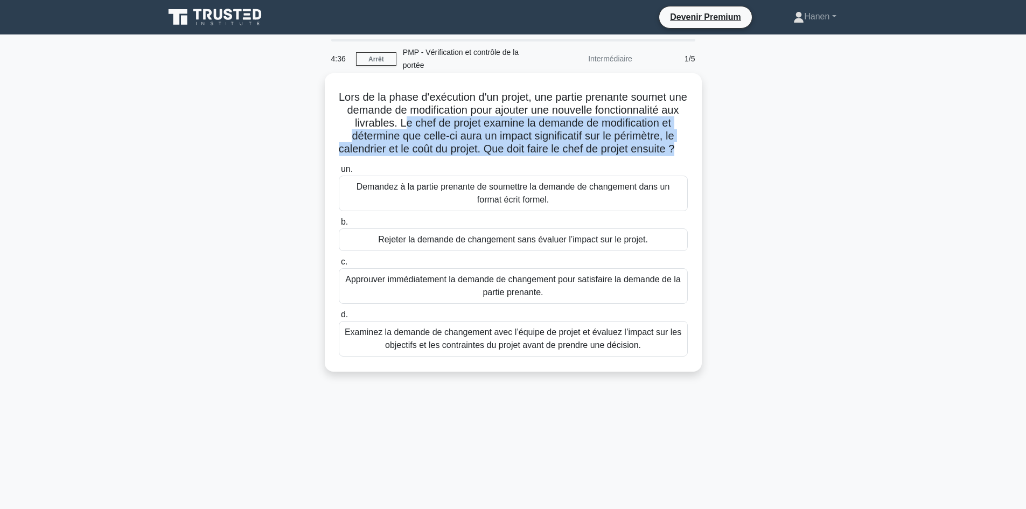
drag, startPoint x: 414, startPoint y: 125, endPoint x: 687, endPoint y: 147, distance: 273.9
click at [687, 147] on h5 "Lors de la phase d'exécution d'un projet, une partie prenante soumet une demand…" at bounding box center [513, 123] width 351 height 66
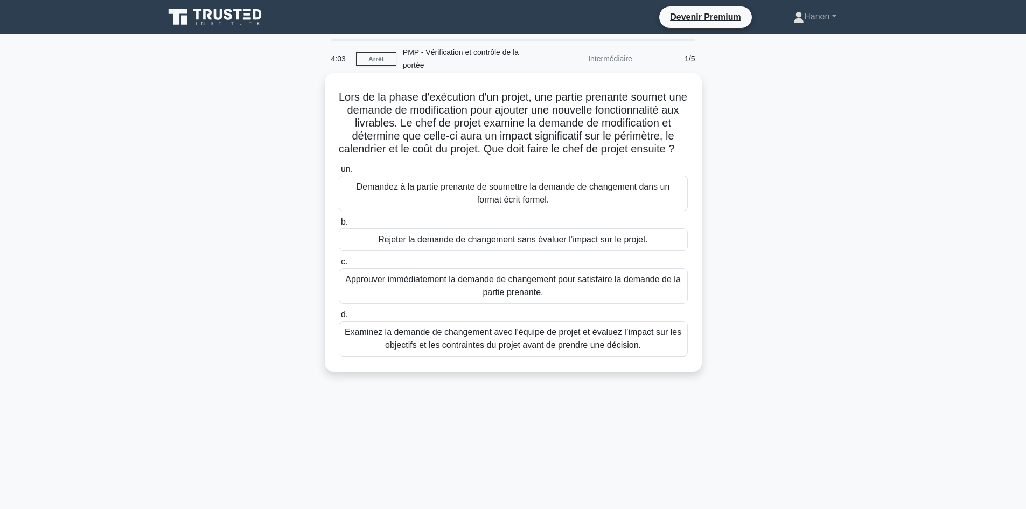
click at [485, 206] on font "Demandez à la partie prenante de soumettre la demande de changement dans un for…" at bounding box center [513, 193] width 339 height 26
click at [339, 173] on input "un. Demandez à la partie prenante de soumettre la demande de changement dans un…" at bounding box center [339, 169] width 0 height 7
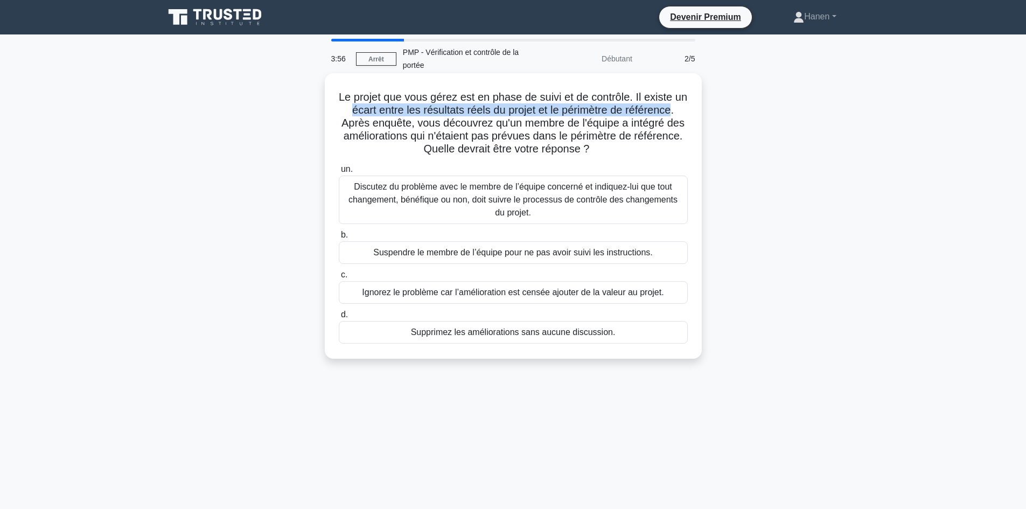
drag, startPoint x: 352, startPoint y: 108, endPoint x: 683, endPoint y: 111, distance: 330.7
click at [683, 111] on font "Le projet que vous gérez est en phase de suivi et de contrôle. Il existe un éca…" at bounding box center [513, 123] width 348 height 64
click at [632, 207] on font "Discutez du problème avec le membre de l’équipe concerné et indiquez-lui que to…" at bounding box center [513, 199] width 339 height 39
click at [339, 173] on input "un. Discutez du problème avec le membre de l’équipe concerné et indiquez-lui qu…" at bounding box center [339, 169] width 0 height 7
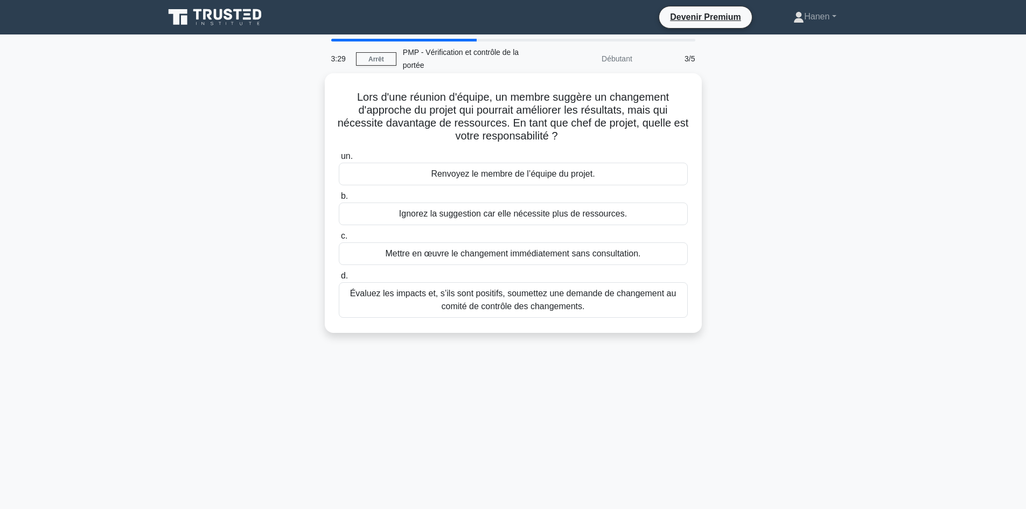
drag, startPoint x: 357, startPoint y: 96, endPoint x: 596, endPoint y: 137, distance: 242.5
click at [596, 137] on h5 "Lors d'une réunion d'équipe, un membre suggère un changement d'approche du proj…" at bounding box center [513, 116] width 351 height 53
click at [519, 307] on font "Évaluez les impacts et, s’ils sont positifs, soumettez une demande de changemen…" at bounding box center [513, 300] width 326 height 22
click at [339, 280] on input "d. Évaluez les impacts et, s’ils sont positifs, soumettez une demande de change…" at bounding box center [339, 276] width 0 height 7
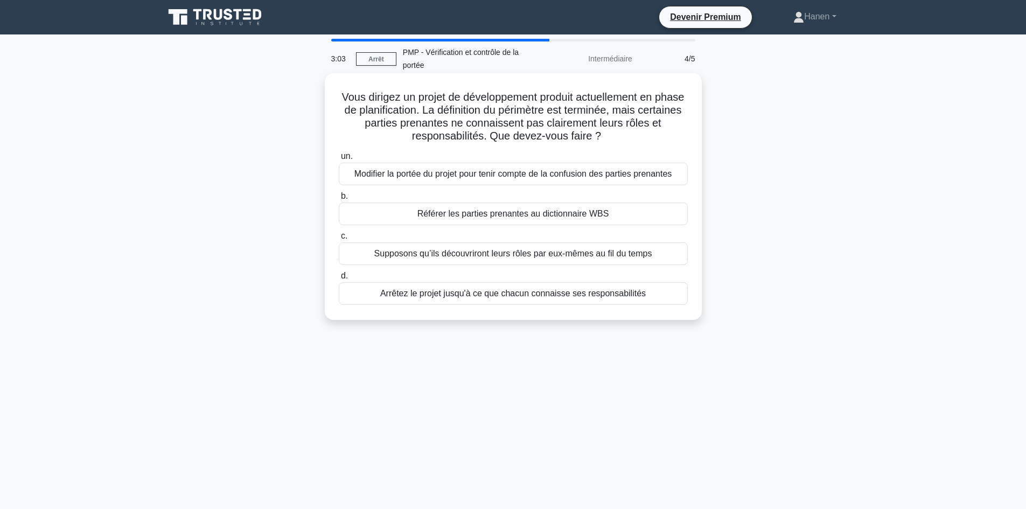
drag, startPoint x: 462, startPoint y: 110, endPoint x: 637, endPoint y: 136, distance: 177.5
click at [637, 136] on h5 "Vous dirigez un projet de développement produit actuellement en phase de planif…" at bounding box center [513, 116] width 351 height 53
click at [641, 217] on div "Référer les parties prenantes au dictionnaire WBS" at bounding box center [513, 213] width 349 height 23
click at [339, 200] on input "b. Référer les parties prenantes au dictionnaire WBS" at bounding box center [339, 196] width 0 height 7
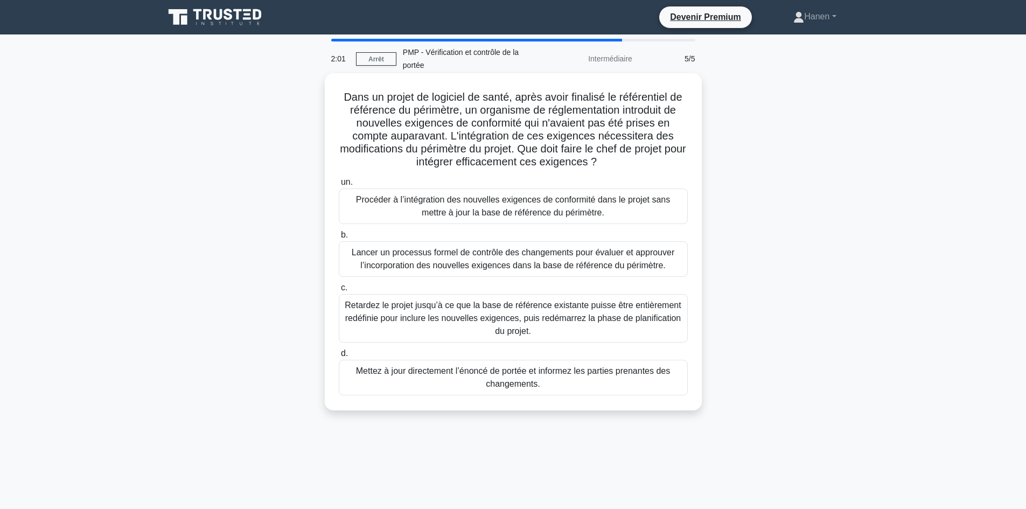
click at [665, 268] on font "Lancer un processus formel de contrôle des changements pour évaluer et approuve…" at bounding box center [513, 259] width 339 height 26
click at [339, 239] on input "b. Lancer un processus formel de contrôle des changements pour évaluer et appro…" at bounding box center [339, 235] width 0 height 7
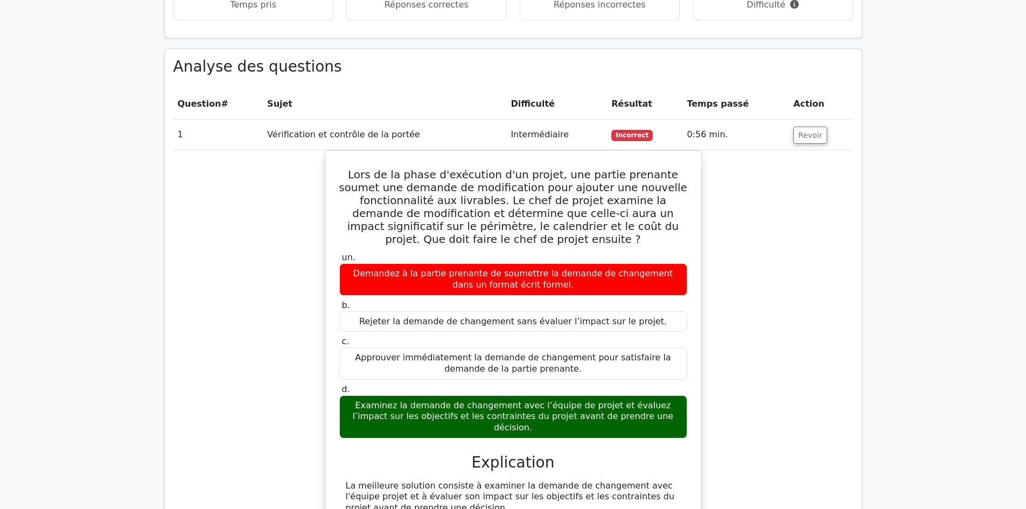
scroll to position [915, 0]
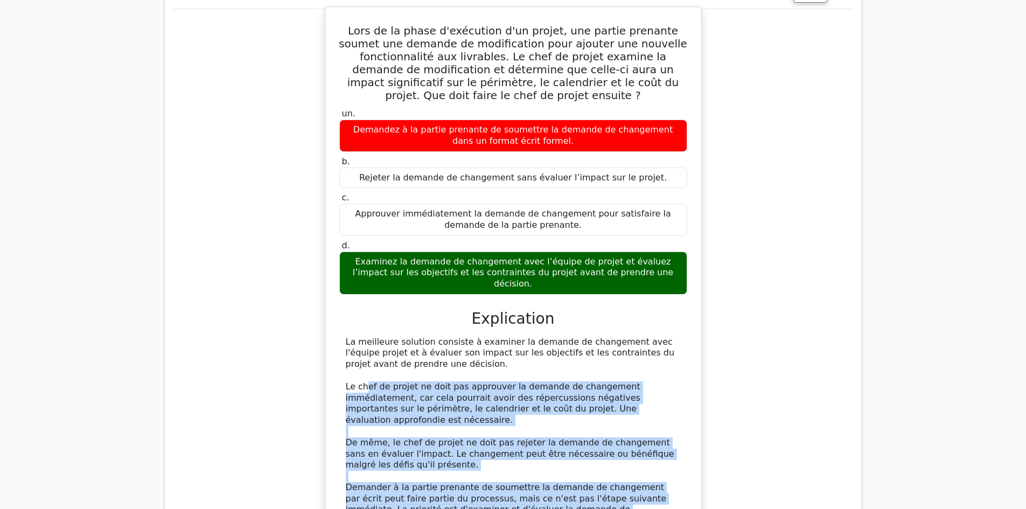
drag, startPoint x: 363, startPoint y: 349, endPoint x: 614, endPoint y: 464, distance: 276.2
click at [641, 467] on div "La meilleure solution consiste à examiner la demande de changement avec l'équip…" at bounding box center [513, 432] width 335 height 191
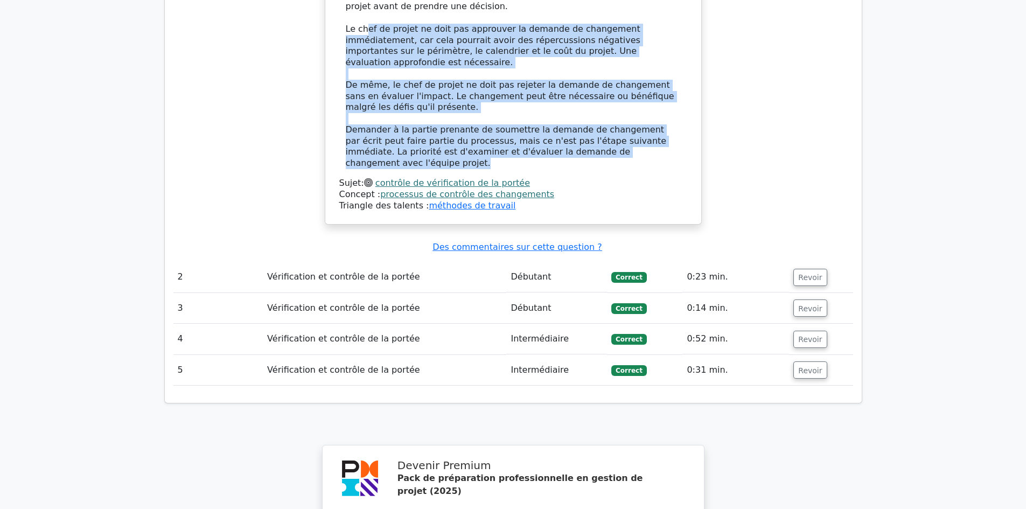
scroll to position [1292, 0]
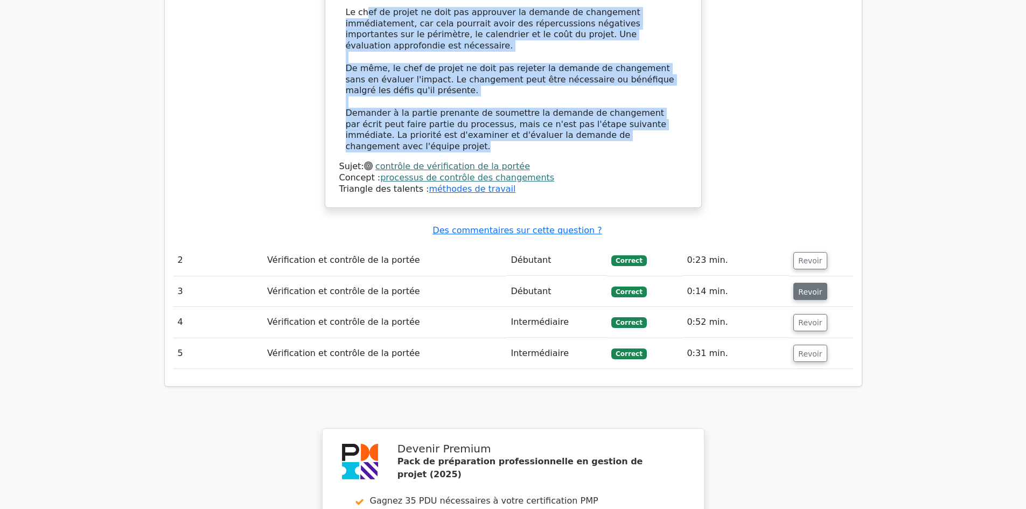
click at [807, 287] on font "Revoir" at bounding box center [810, 291] width 24 height 9
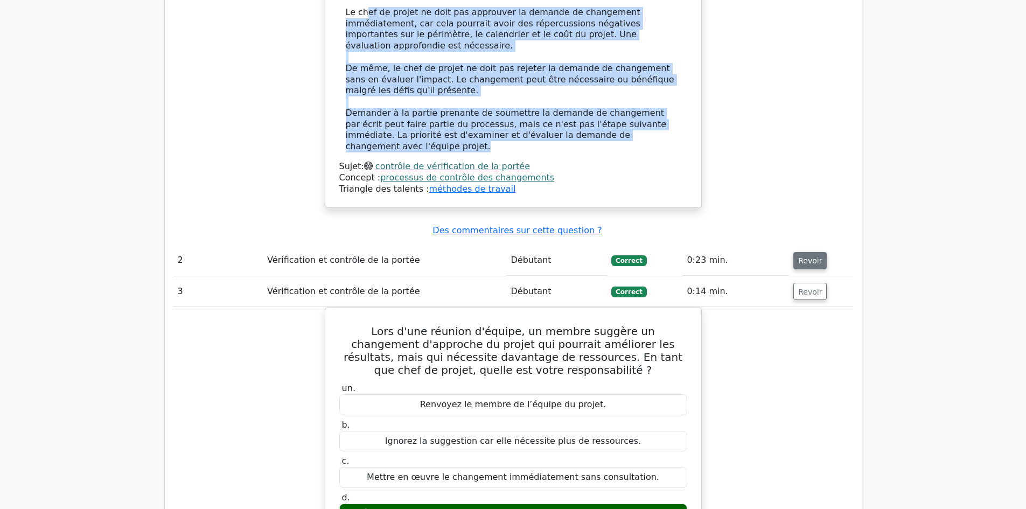
click at [806, 256] on font "Revoir" at bounding box center [810, 260] width 24 height 9
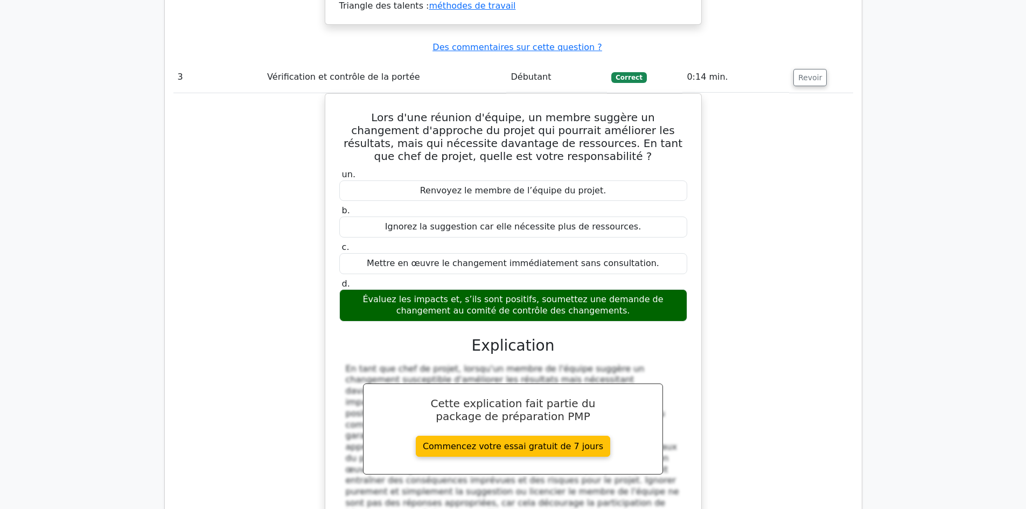
scroll to position [2315, 0]
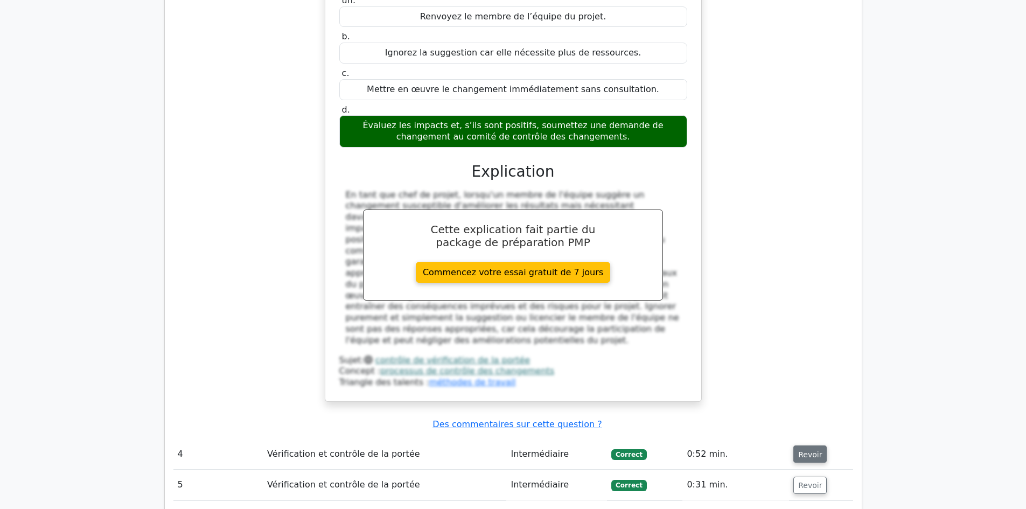
click at [805, 445] on button "Revoir" at bounding box center [809, 453] width 33 height 17
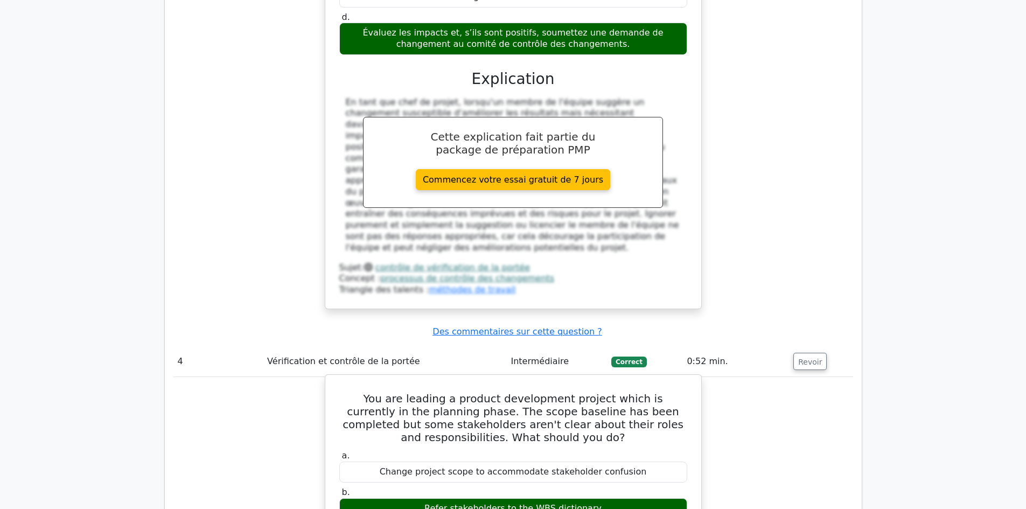
scroll to position [2638, 0]
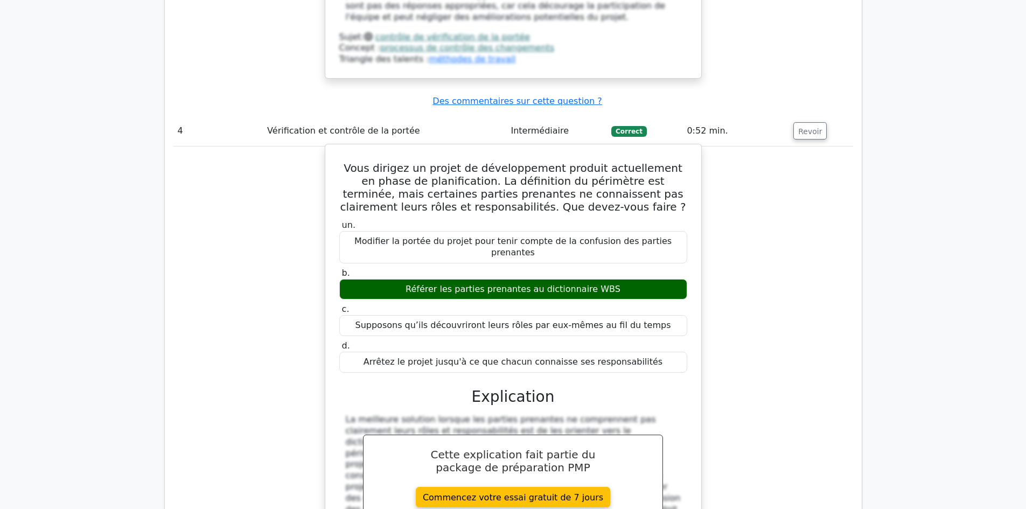
drag, startPoint x: 353, startPoint y: 52, endPoint x: 650, endPoint y: 241, distance: 352.3
click at [650, 241] on div "Vous dirigez un projet de développement produit actuellement en phase de planif…" at bounding box center [513, 380] width 367 height 462
copy div "Vous dirigez un projet de développement produit actuellement en phase de planif…"
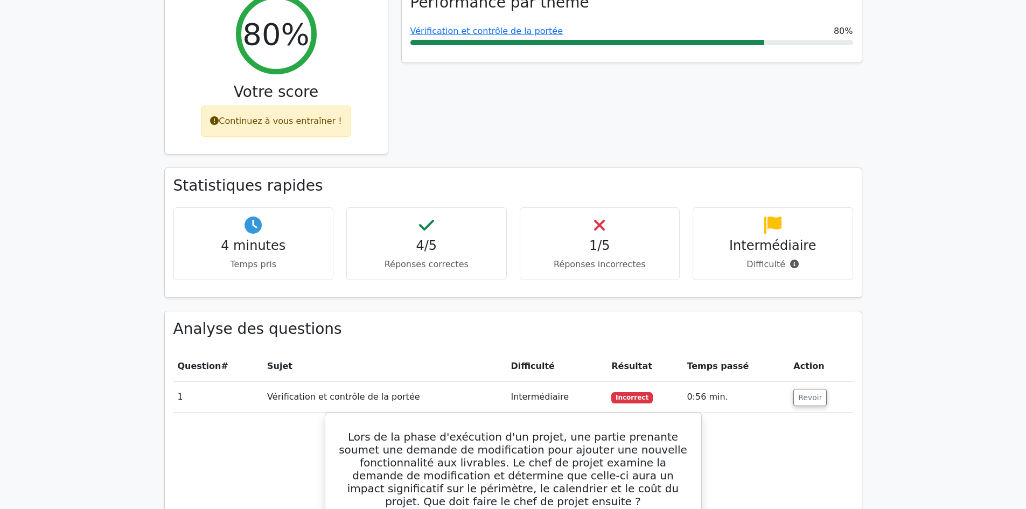
scroll to position [0, 0]
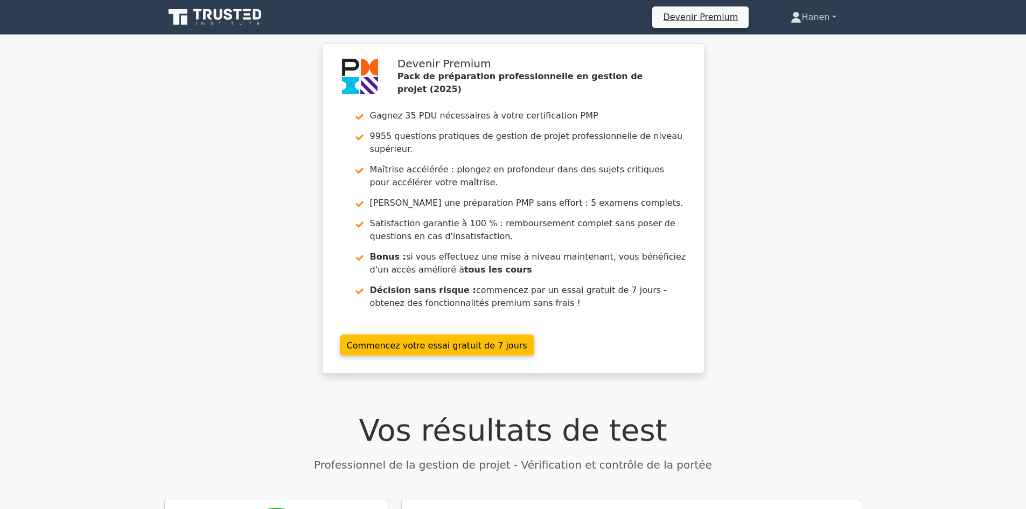
click at [804, 16] on font "Hanen" at bounding box center [815, 17] width 28 height 10
click at [807, 43] on link "Profil" at bounding box center [807, 42] width 85 height 17
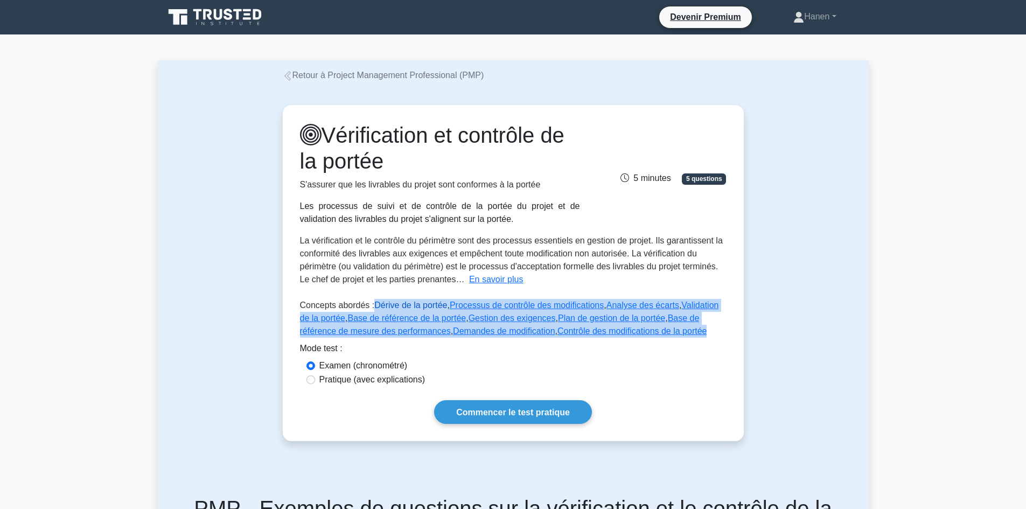
drag, startPoint x: 658, startPoint y: 335, endPoint x: 373, endPoint y: 306, distance: 285.8
click at [373, 306] on p "Concepts abordés : Dérive de la portée , Processus de contrôle des modification…" at bounding box center [513, 320] width 427 height 43
copy p "Dérive de la portée , Processus de contrôle des modifications , Analyse des éca…"
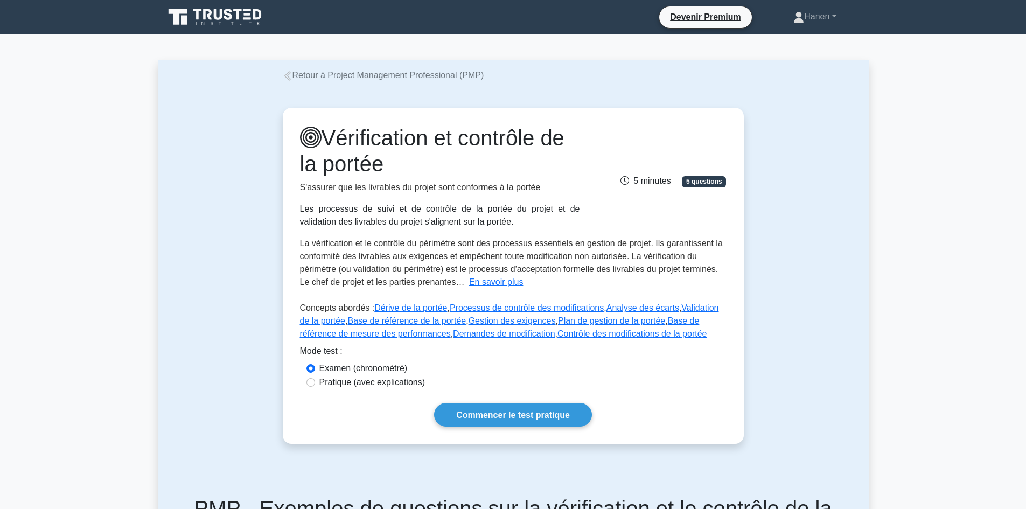
click at [222, 163] on div "Vérification et contrôle de la portée S'assurer que les livrables du projet son…" at bounding box center [513, 275] width 711 height 387
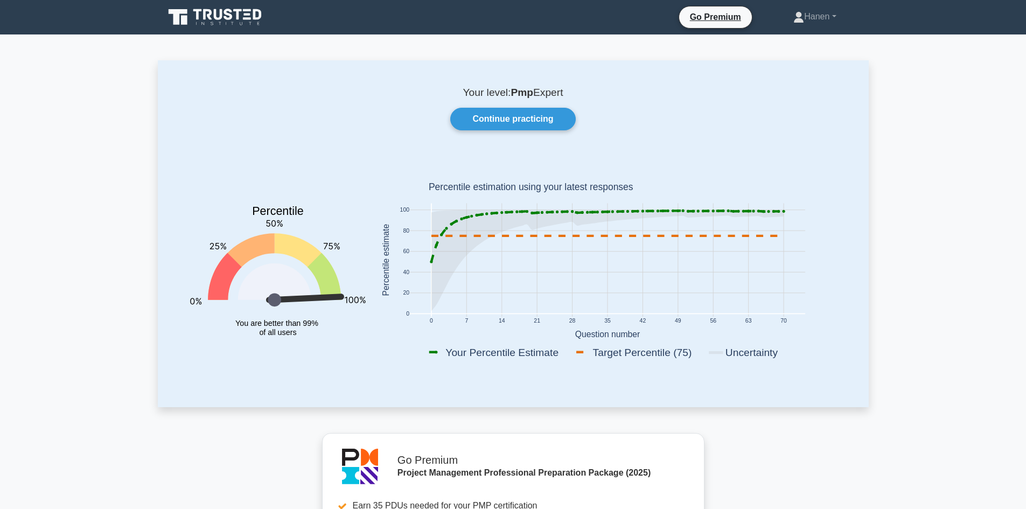
drag, startPoint x: 490, startPoint y: 114, endPoint x: 437, endPoint y: 93, distance: 56.8
click at [490, 114] on link "Continue practicing" at bounding box center [512, 119] width 125 height 23
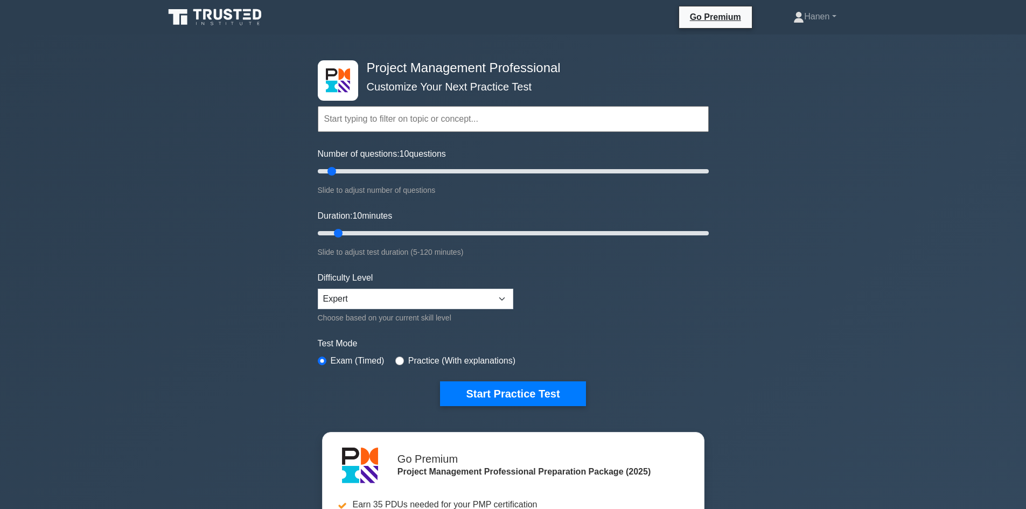
click at [387, 121] on input "text" at bounding box center [513, 119] width 391 height 26
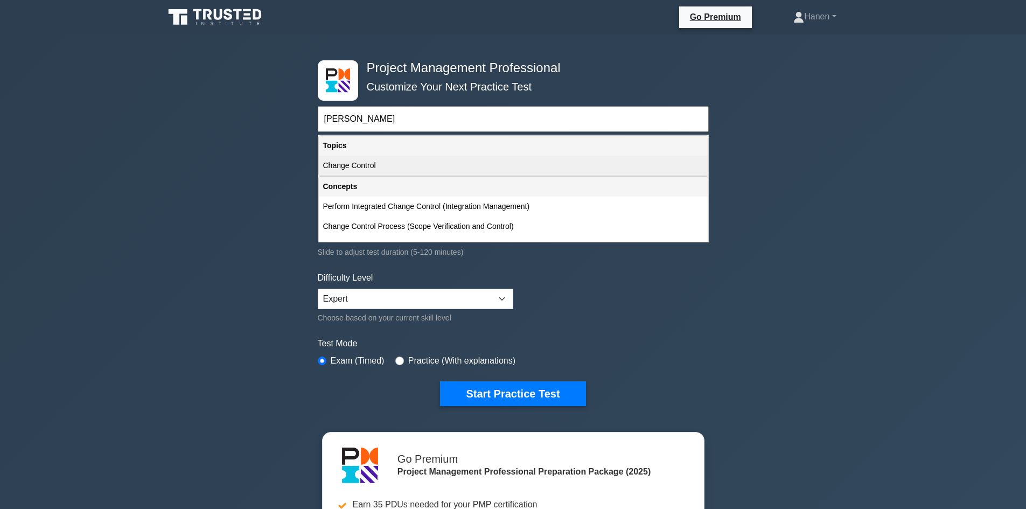
click at [368, 172] on div "Change Control" at bounding box center [513, 166] width 389 height 20
type input "Change Control"
